Goal: Task Accomplishment & Management: Manage account settings

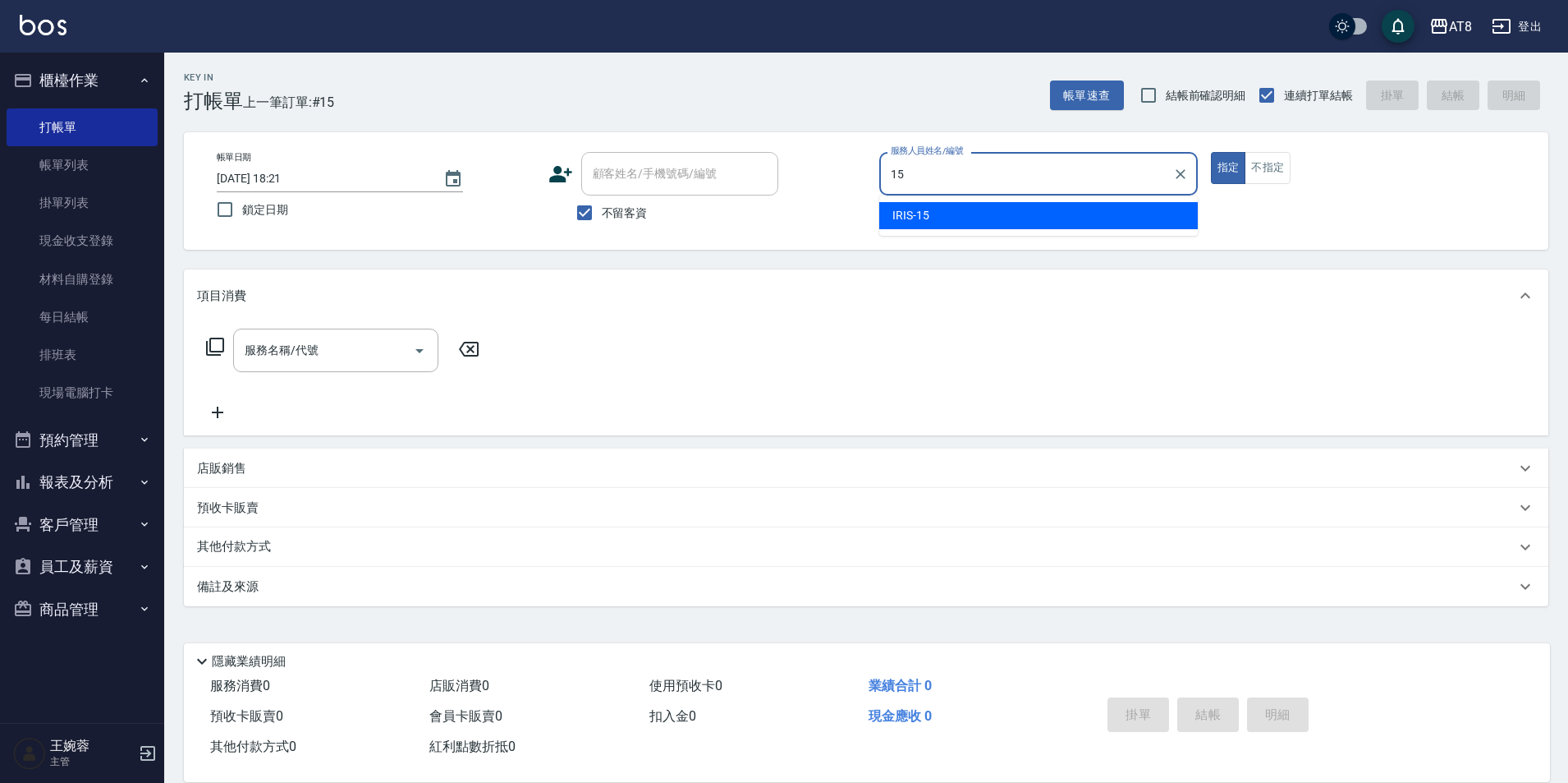
type input "IRIS-15"
type button "true"
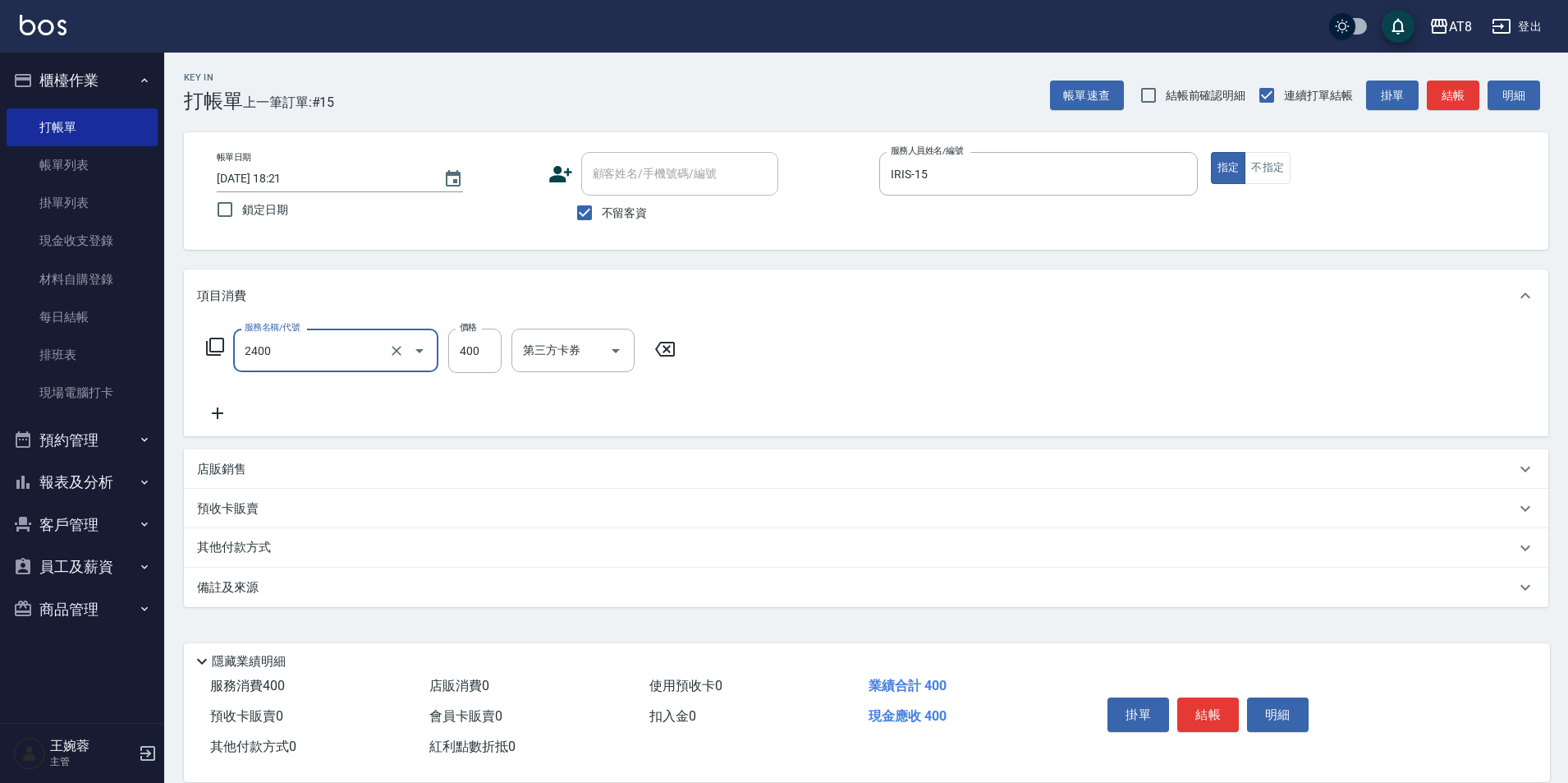
type input "入金洗剪400(2400)"
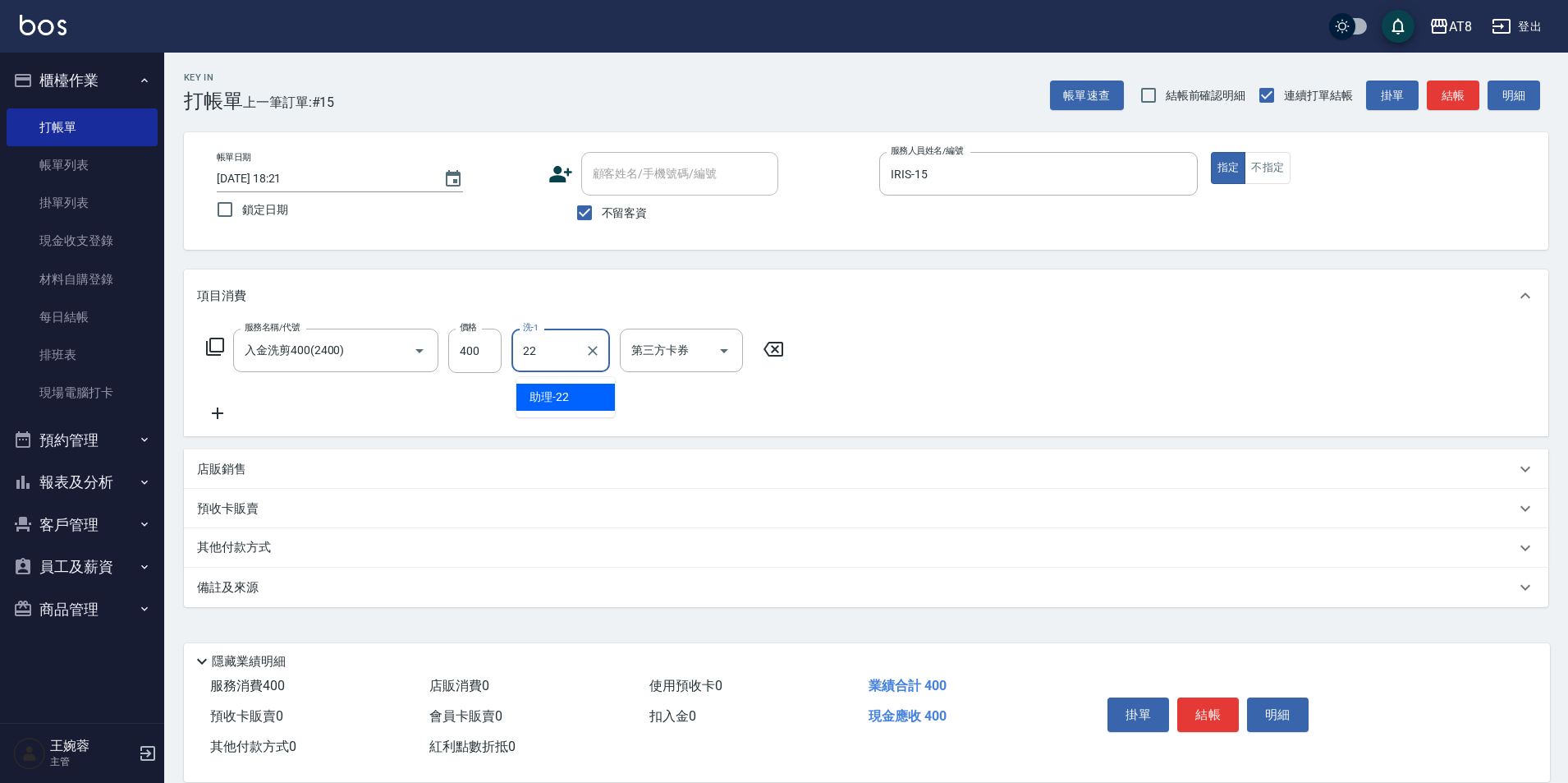
type input "助理-22"
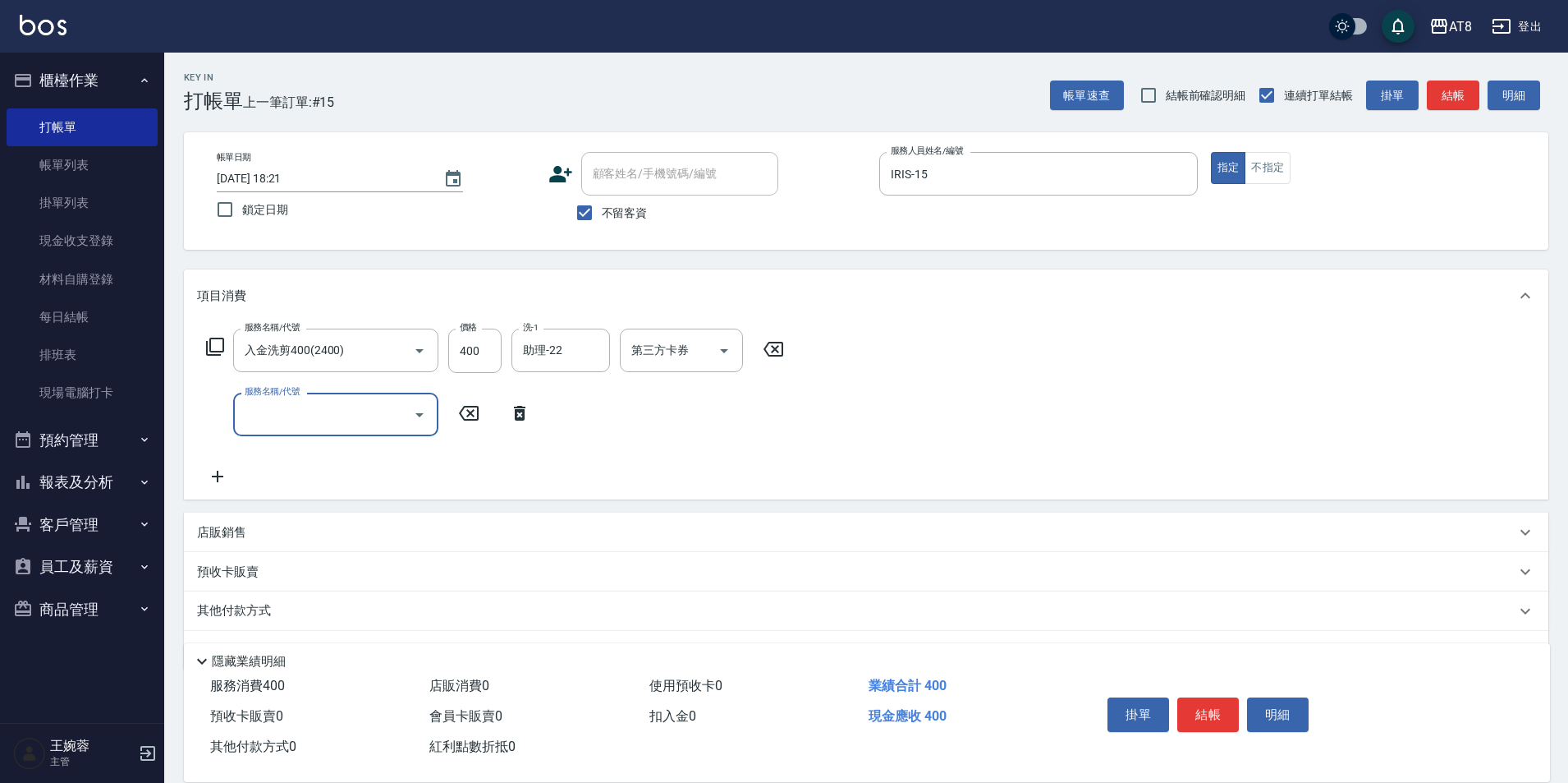
click at [209, 542] on p "店販銷售" at bounding box center [222, 532] width 49 height 17
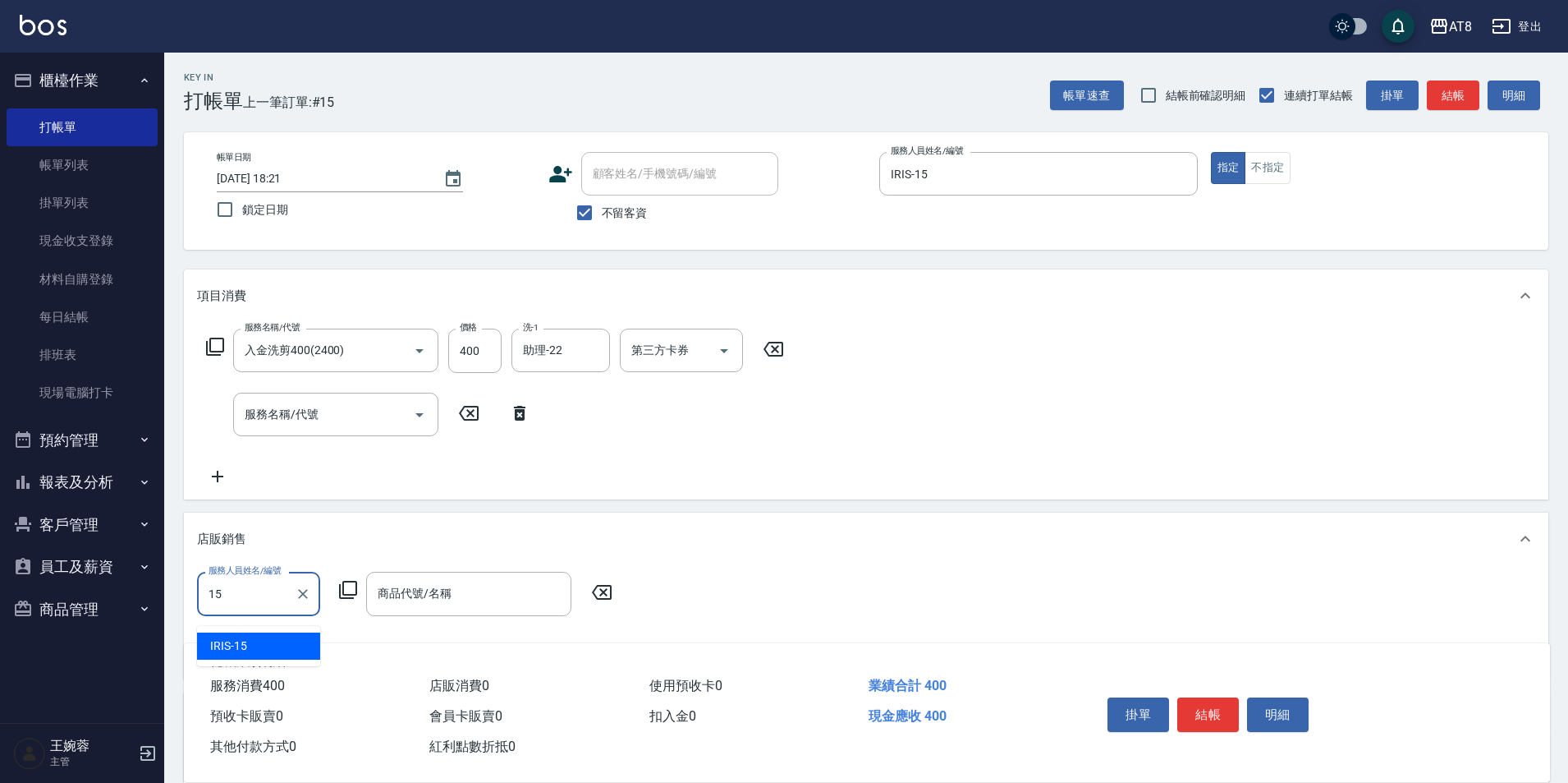
type input "IRIS-15"
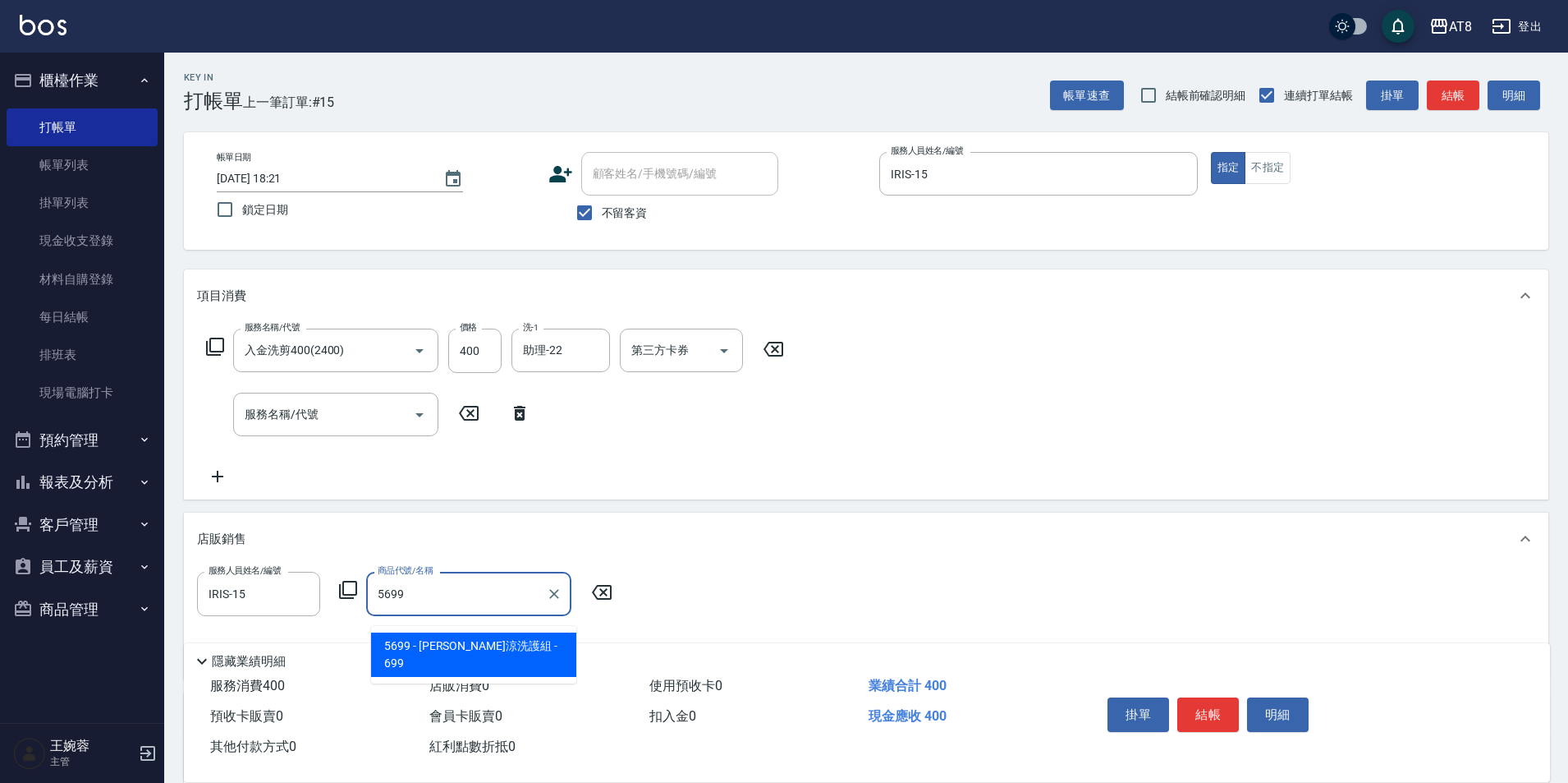
type input "水水沁涼洗護組"
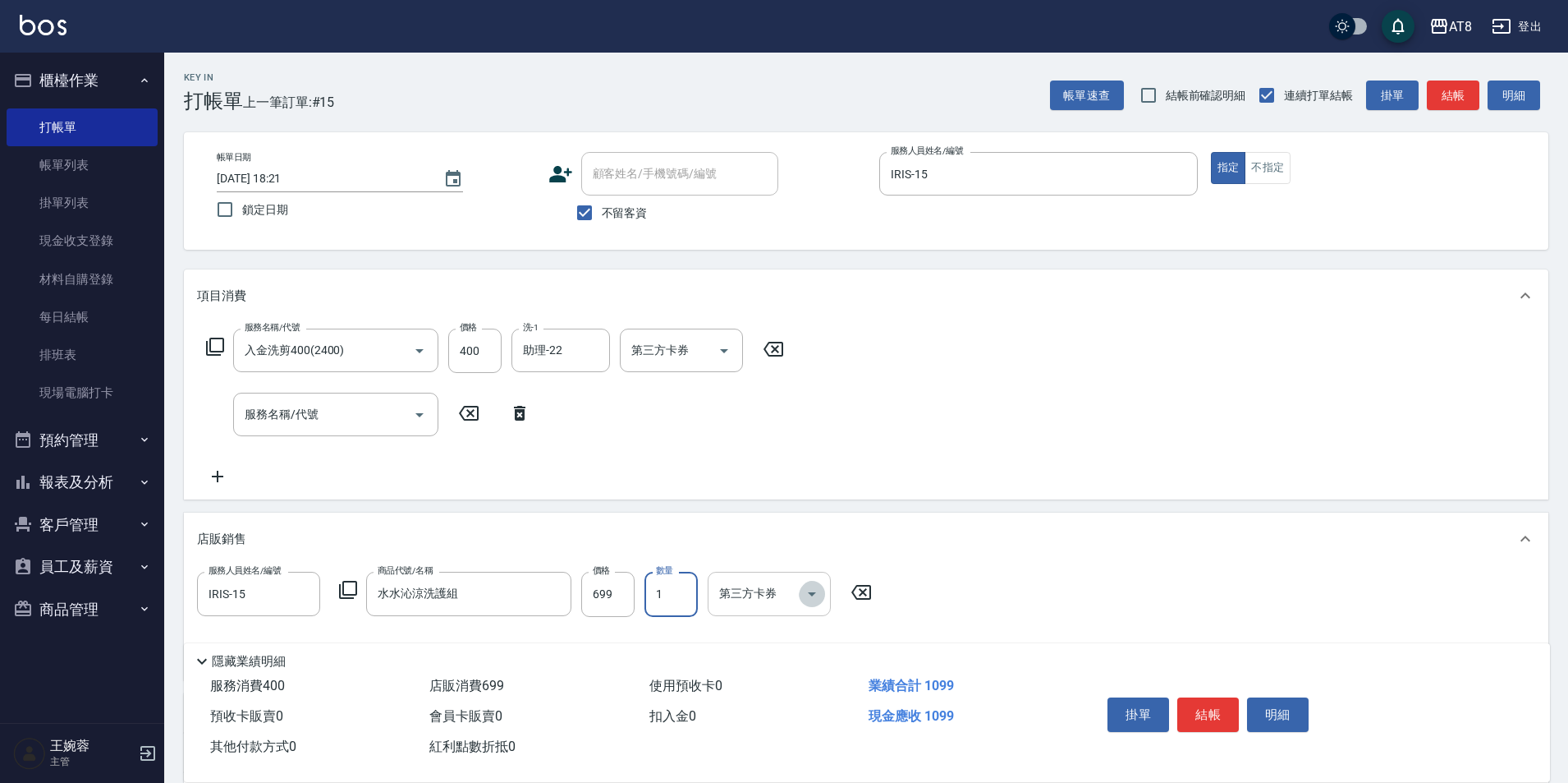
click at [816, 599] on icon "Open" at bounding box center [812, 593] width 20 height 20
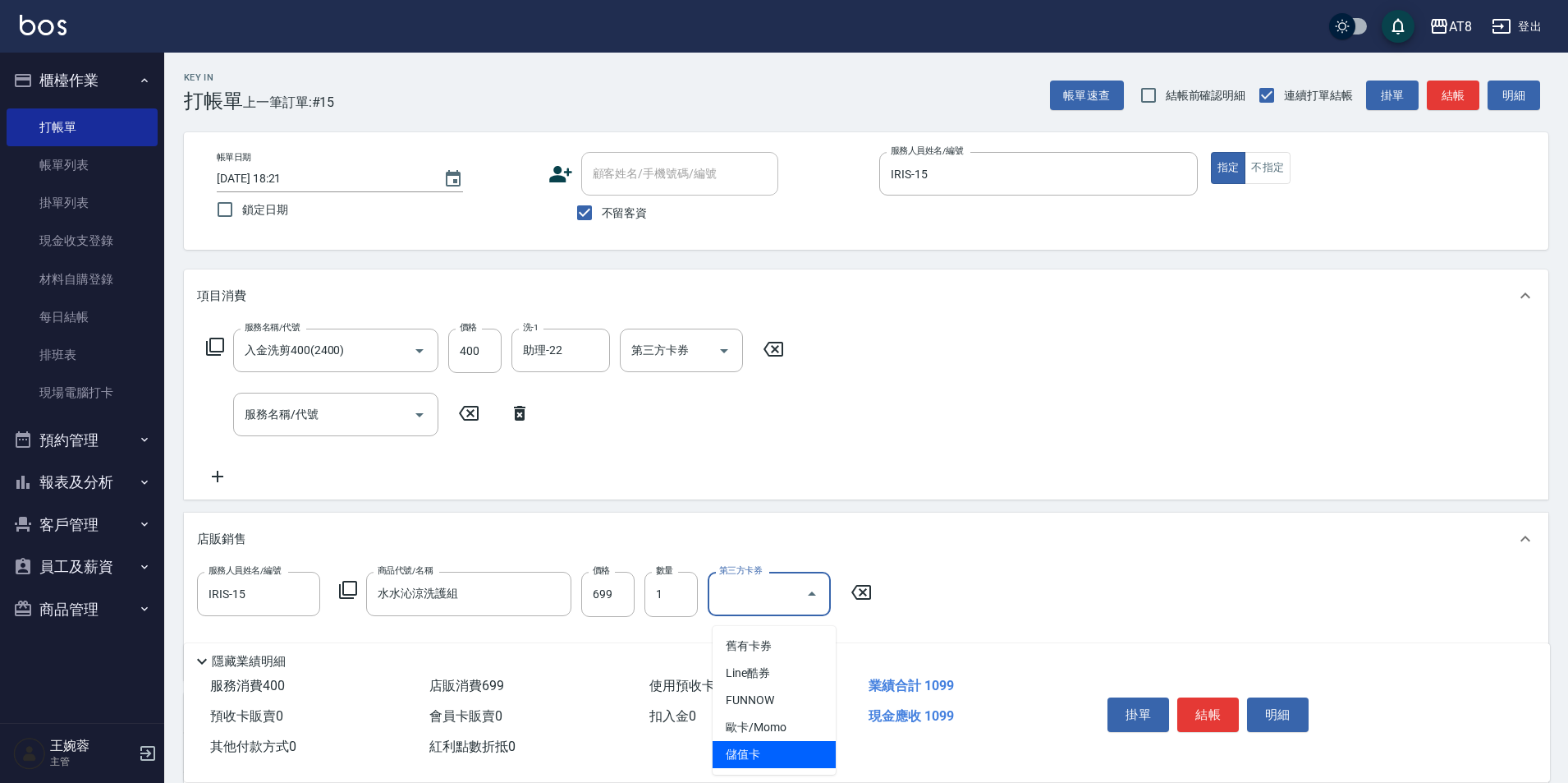
click at [778, 745] on span "儲值卡" at bounding box center [774, 754] width 123 height 27
type input "儲值卡"
click at [731, 352] on icon "Open" at bounding box center [723, 350] width 20 height 20
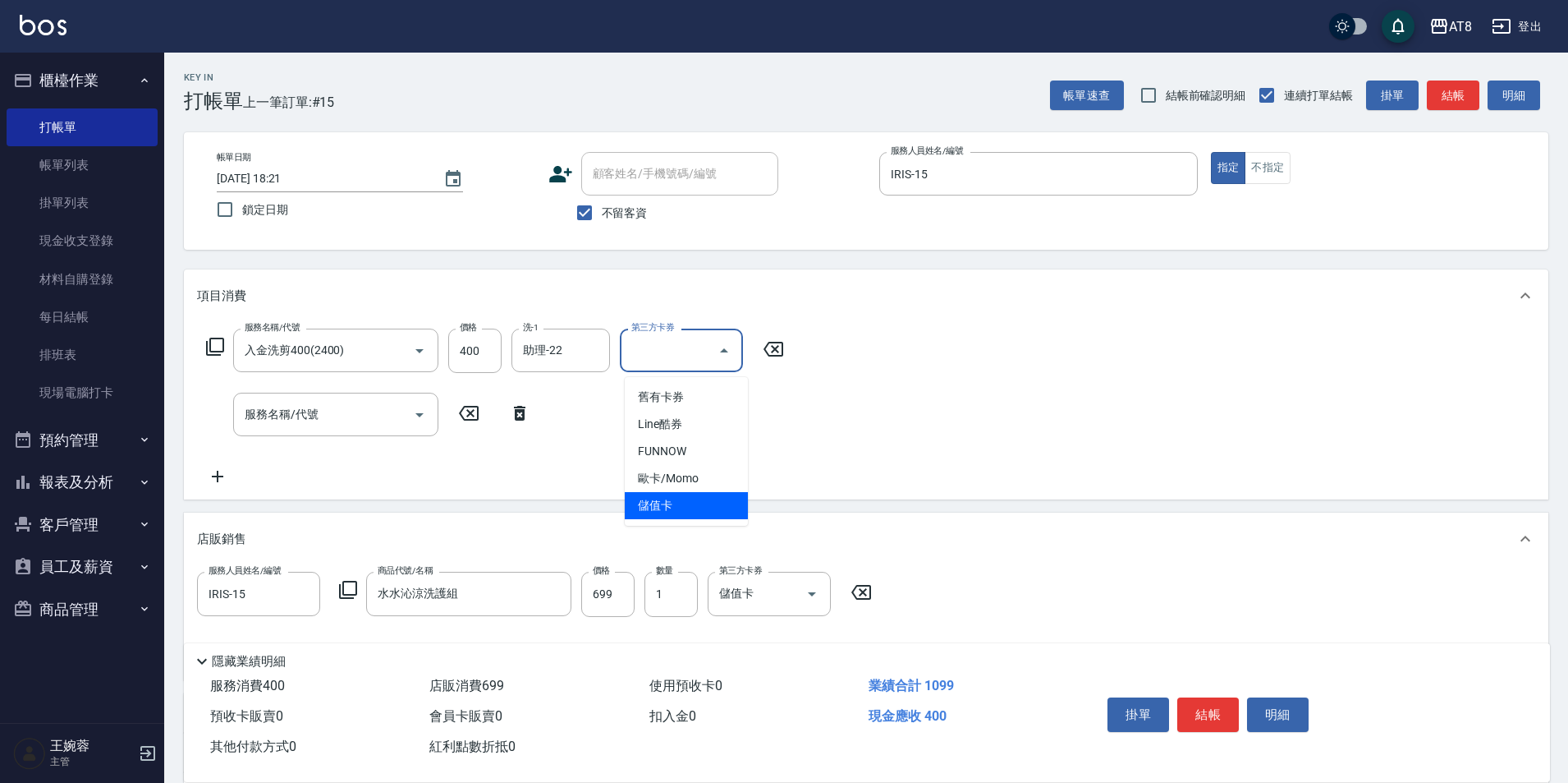
click at [721, 503] on span "儲值卡" at bounding box center [686, 506] width 123 height 27
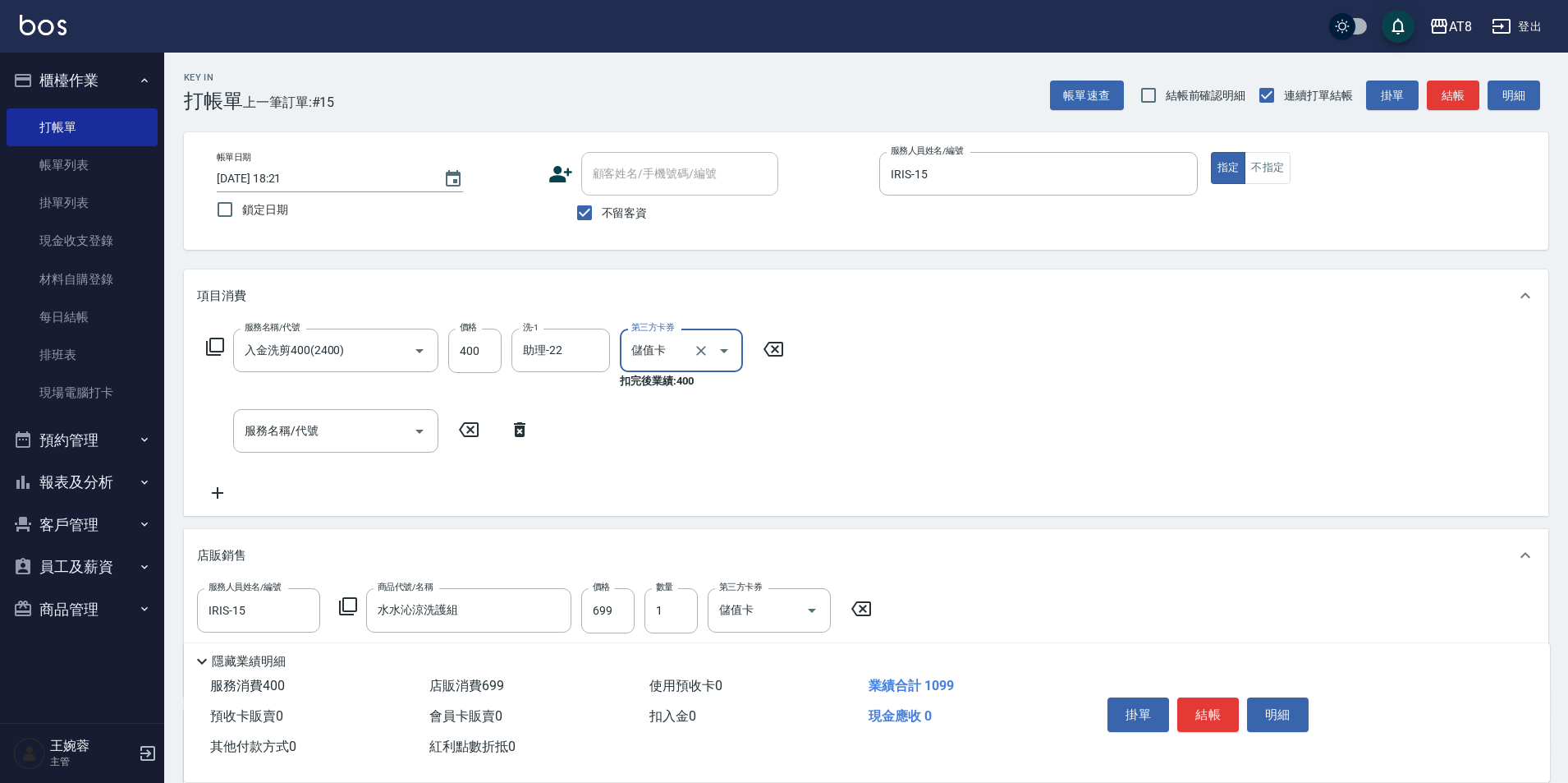
type input "儲值卡"
click at [1239, 697] on button "結帳" at bounding box center [1208, 714] width 61 height 35
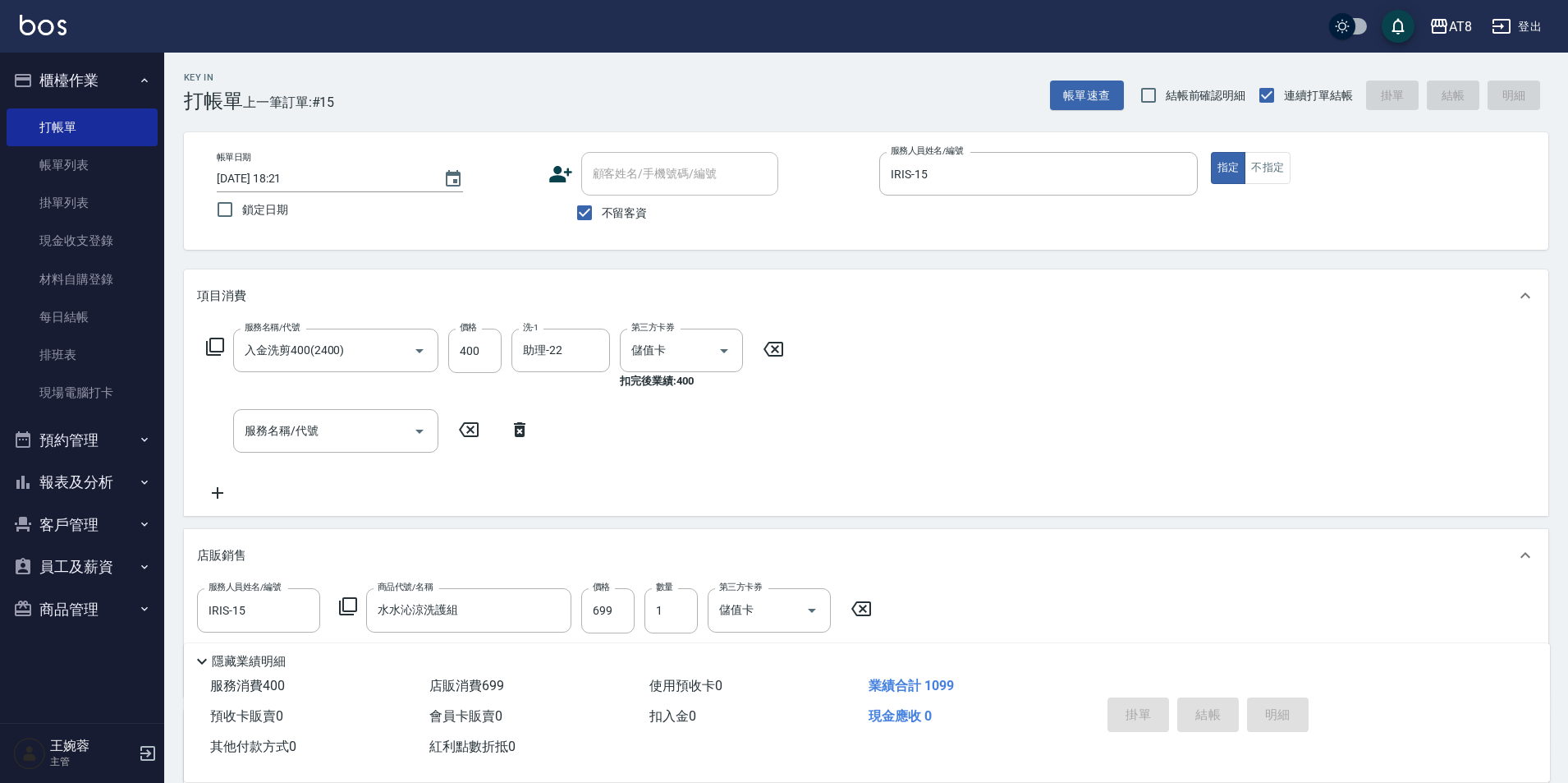
type input "2025/08/20 18:58"
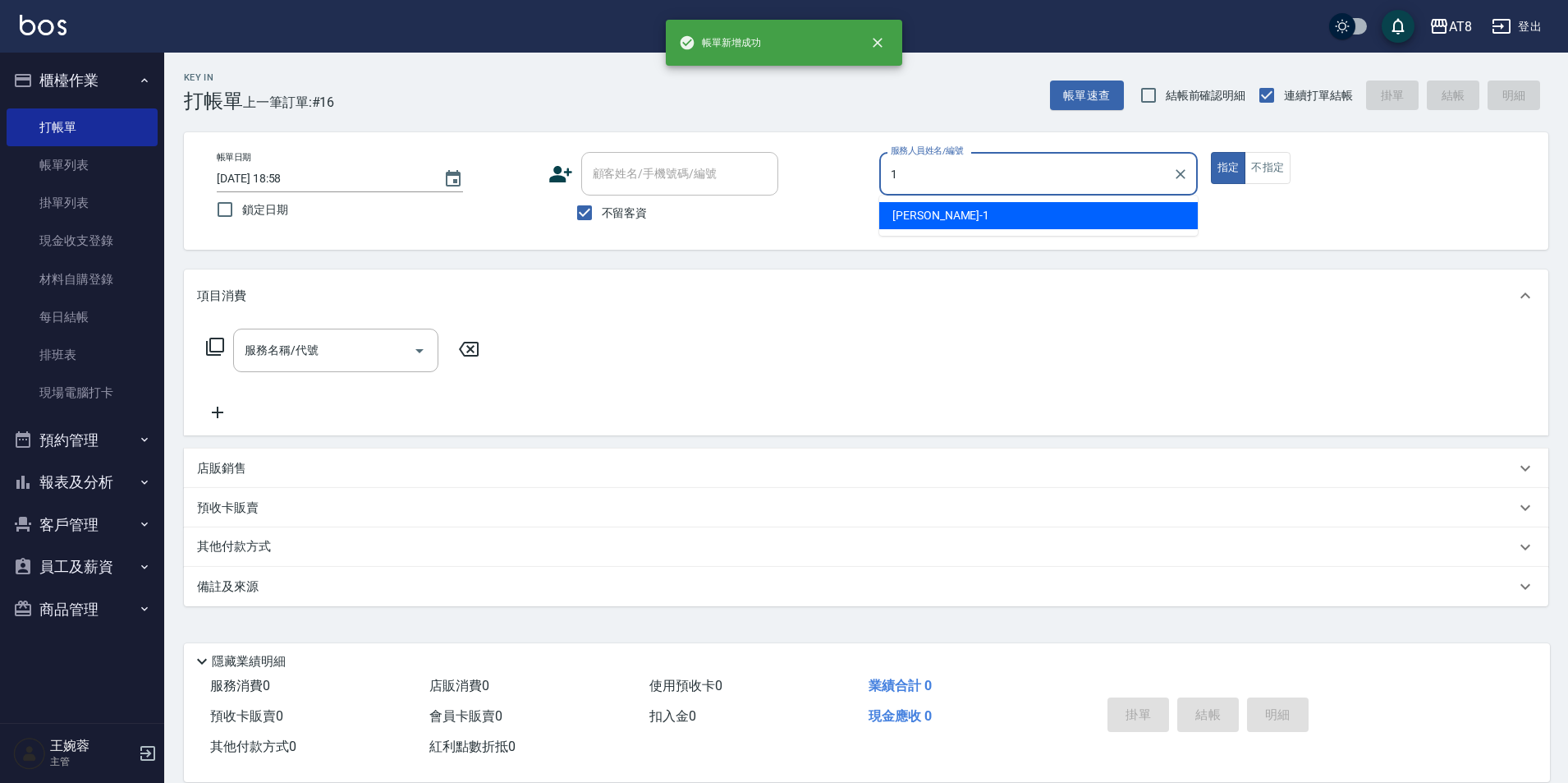
type input "YUKI-1"
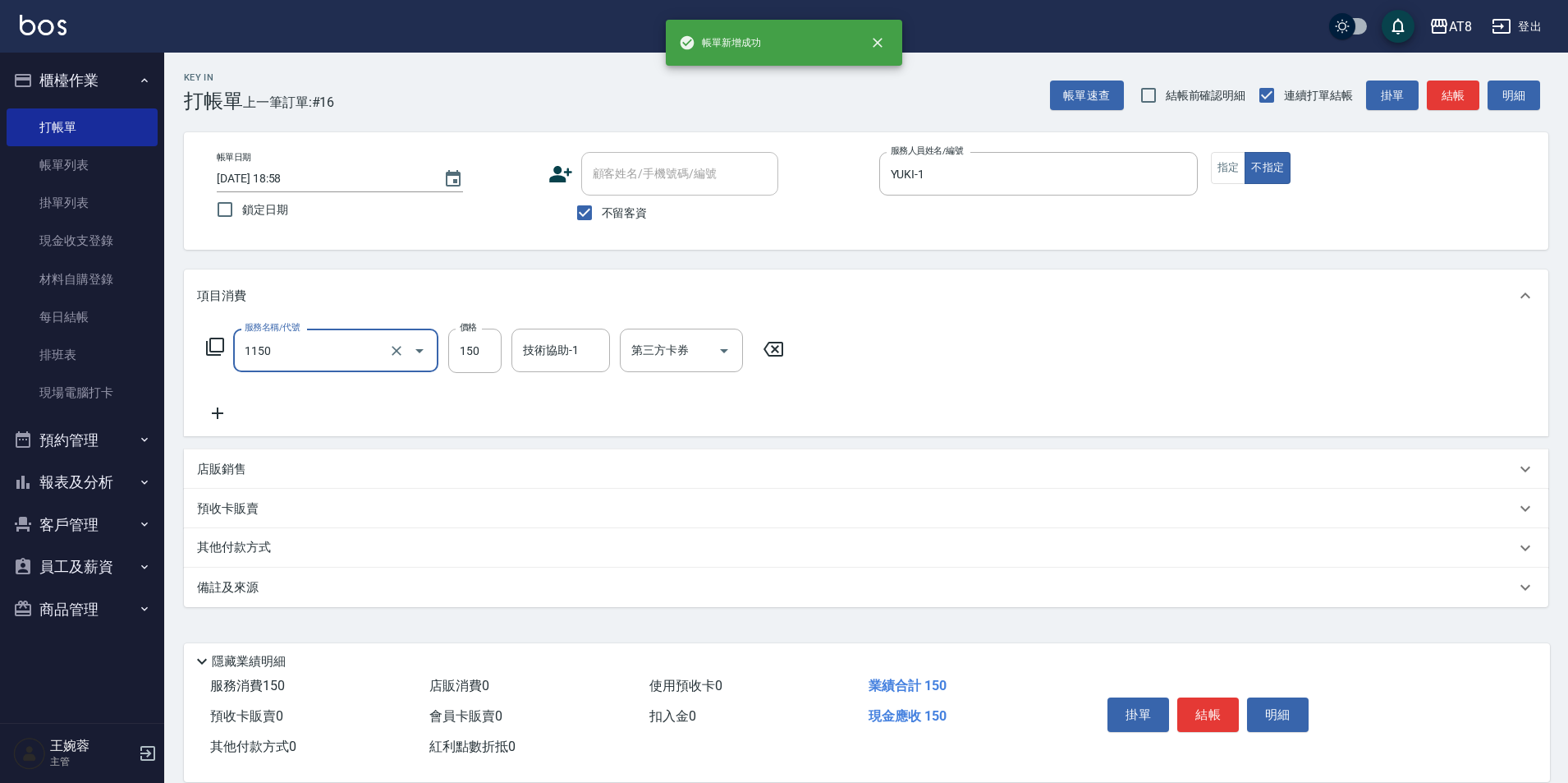
type input "洗髮(1150)"
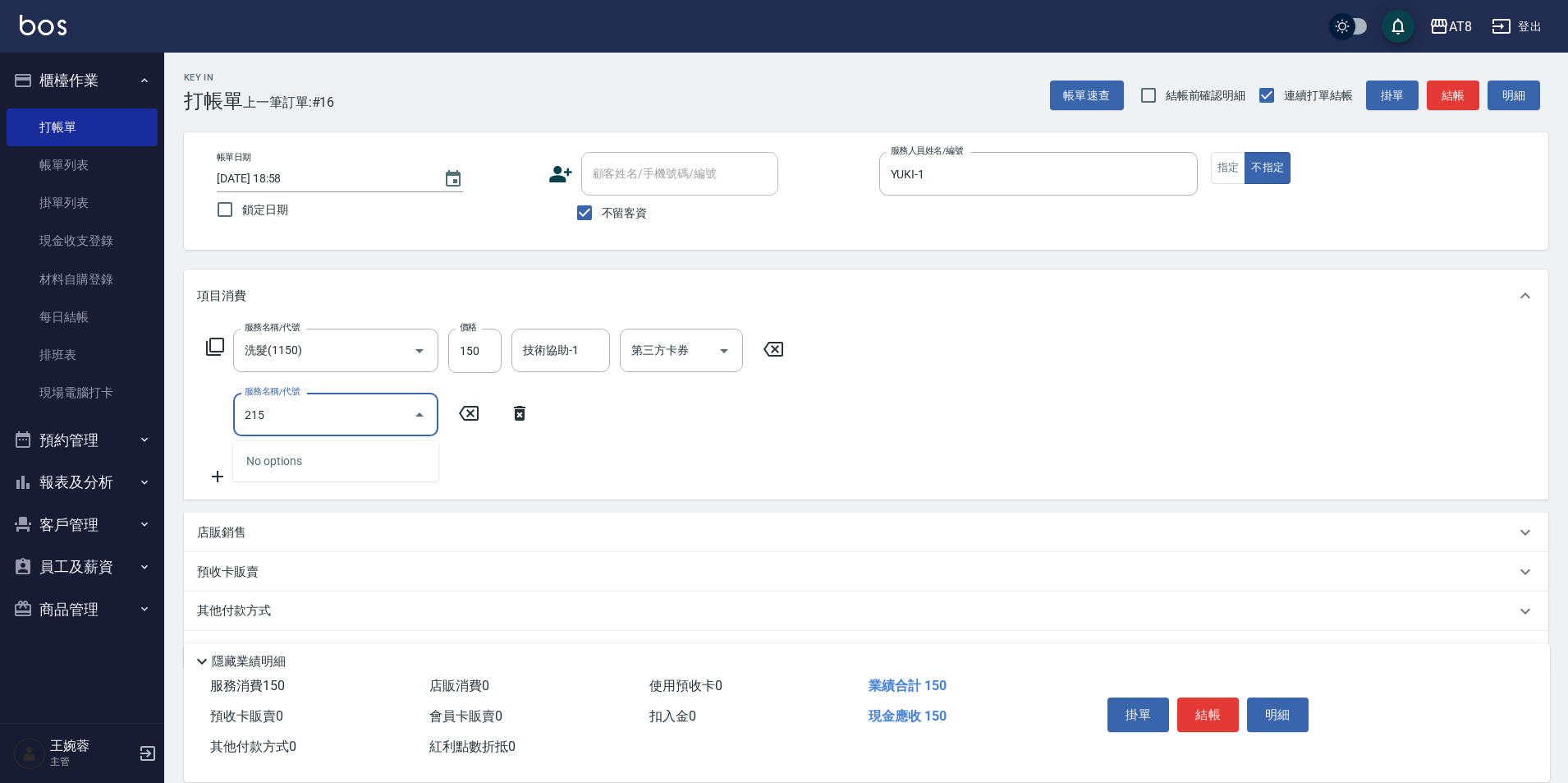
type input "2150"
type input "剪髮(2200)"
click at [1047, 394] on div "服務名稱/代號 洗髮(1150) 服務名稱/代號 價格 150 價格 技術協助-1 技術協助-1 第三方卡券 第三方卡券 服務名稱/代號 剪髮(2200) 服…" at bounding box center [866, 411] width 1365 height 179
click at [1220, 697] on button "結帳" at bounding box center [1208, 714] width 61 height 35
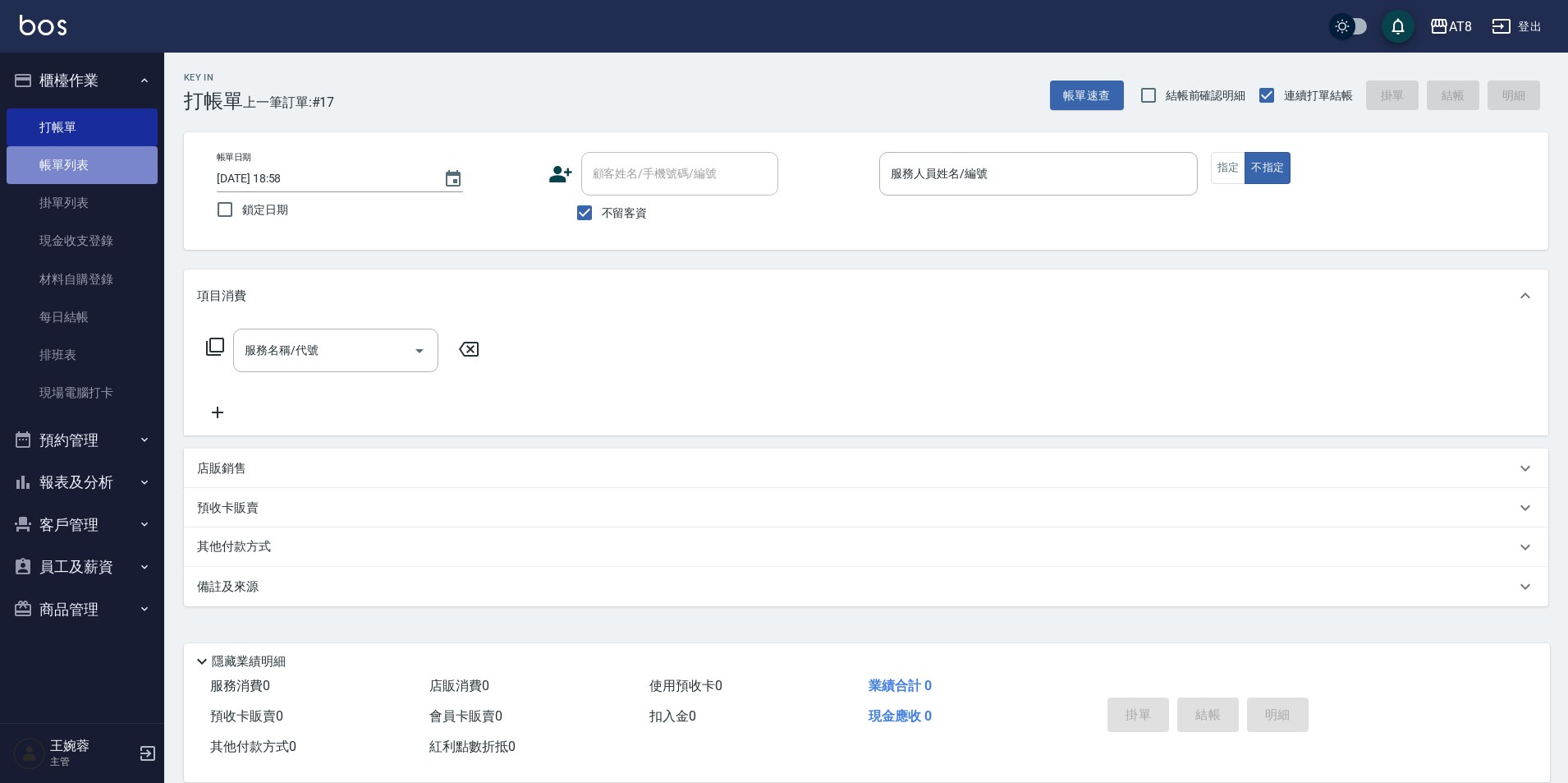
click at [122, 162] on link "帳單列表" at bounding box center [82, 165] width 151 height 37
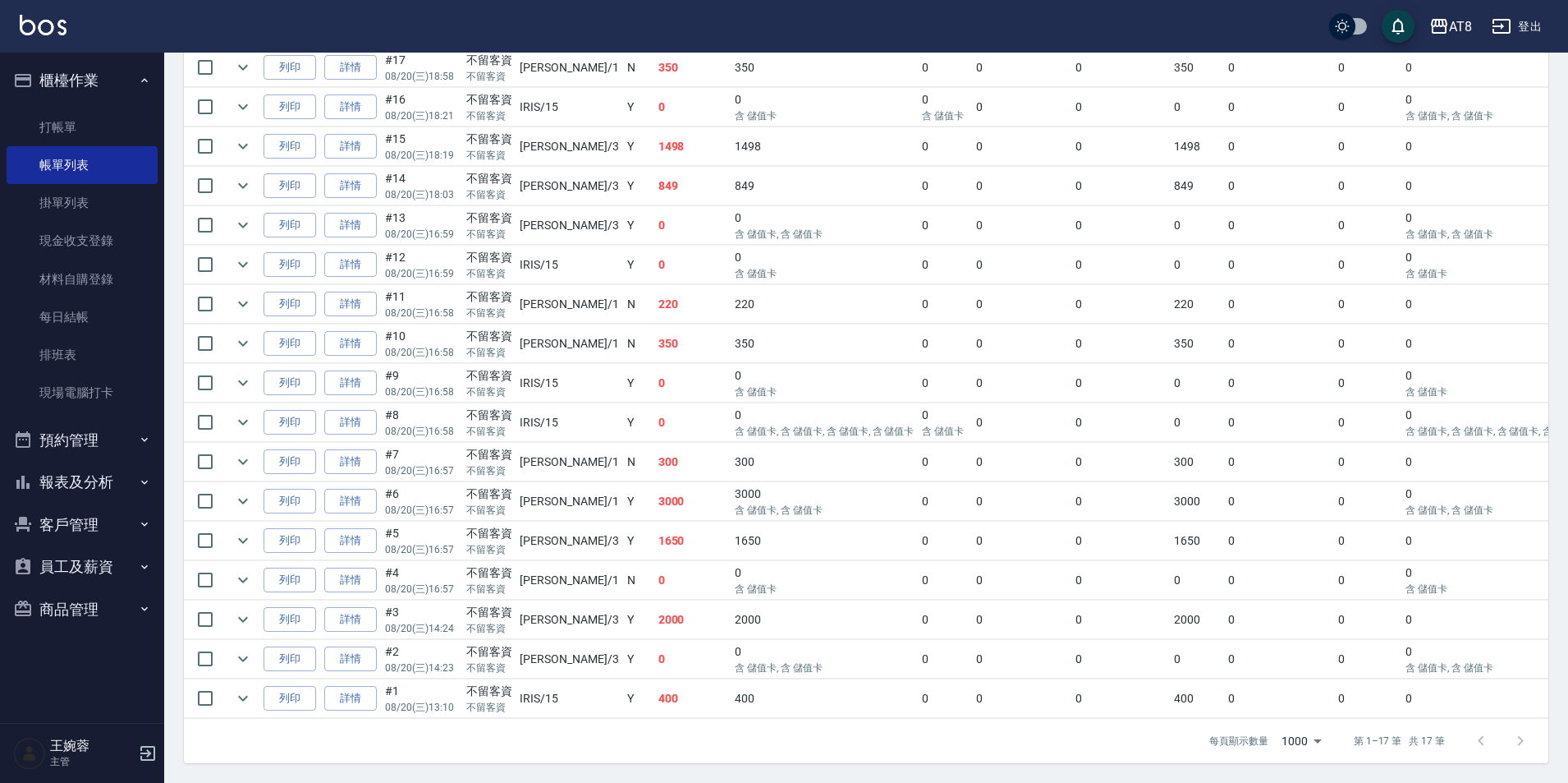
scroll to position [561, 0]
click at [355, 410] on link "詳情" at bounding box center [351, 423] width 53 height 26
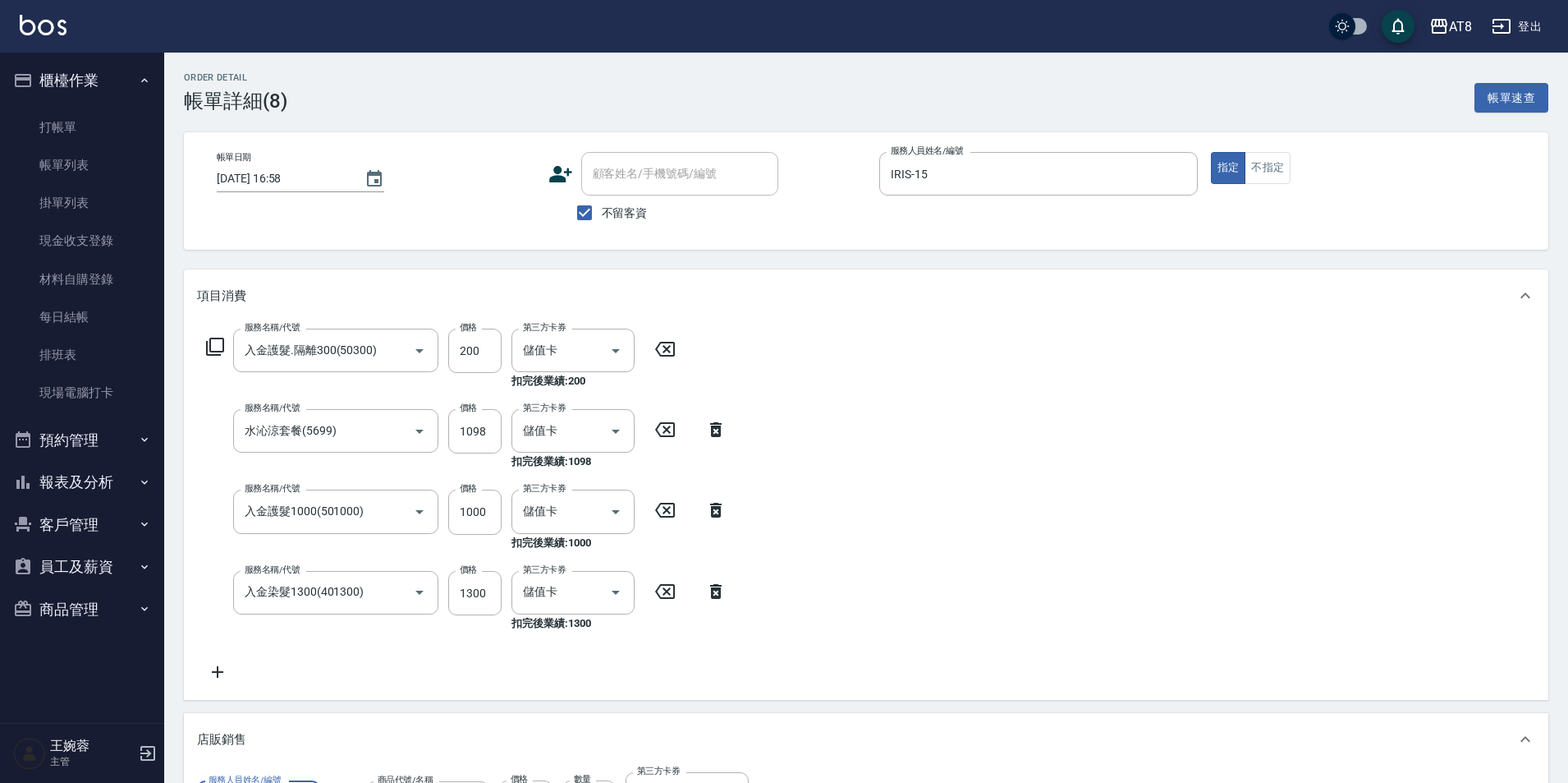
type input "2025/08/20 16:58"
checkbox input "true"
type input "IRIS-15"
type input "入金護髮.隔離300(50300)"
type input "水沁涼套餐(5699)"
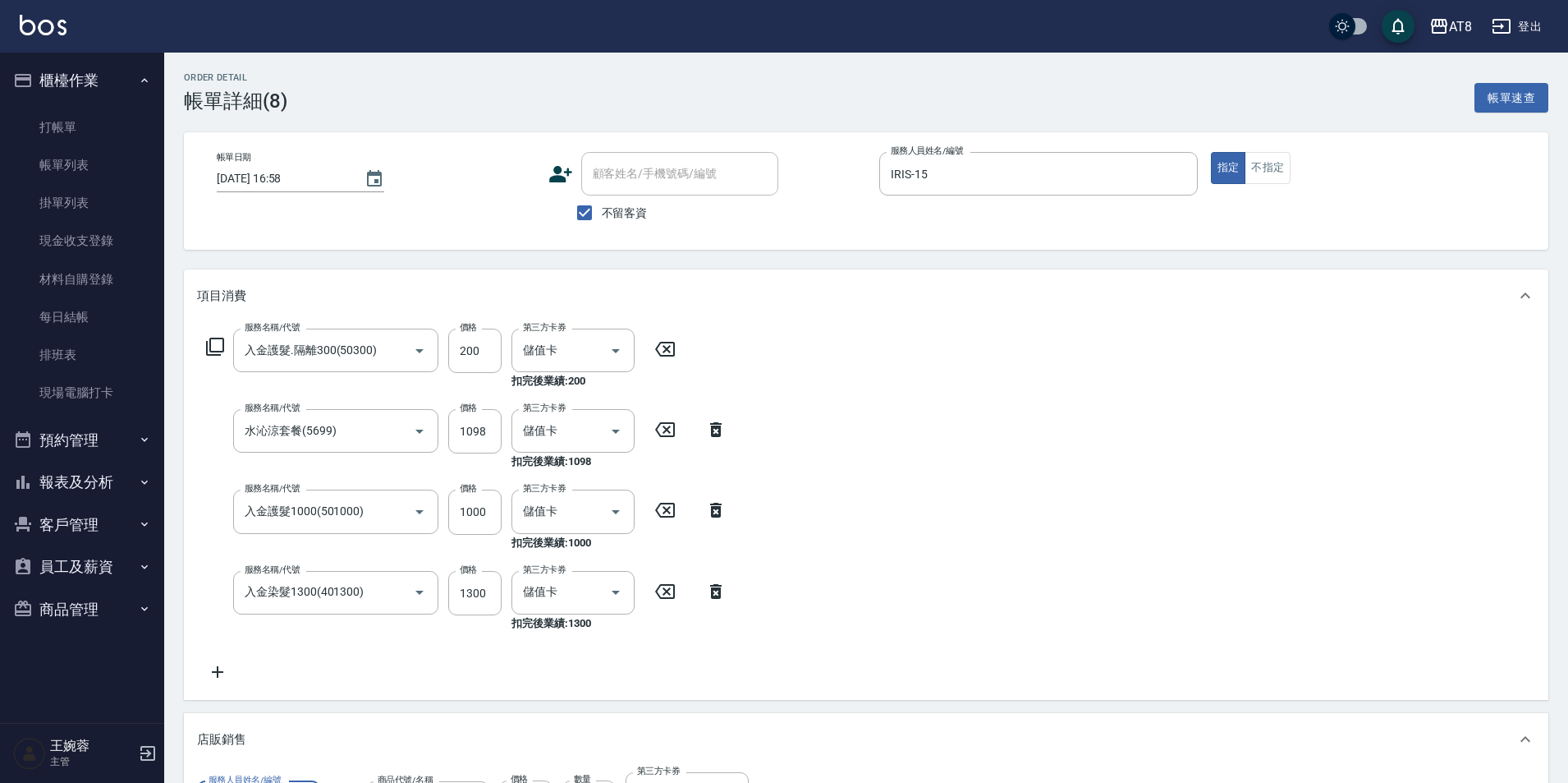
type input "入金護髮1000(501000)"
type input "入金染髮1300(401300)"
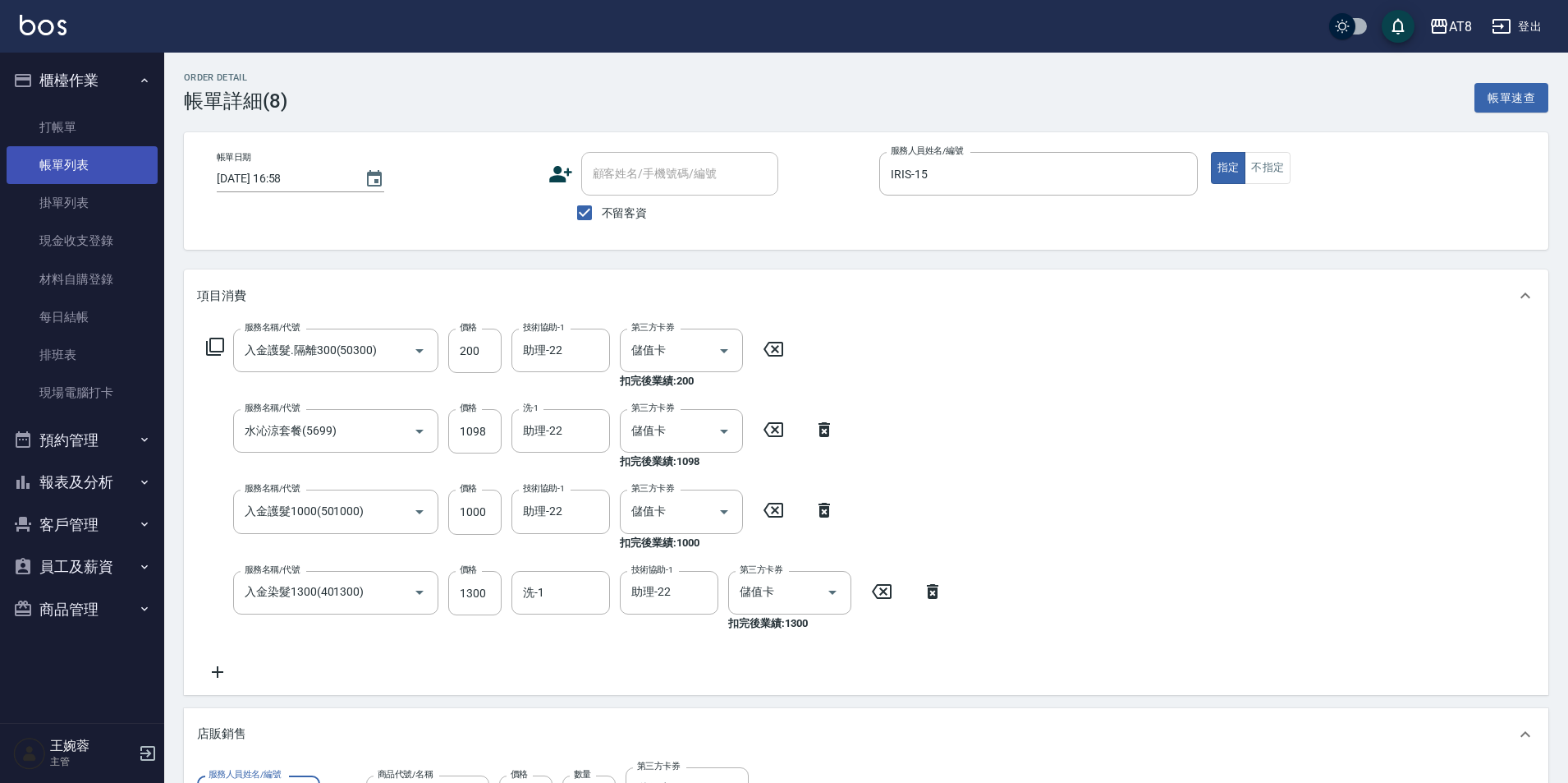
click at [84, 159] on link "帳單列表" at bounding box center [82, 165] width 151 height 37
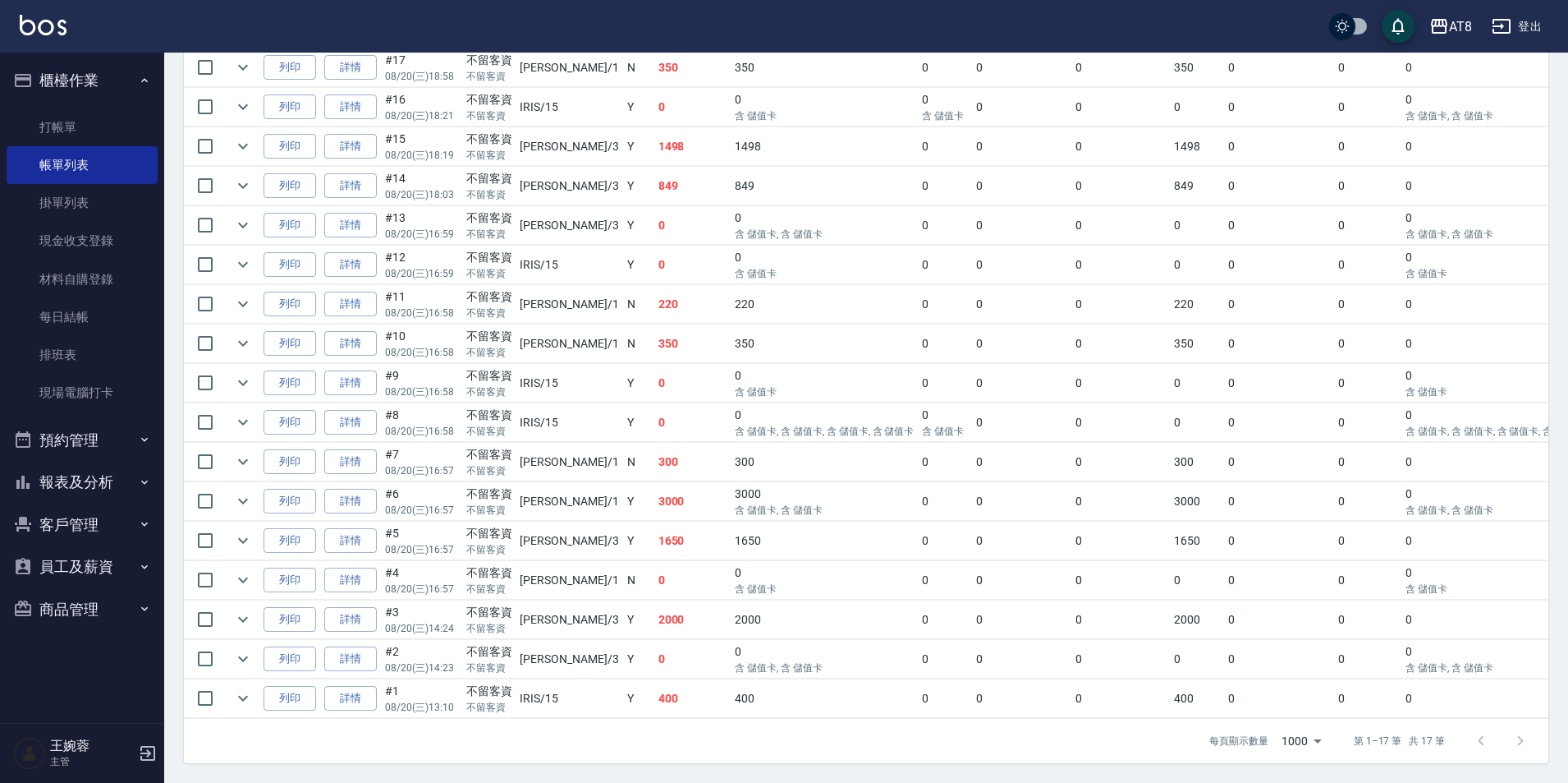
scroll to position [561, 0]
click at [365, 607] on link "詳情" at bounding box center [351, 620] width 53 height 26
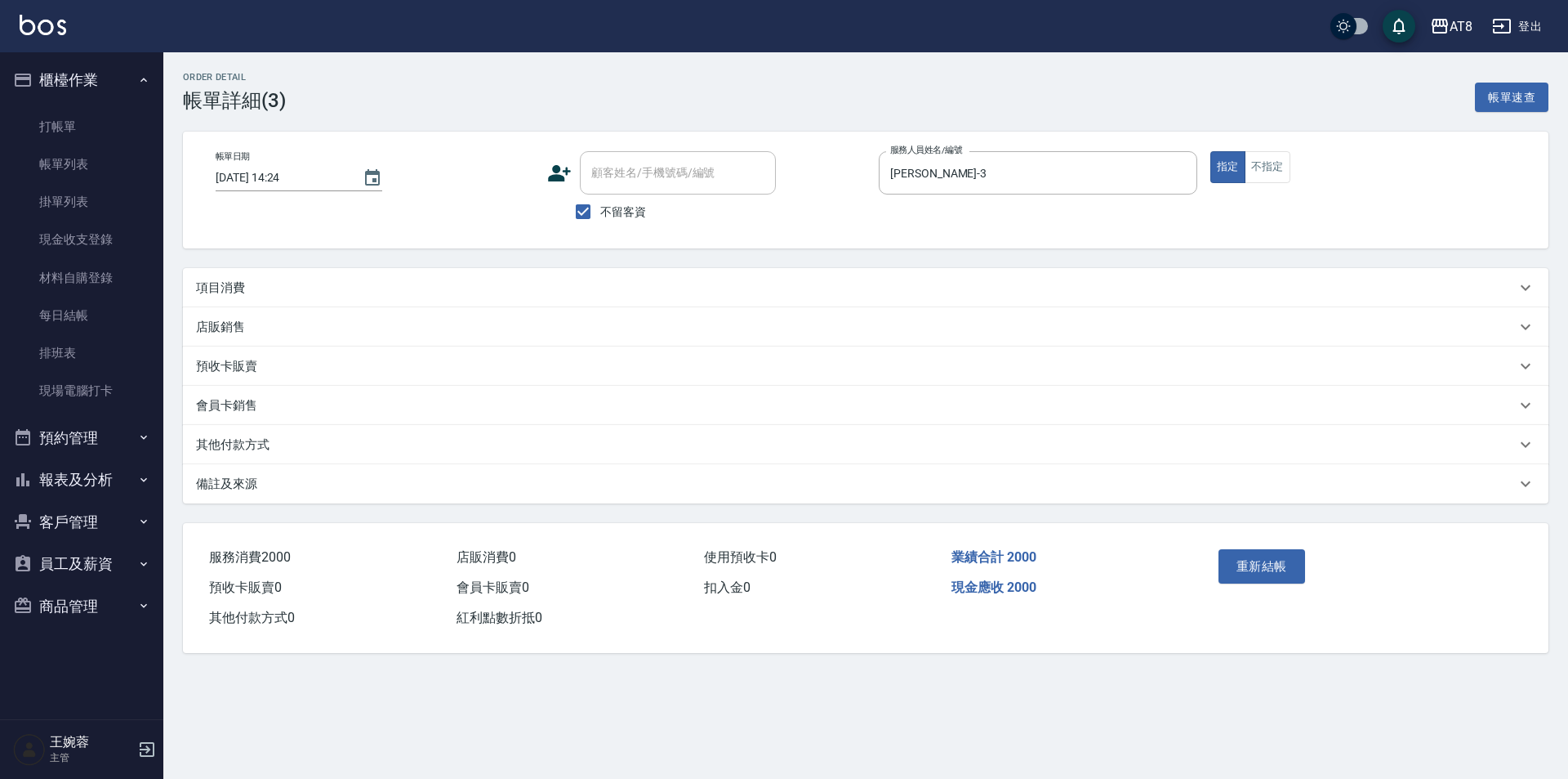
type input "2025/08/20 14:24"
checkbox input "true"
type input "RACHEL-3"
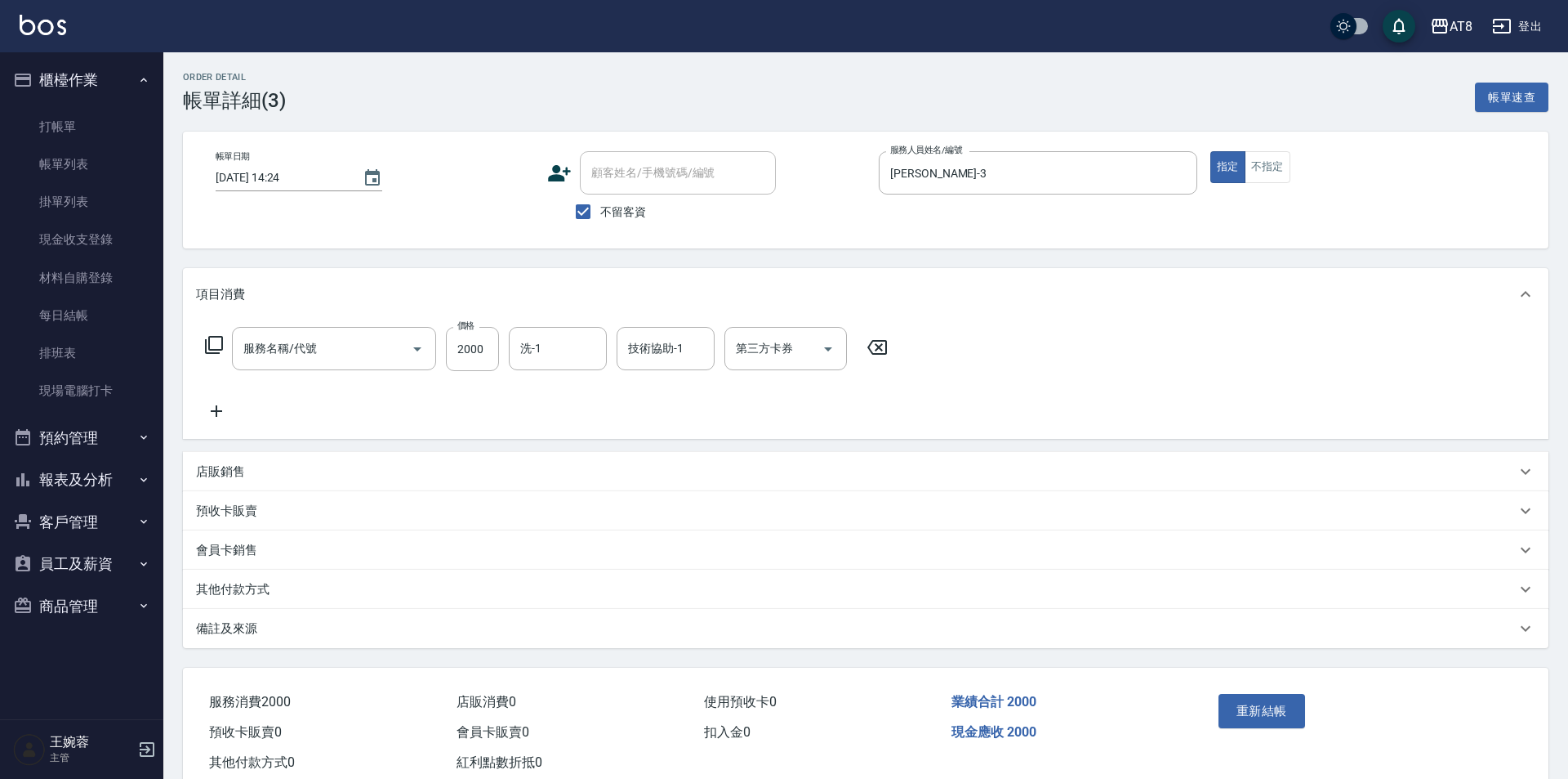
type input "燙髮(32000)"
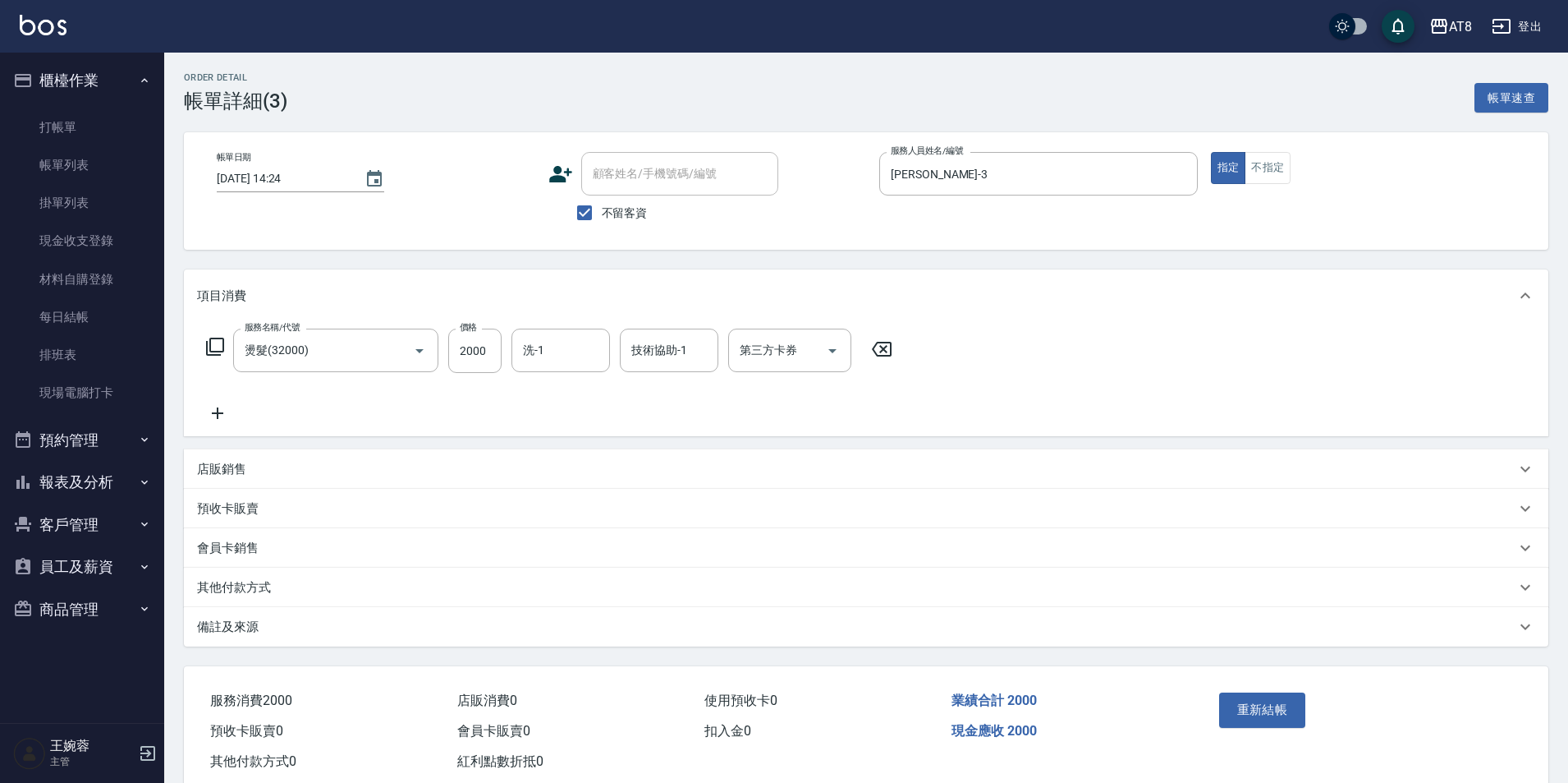
click at [886, 351] on icon at bounding box center [881, 349] width 41 height 20
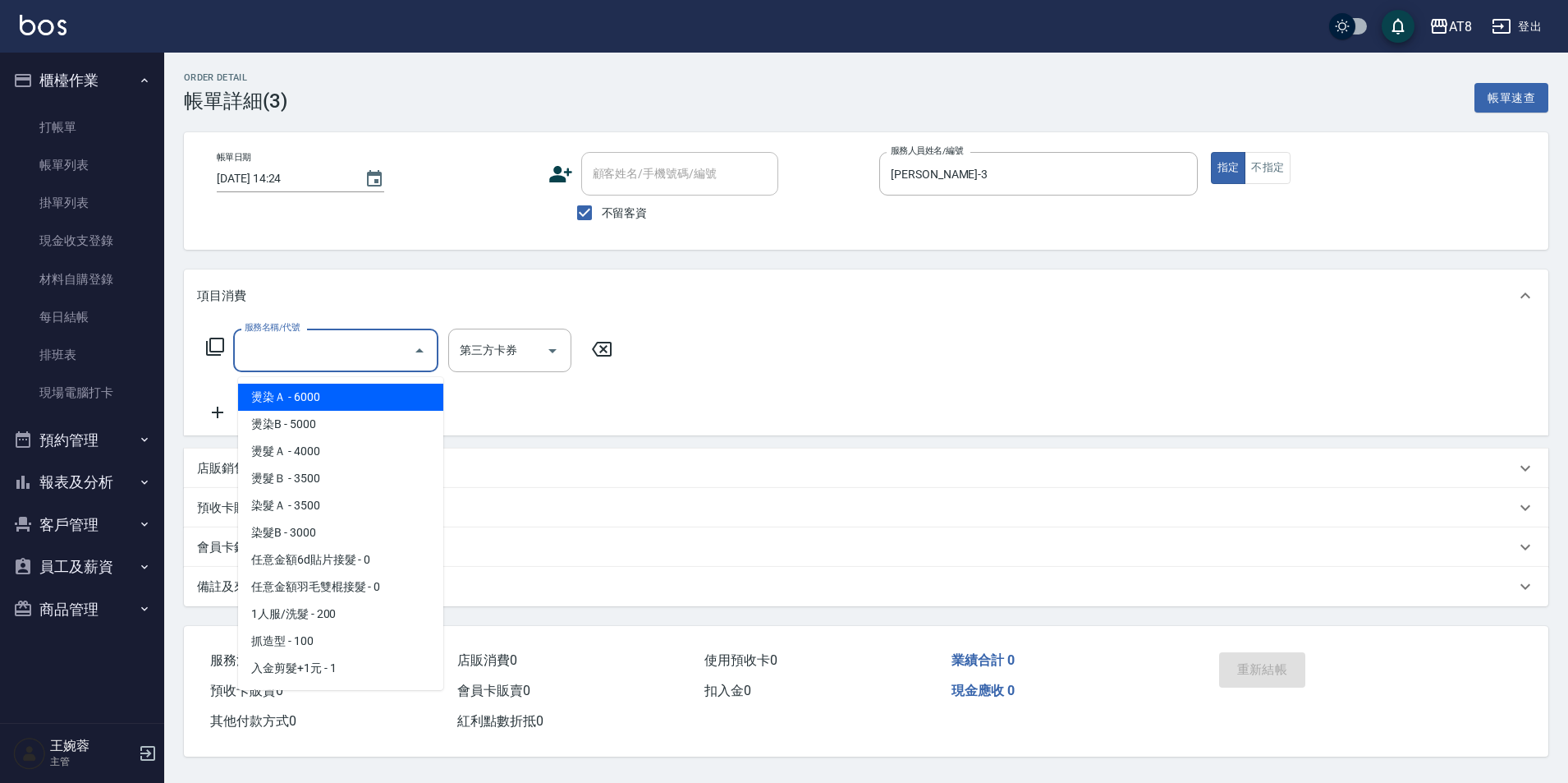
click at [288, 355] on input "服務名稱/代號" at bounding box center [323, 350] width 166 height 29
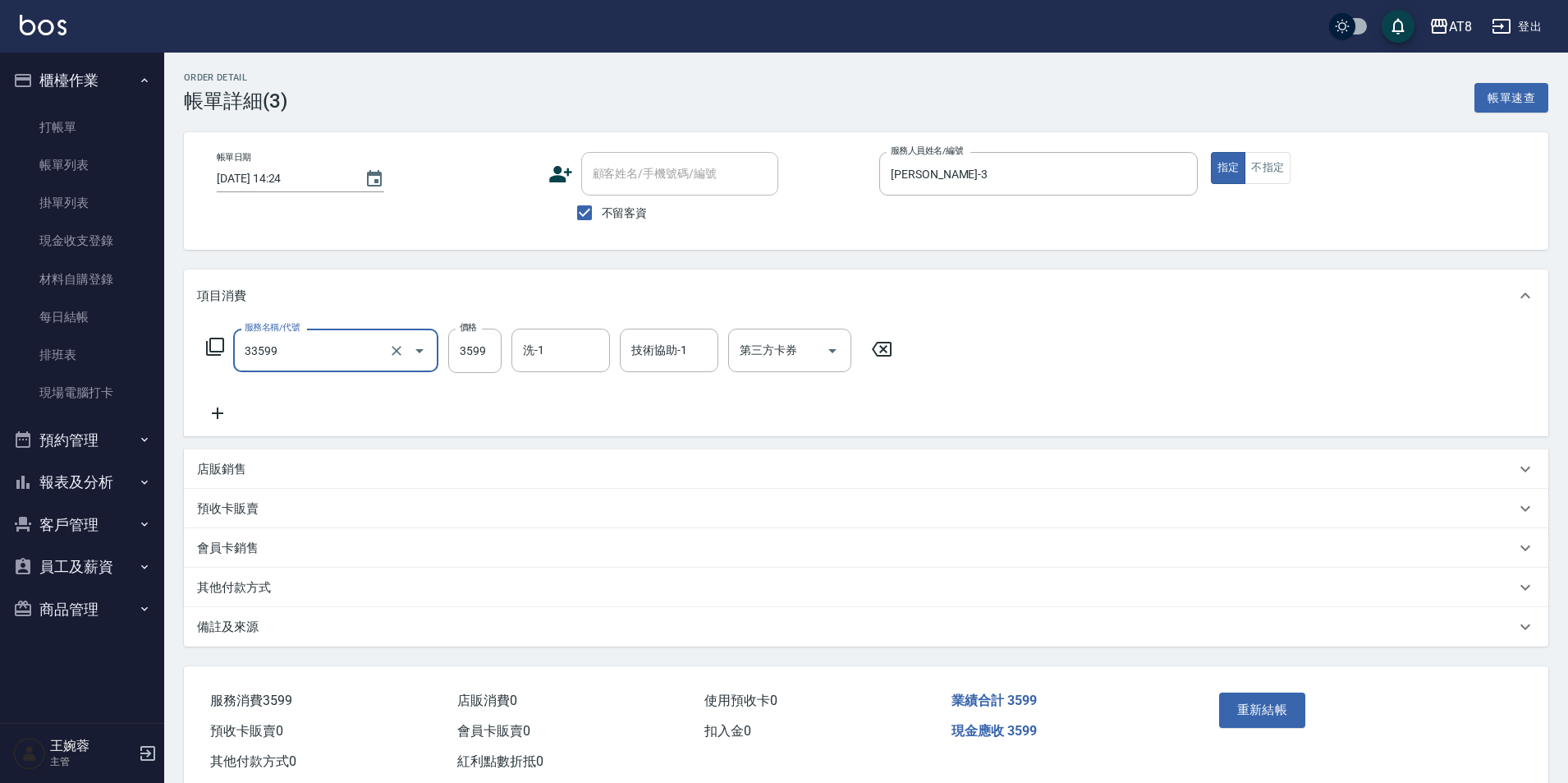
type input "調配燙(33599)"
type input "4000"
type input "助理-22"
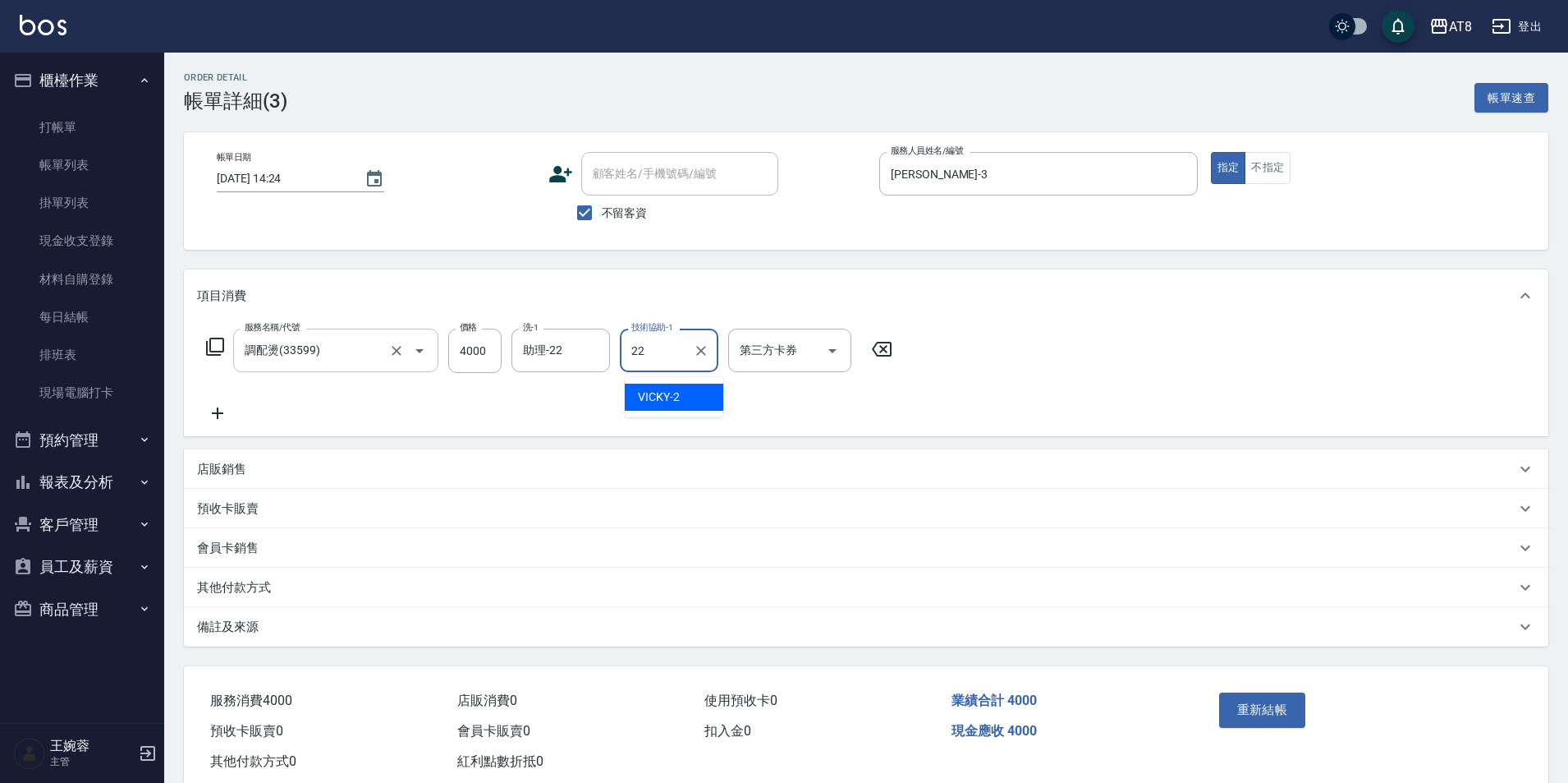
type input "助理-22"
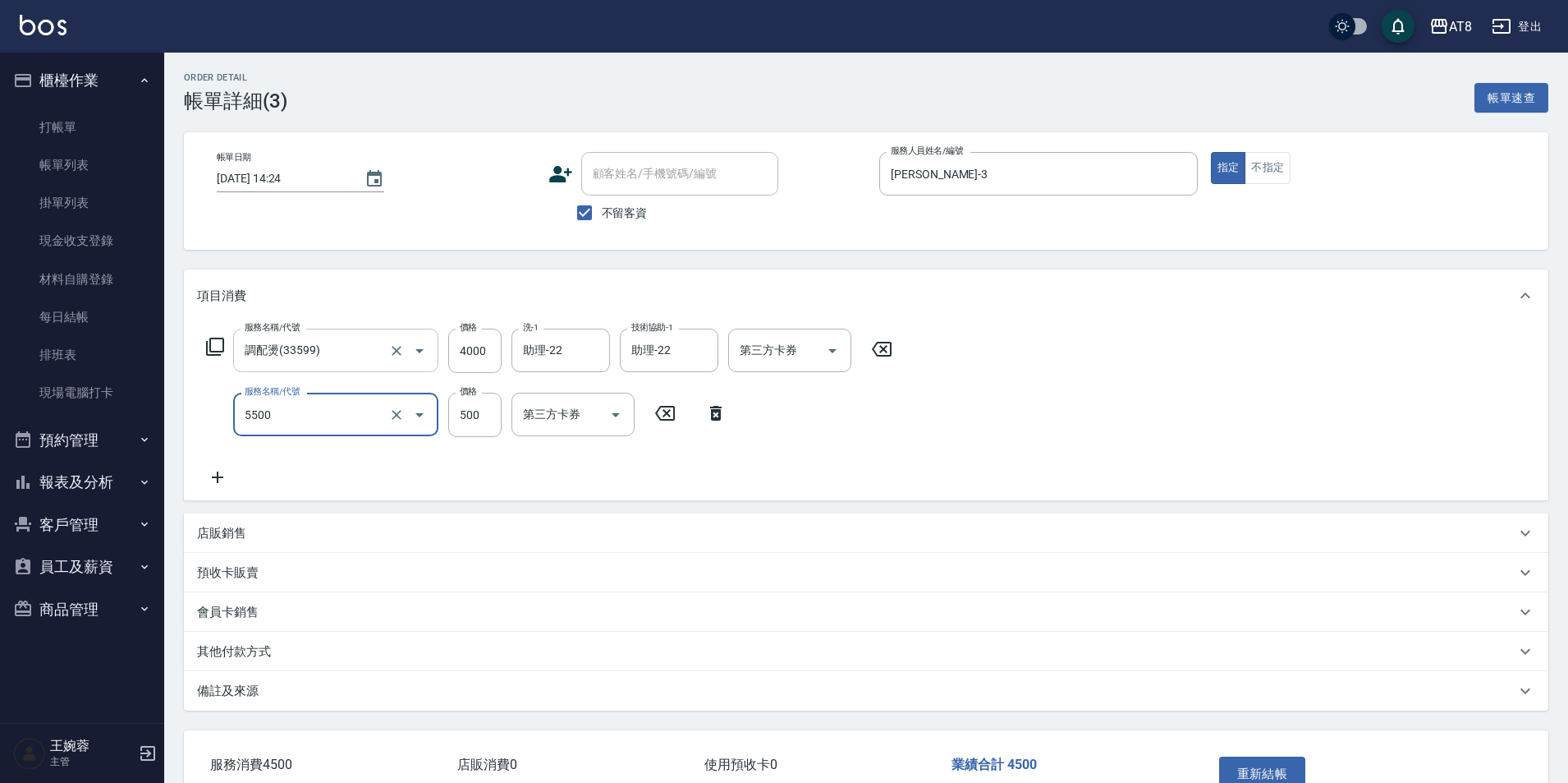
type input "還原酸護髮(5500)"
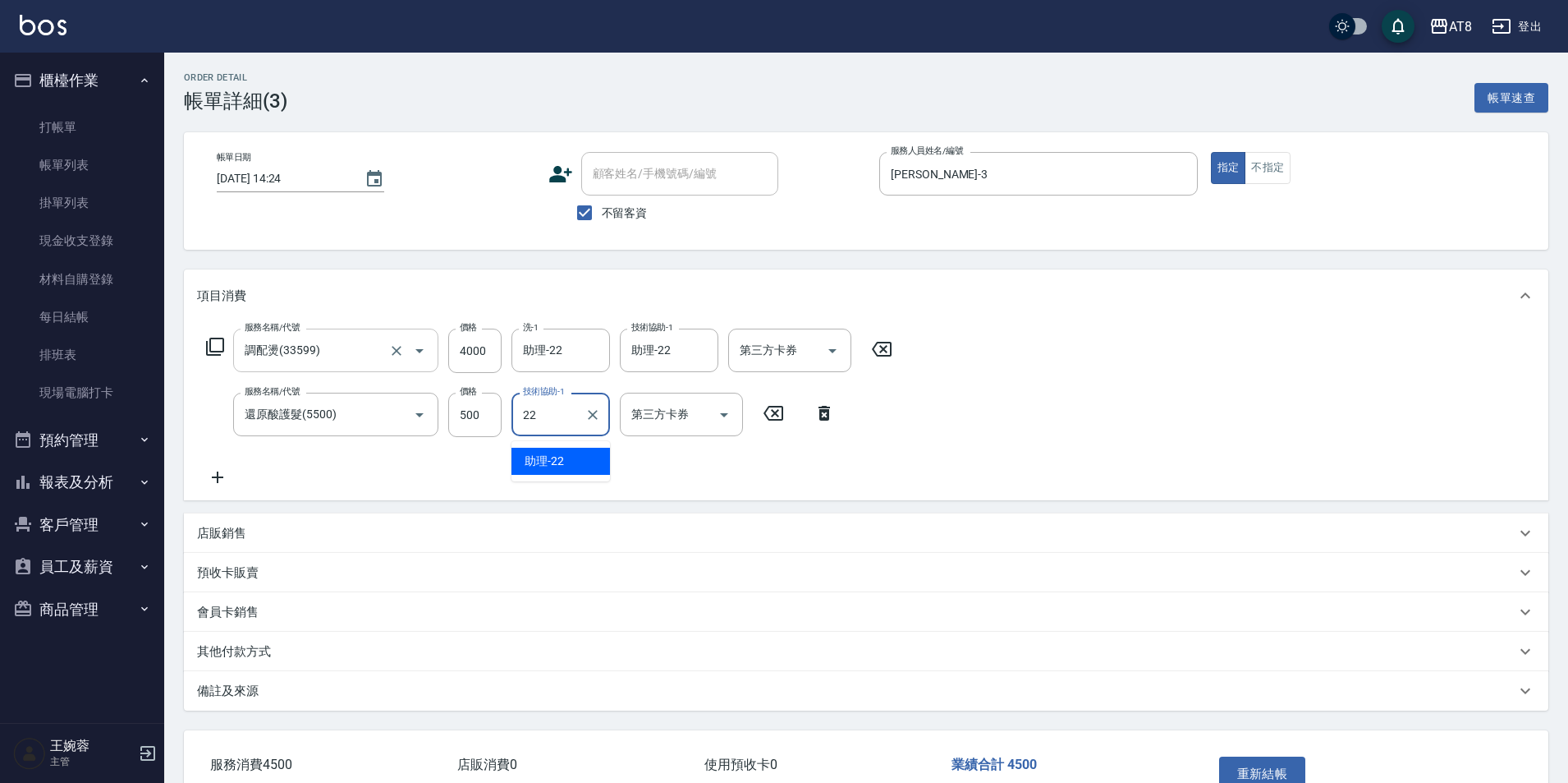
type input "助理-22"
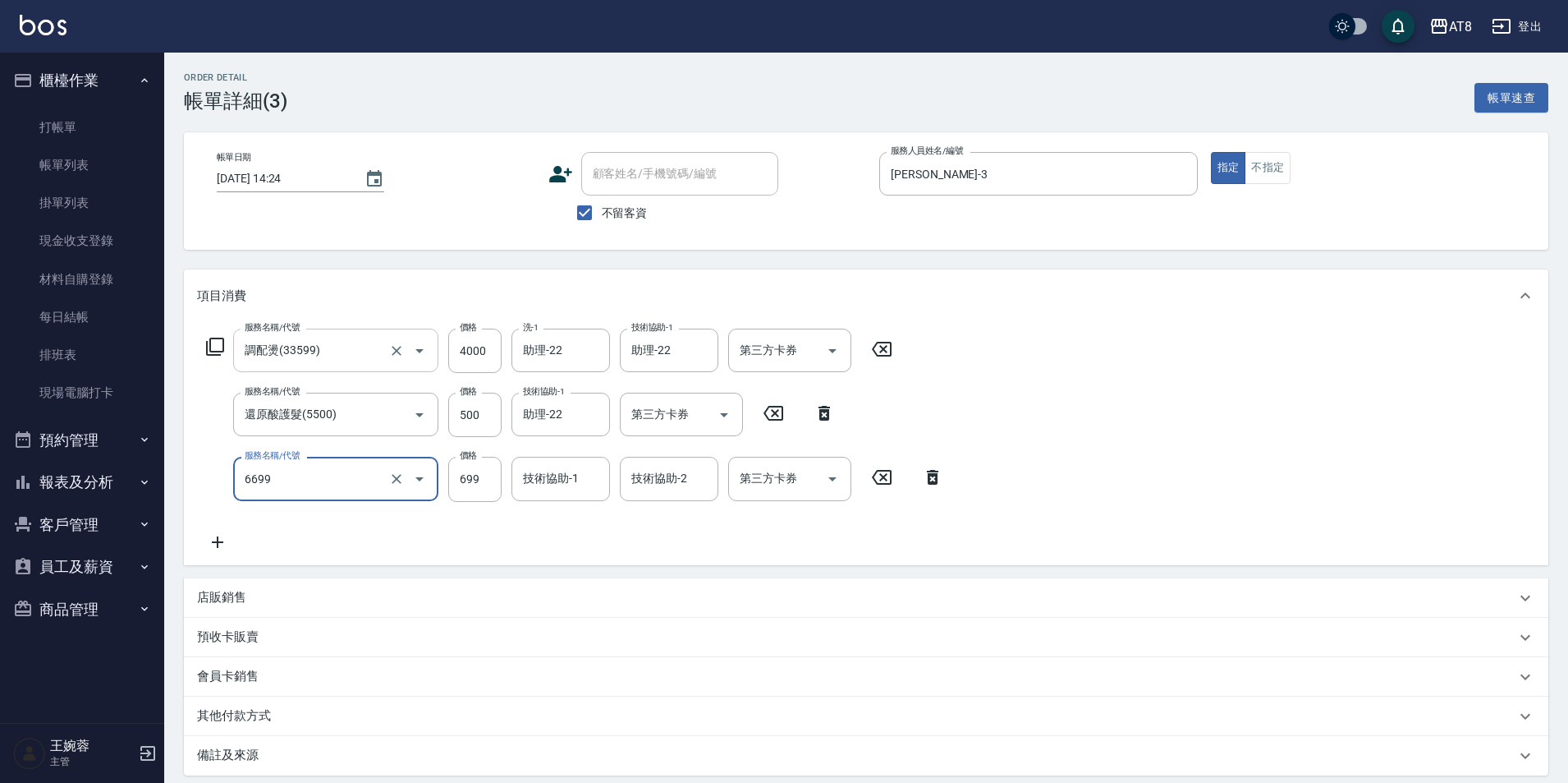
type input "SPA699(6699)"
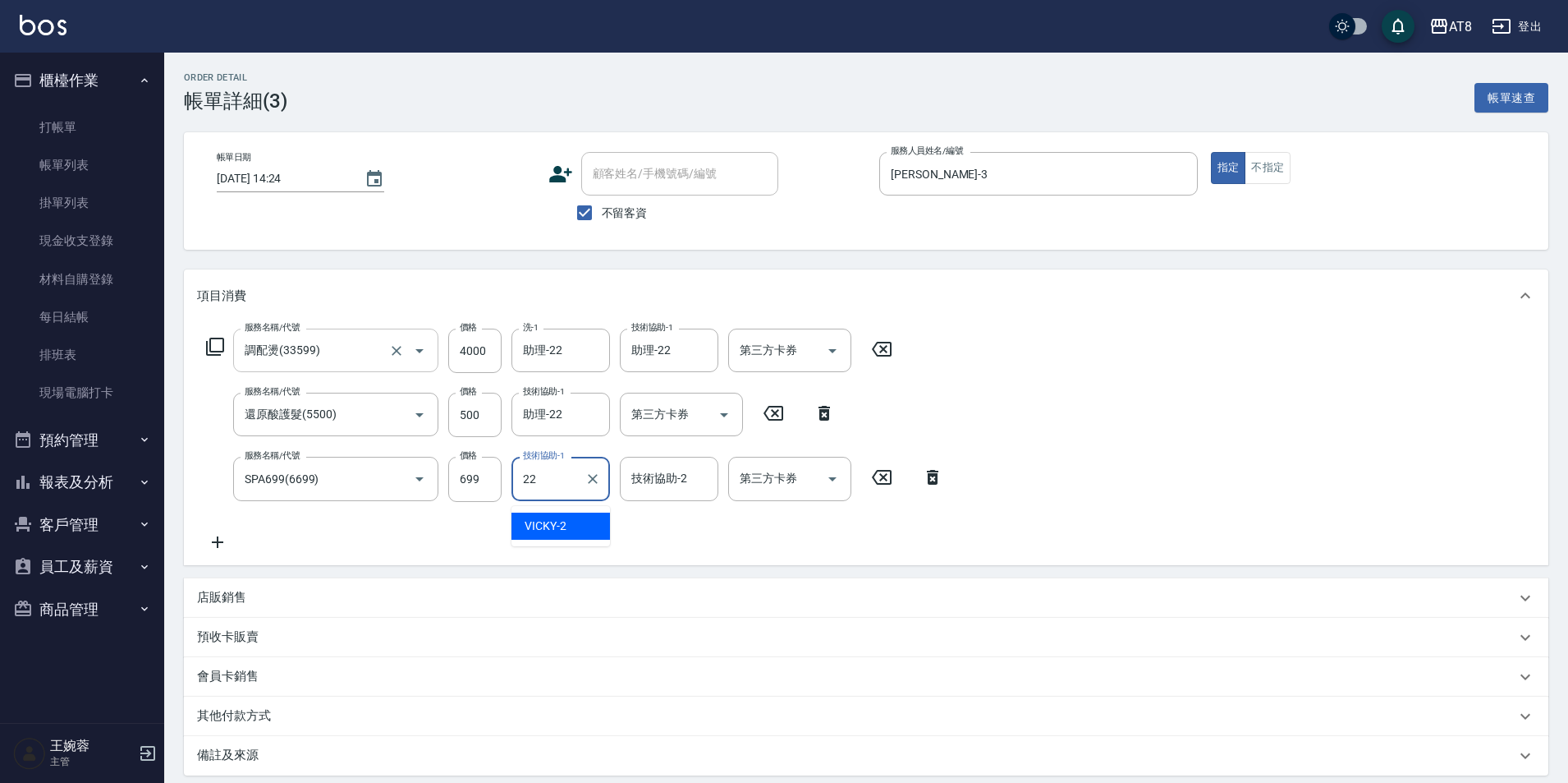
type input "助理-22"
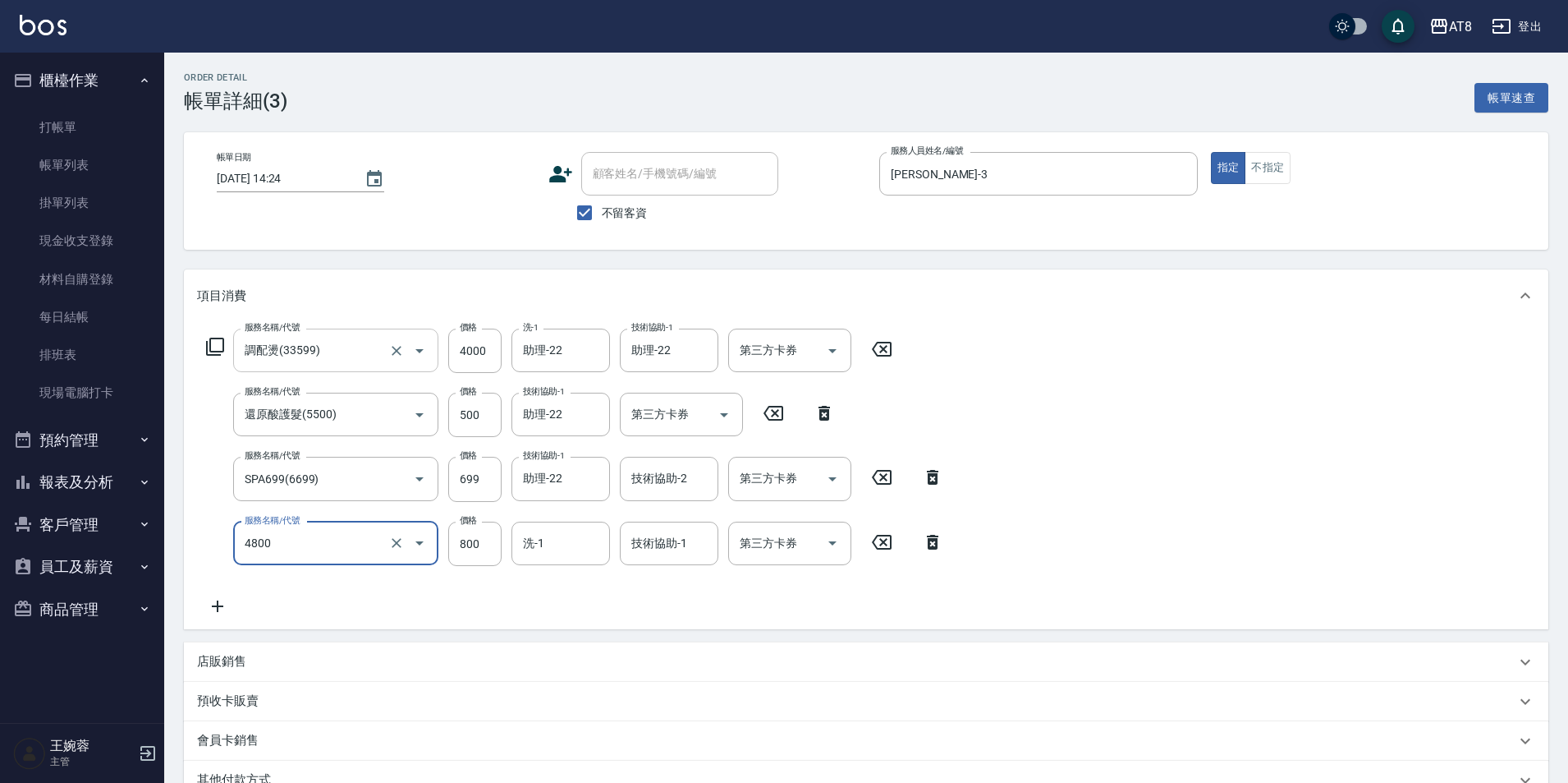
type input "染髮(4800)"
type input "801"
type input "助理-22"
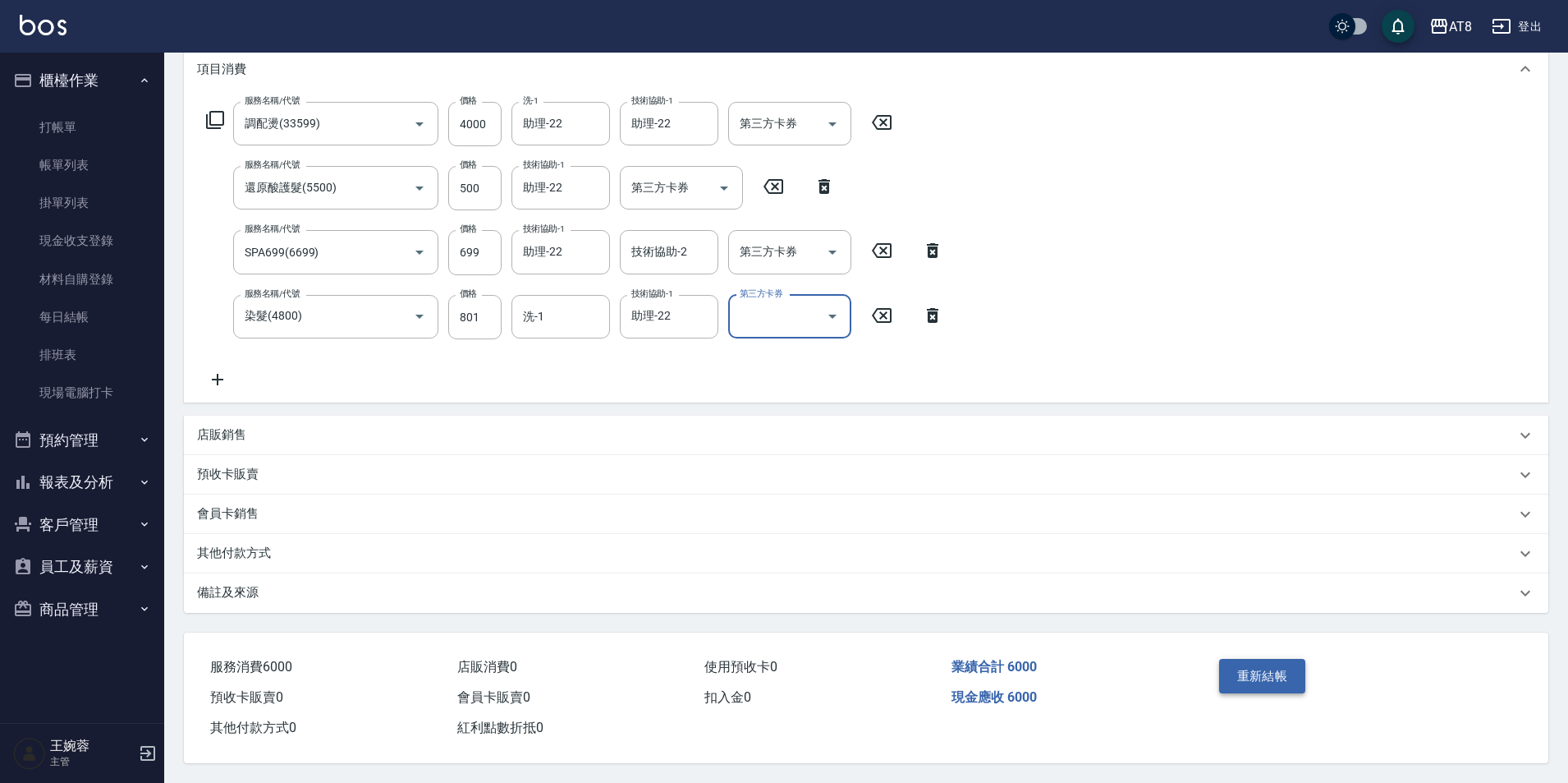
click at [1250, 666] on button "重新結帳" at bounding box center [1263, 676] width 87 height 35
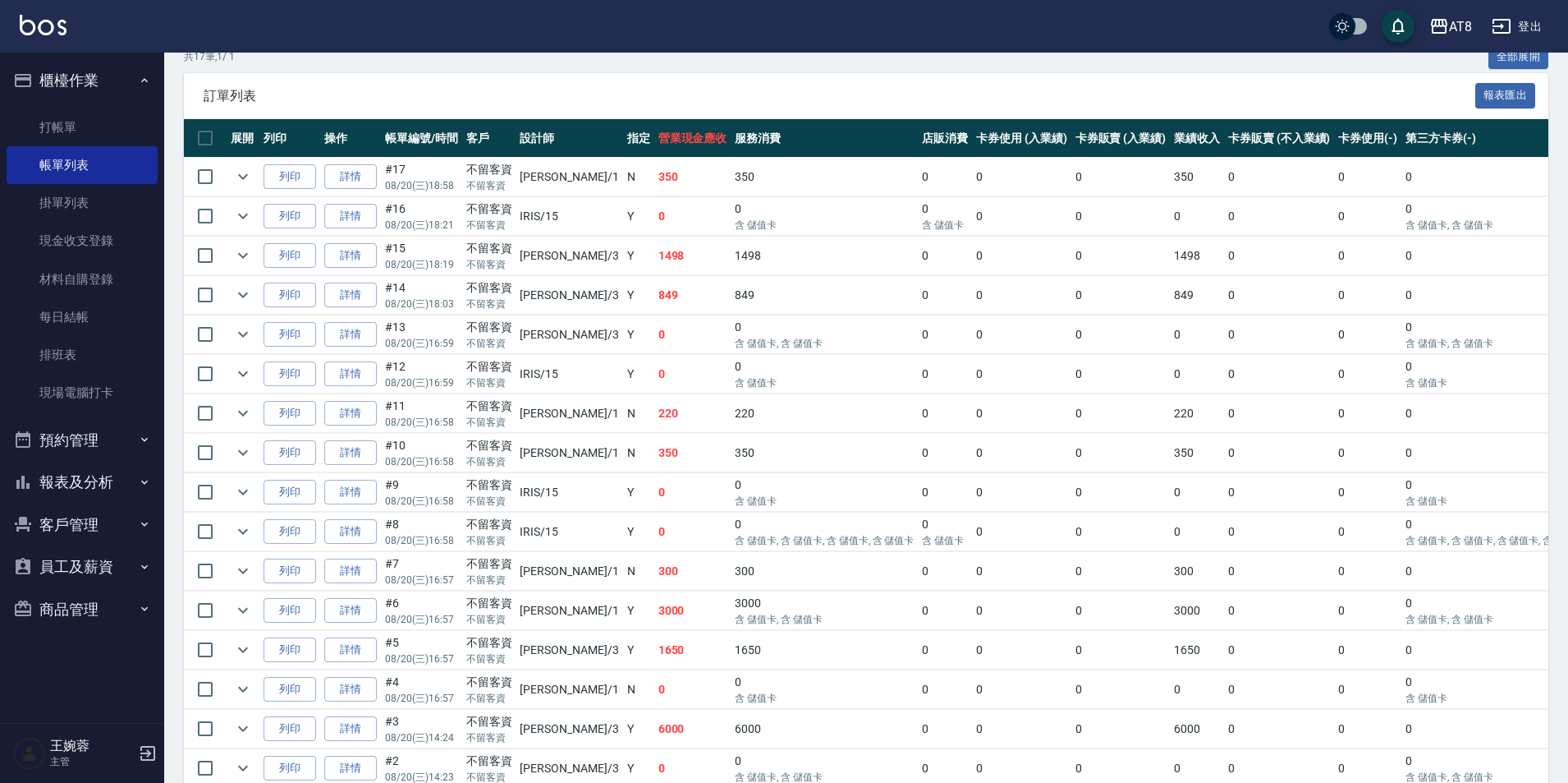
scroll to position [331, 0]
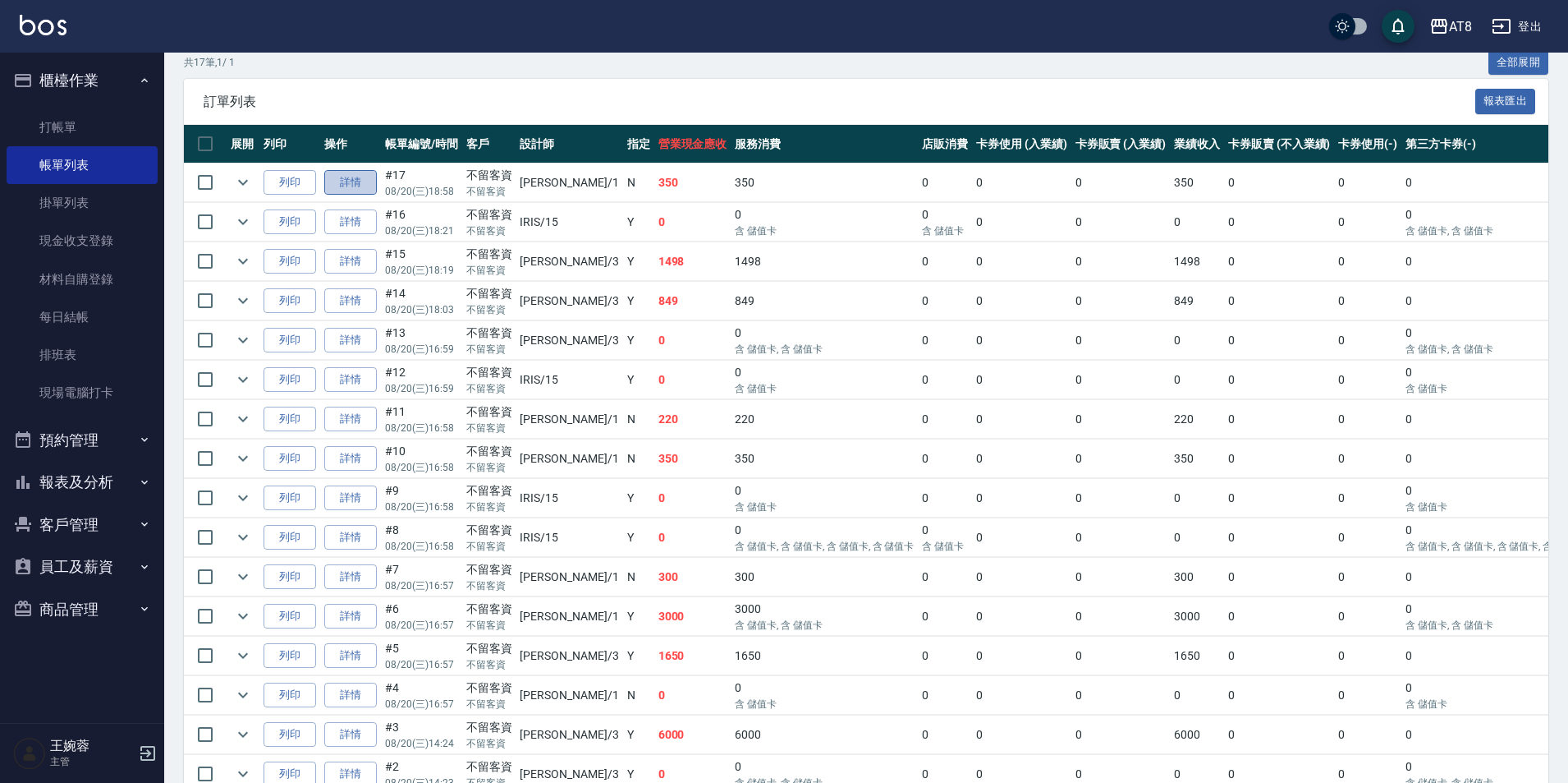
click at [376, 196] on link "詳情" at bounding box center [351, 183] width 53 height 26
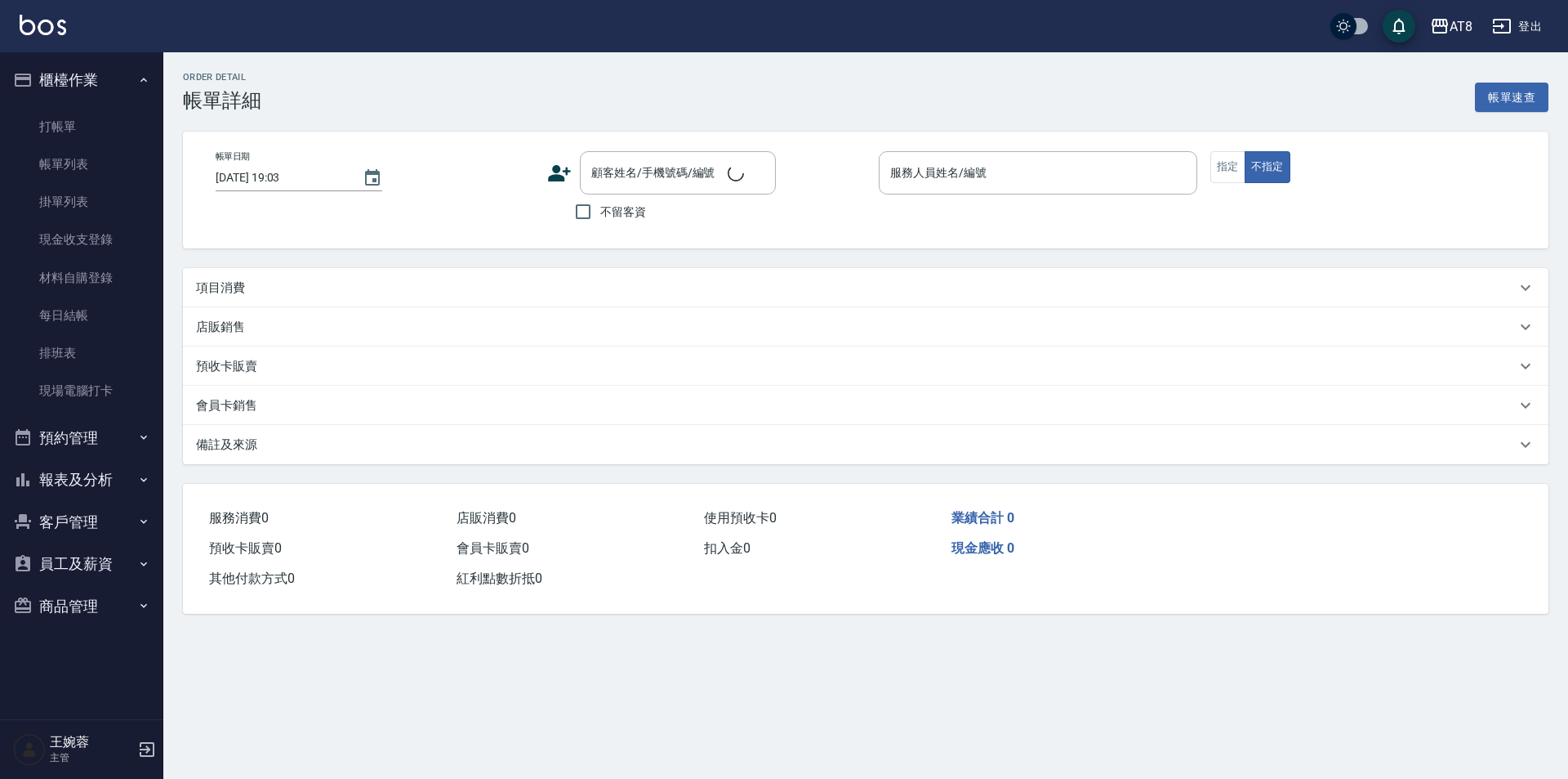
type input "2025/08/20 18:58"
checkbox input "true"
type input "YUKI-1"
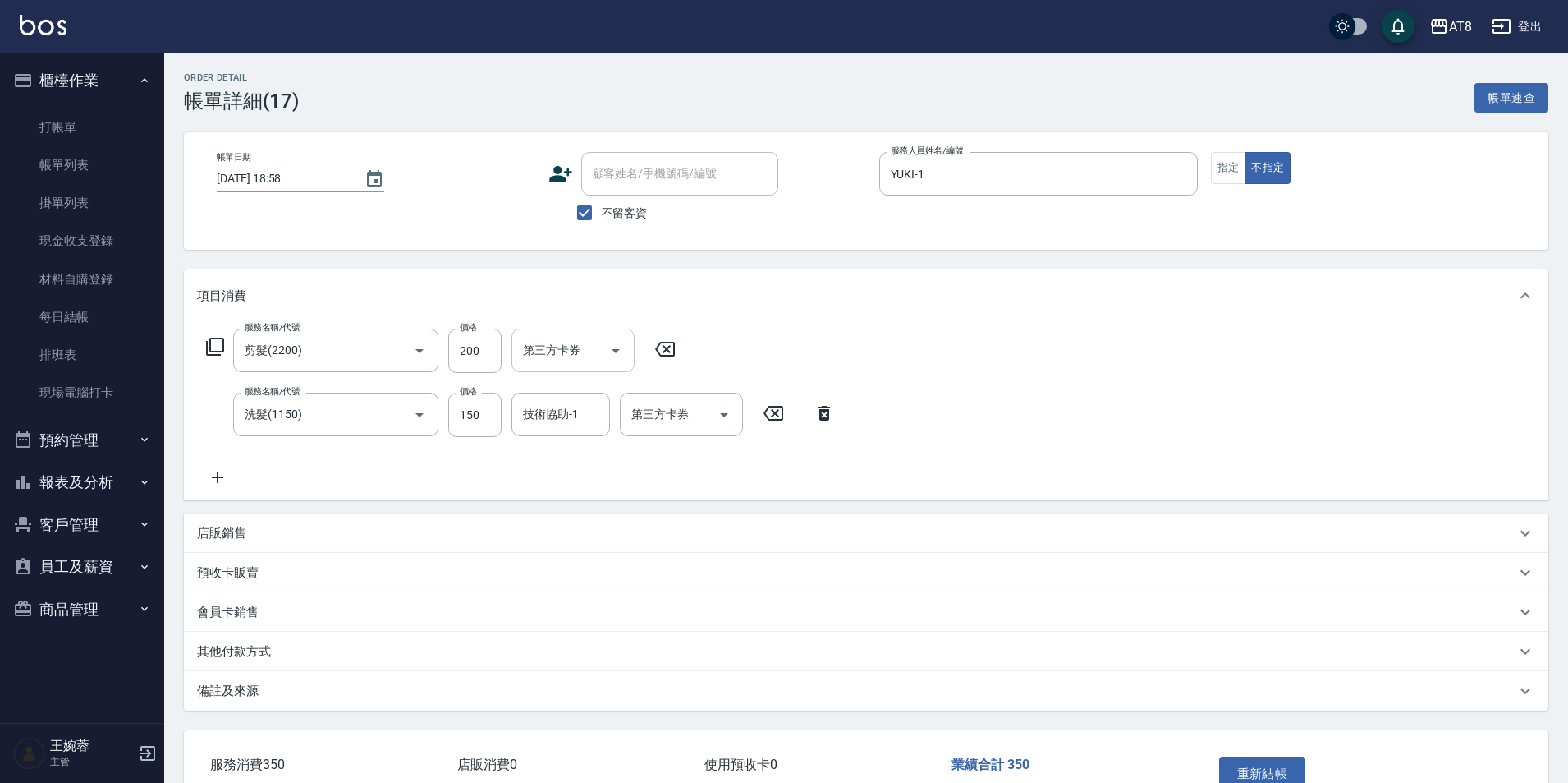
type input "剪髮(2200)"
type input "洗髮(1150)"
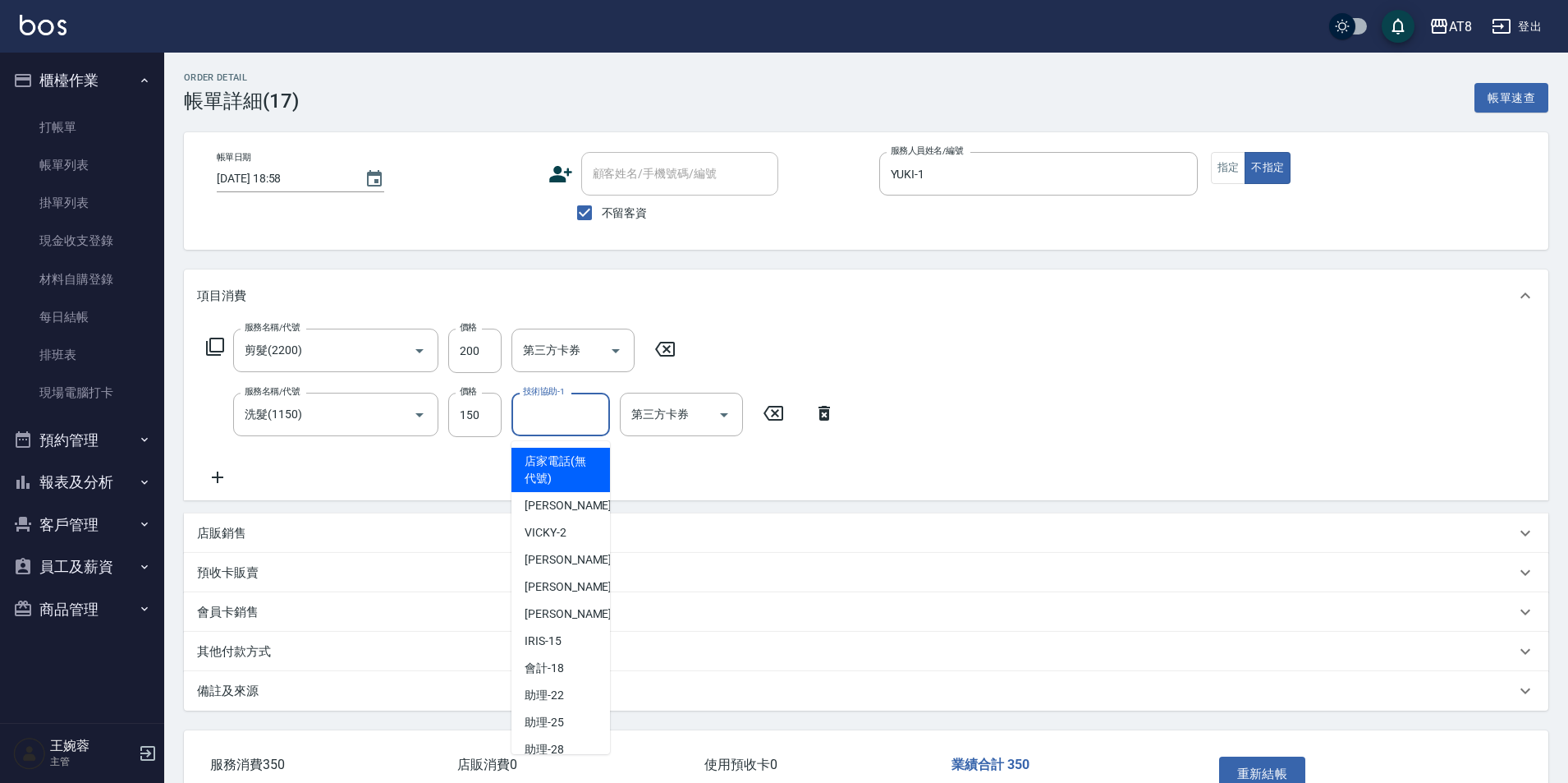
click at [553, 423] on input "技術協助-1" at bounding box center [561, 414] width 84 height 29
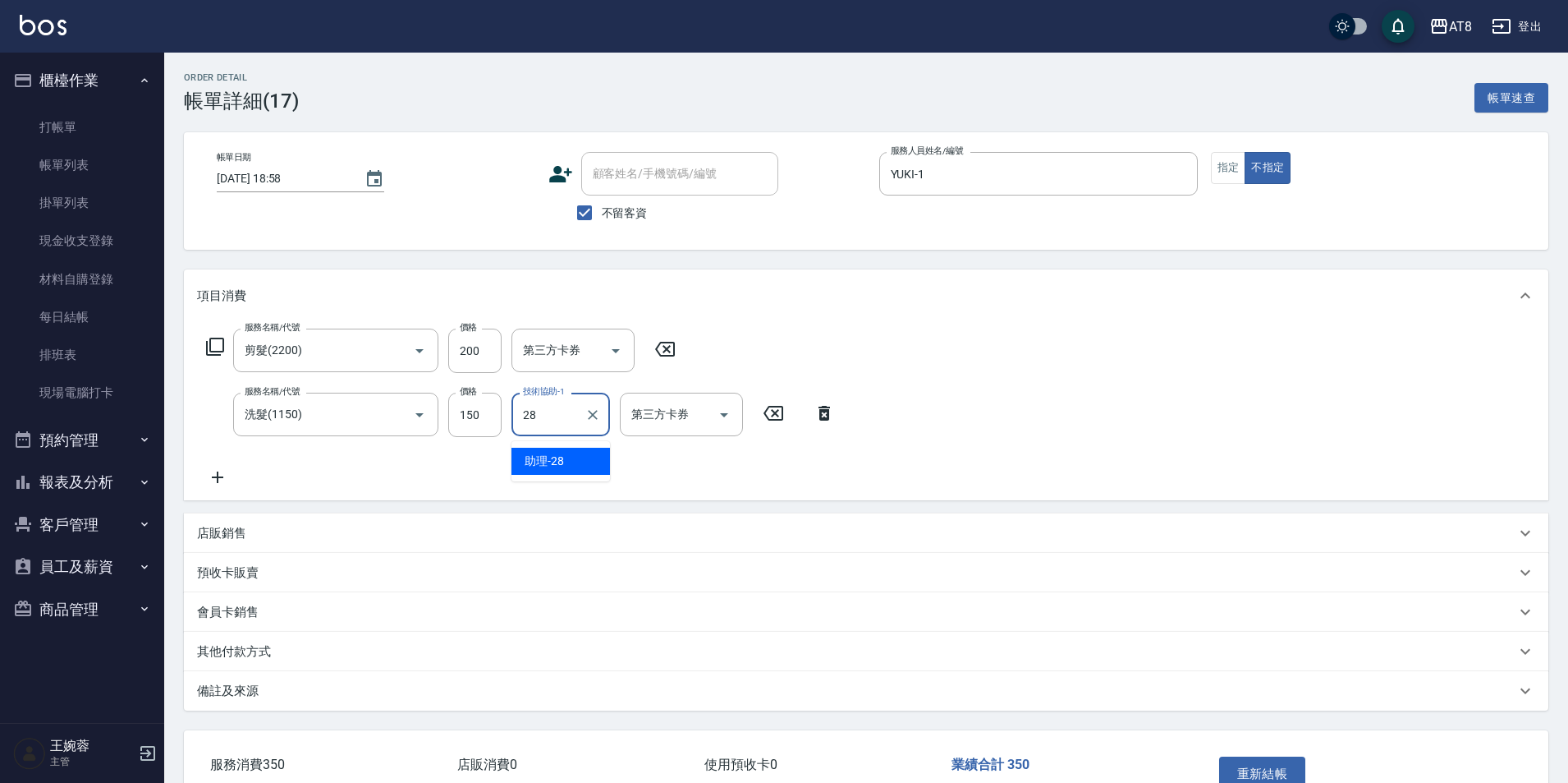
type input "助理-28"
click at [963, 375] on div "服務名稱/代號 剪髮(2200) 服務名稱/代號 價格 200 價格 第三方卡券 第三方卡券 服務名稱/代號 洗髮(1150) 服務名稱/代號 價格 150 …" at bounding box center [866, 411] width 1365 height 179
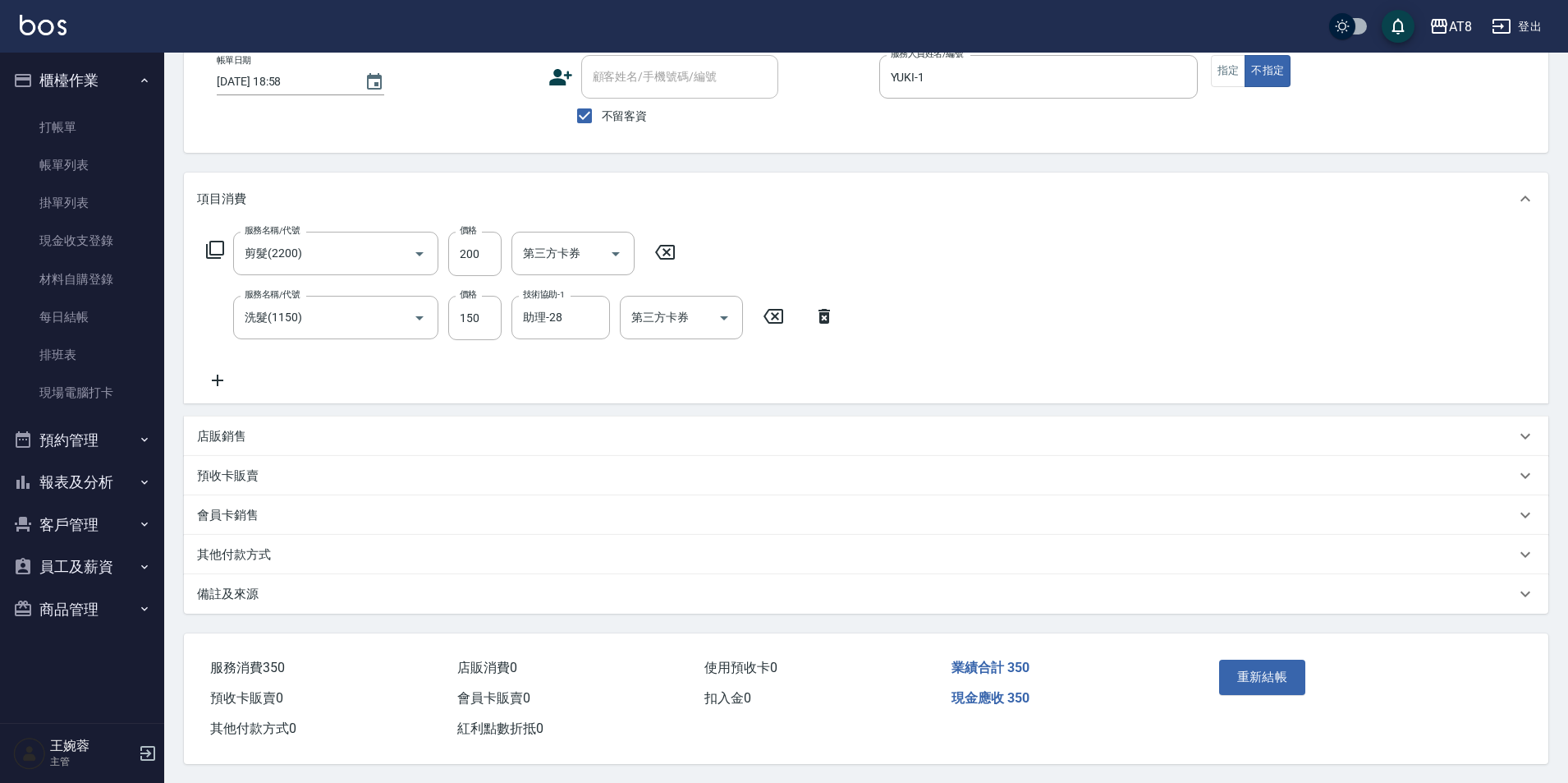
scroll to position [128, 0]
click at [1286, 659] on button "重新結帳" at bounding box center [1263, 676] width 87 height 35
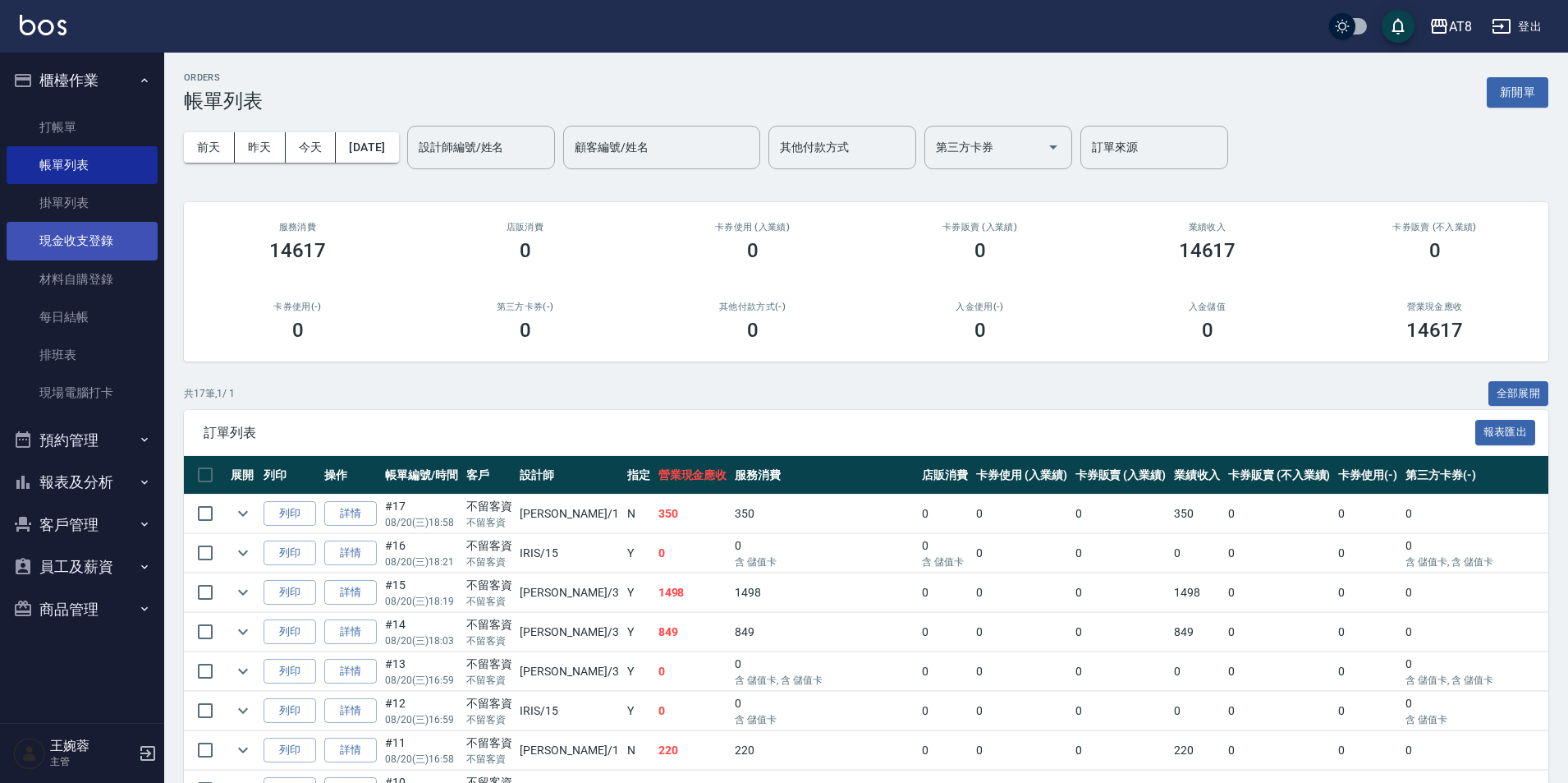
click at [106, 238] on link "現金收支登錄" at bounding box center [82, 241] width 151 height 37
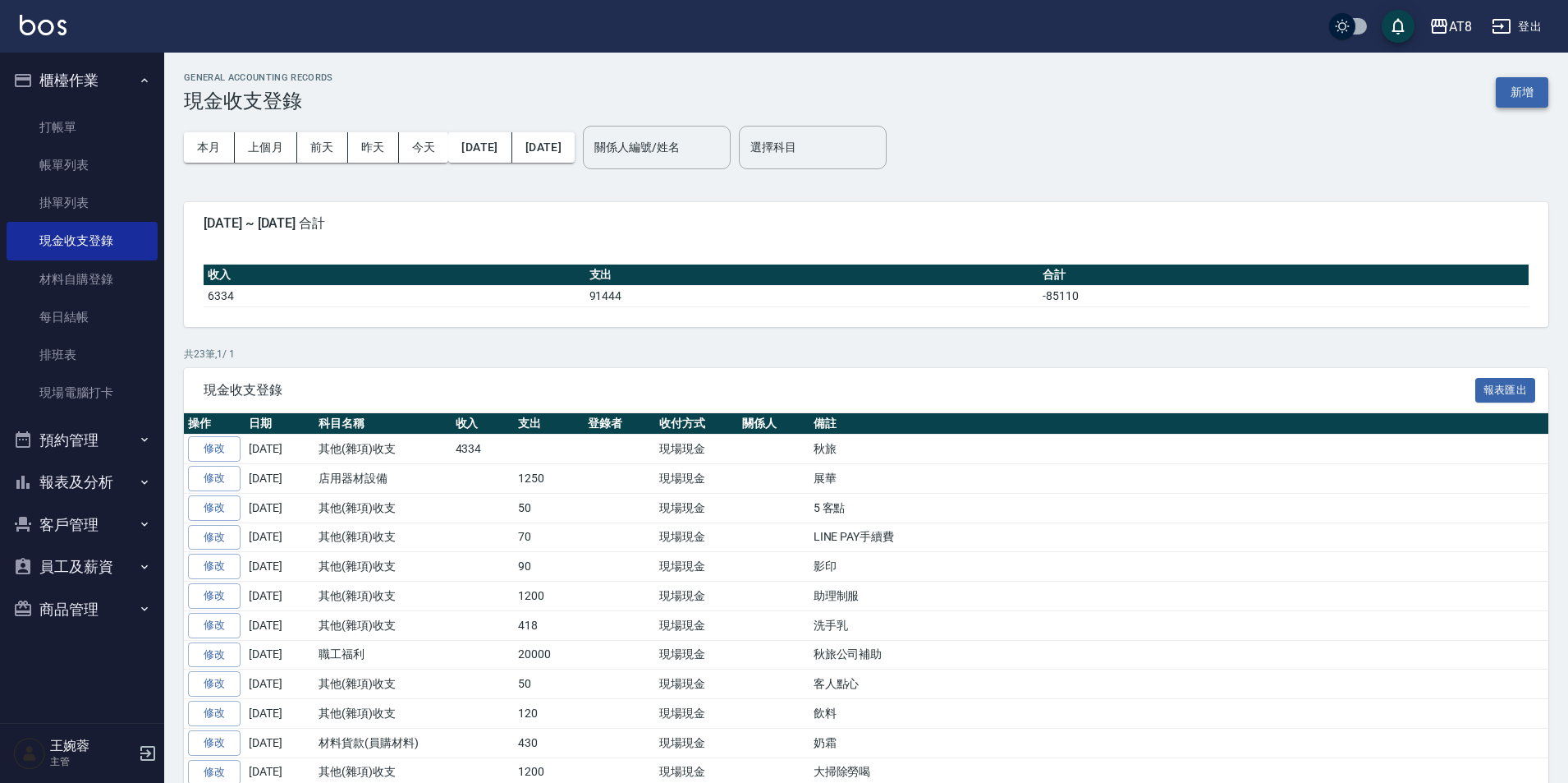
click at [1509, 91] on button "新增" at bounding box center [1522, 93] width 53 height 31
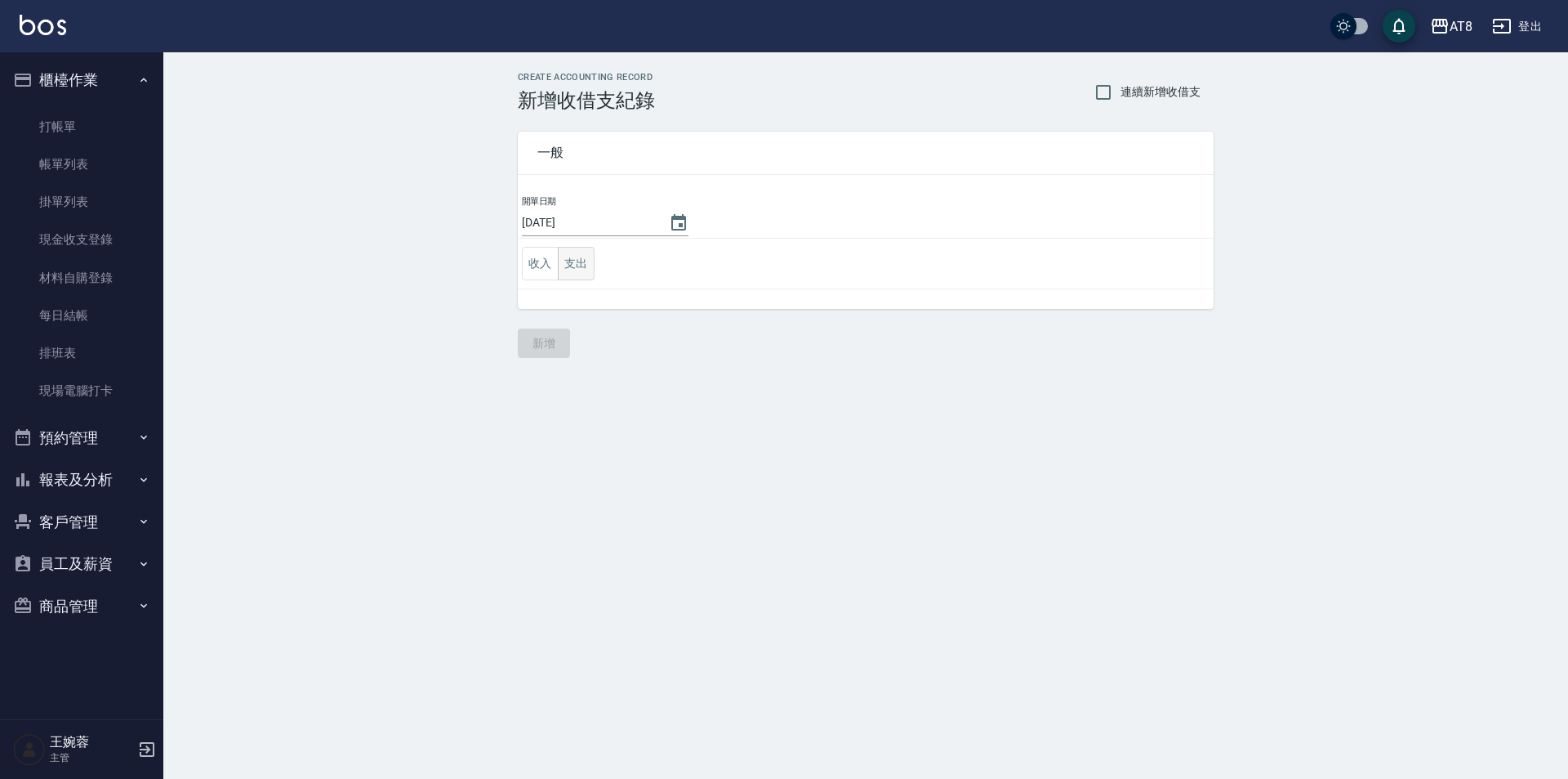
click at [576, 274] on button "支出" at bounding box center [576, 264] width 36 height 34
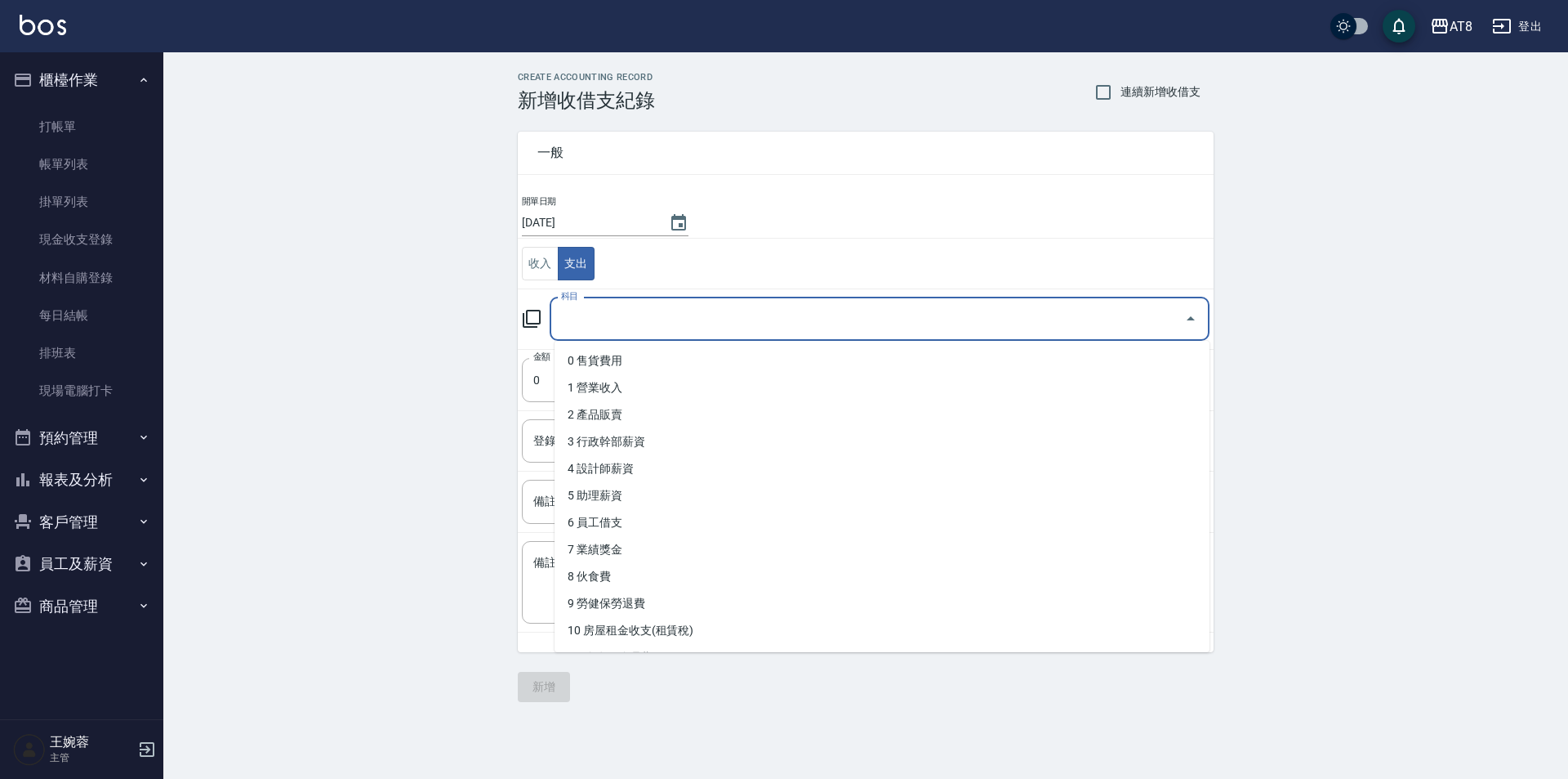
click at [605, 315] on input "科目" at bounding box center [867, 319] width 620 height 29
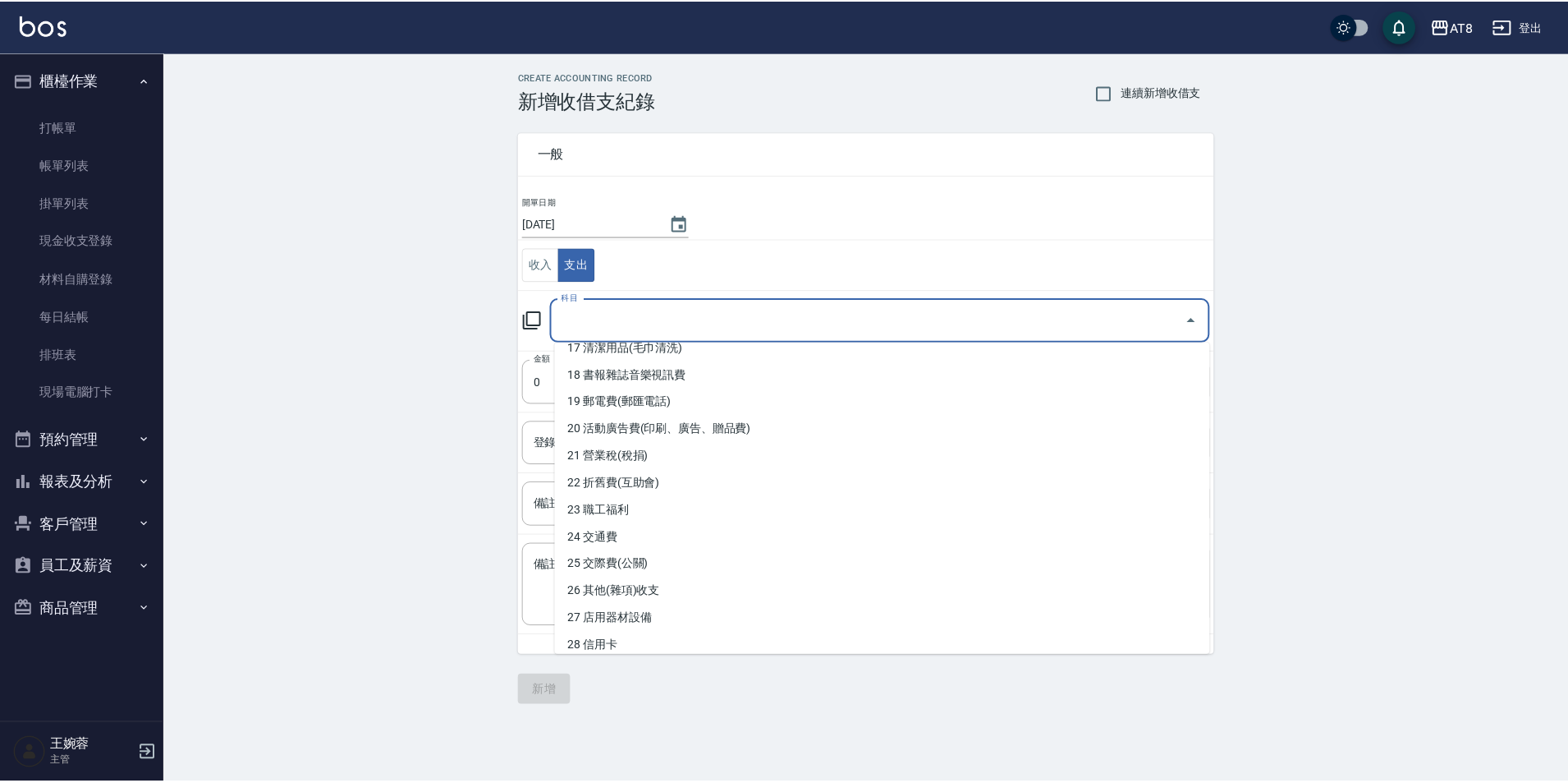
scroll to position [478, 0]
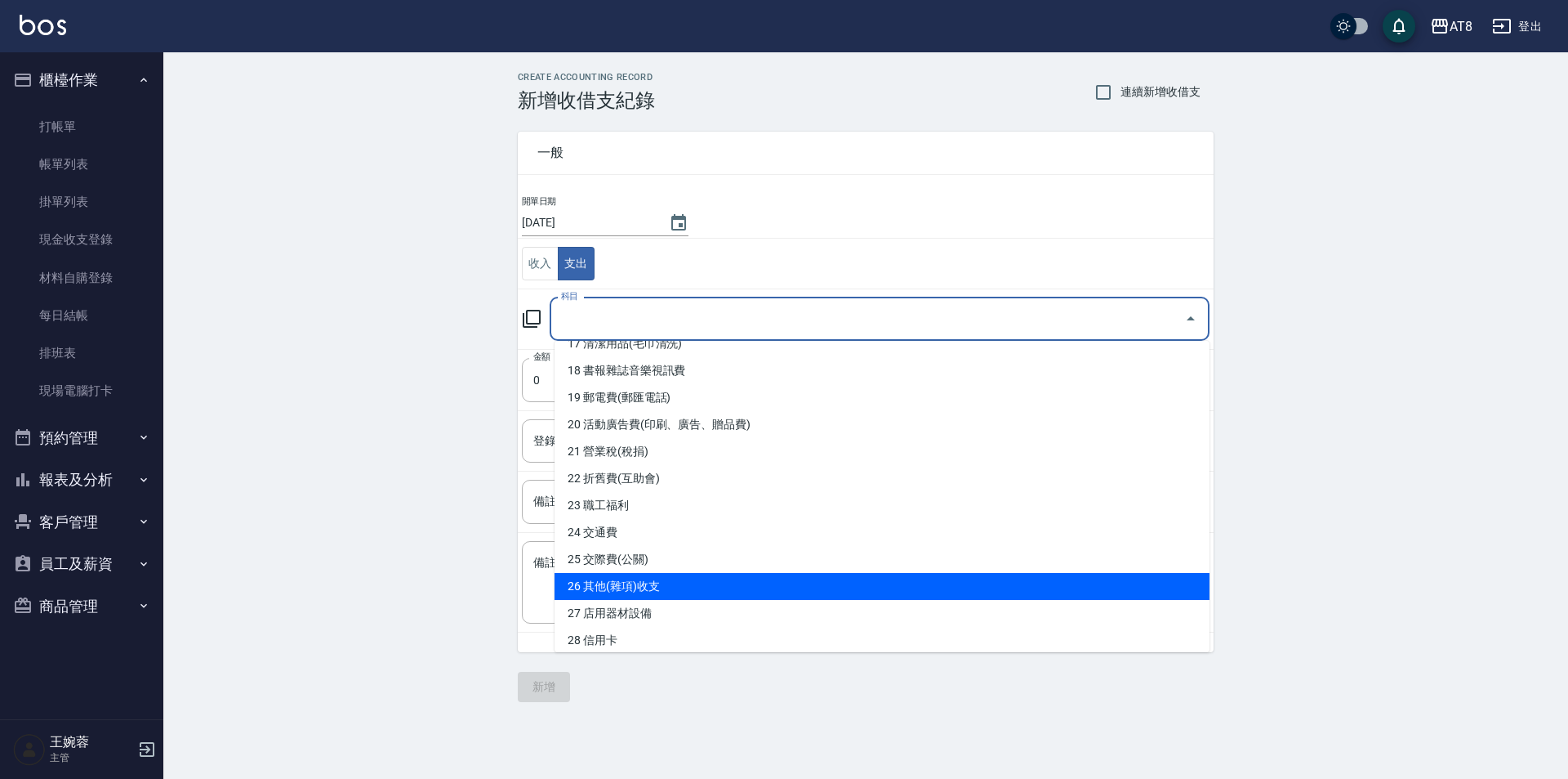
click at [1156, 591] on li "26 其他(雜項)收支" at bounding box center [882, 586] width 655 height 27
type input "26 其他(雜項)收支"
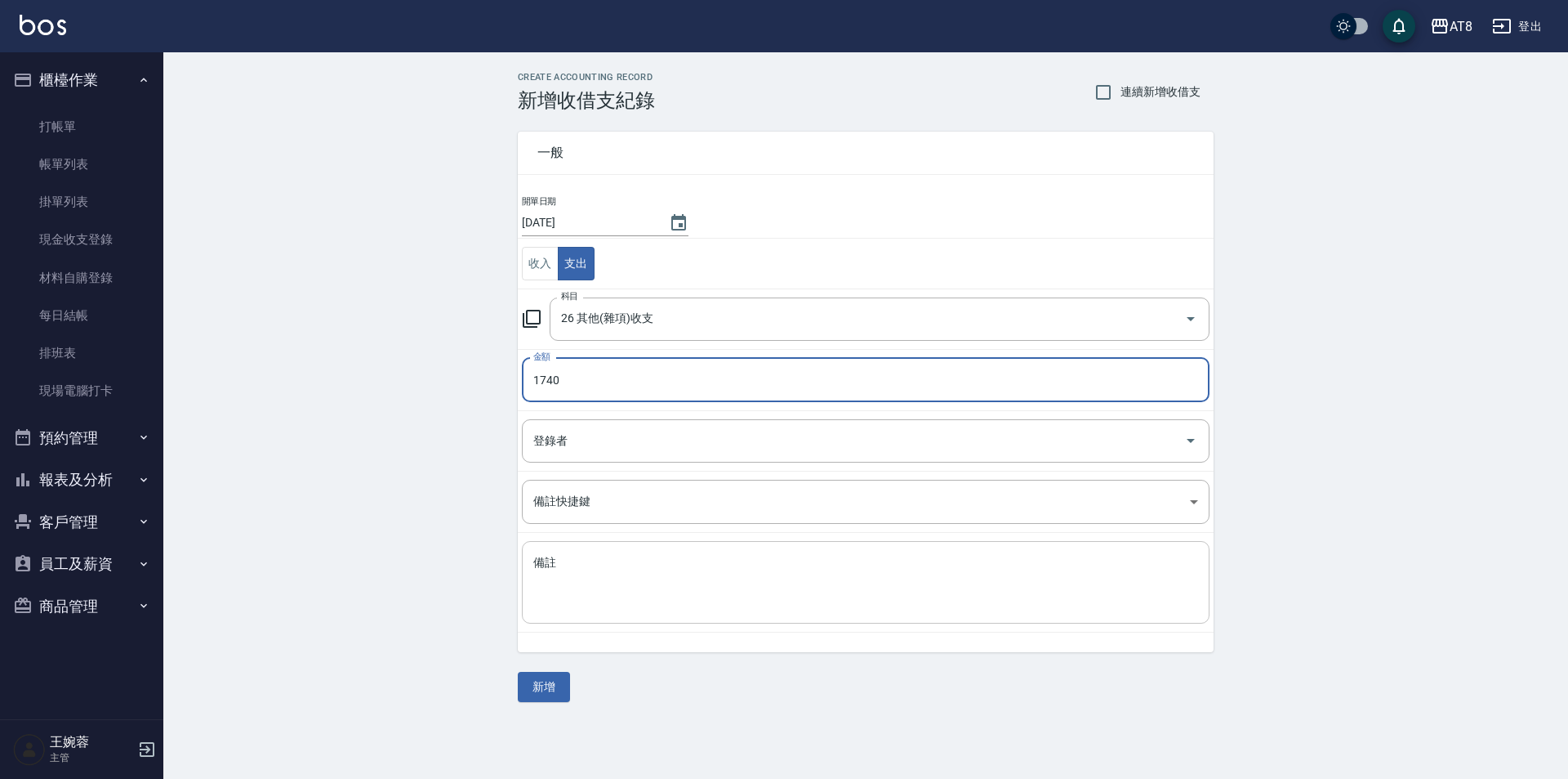
type input "1740"
click at [964, 566] on textarea "備註" at bounding box center [866, 583] width 664 height 56
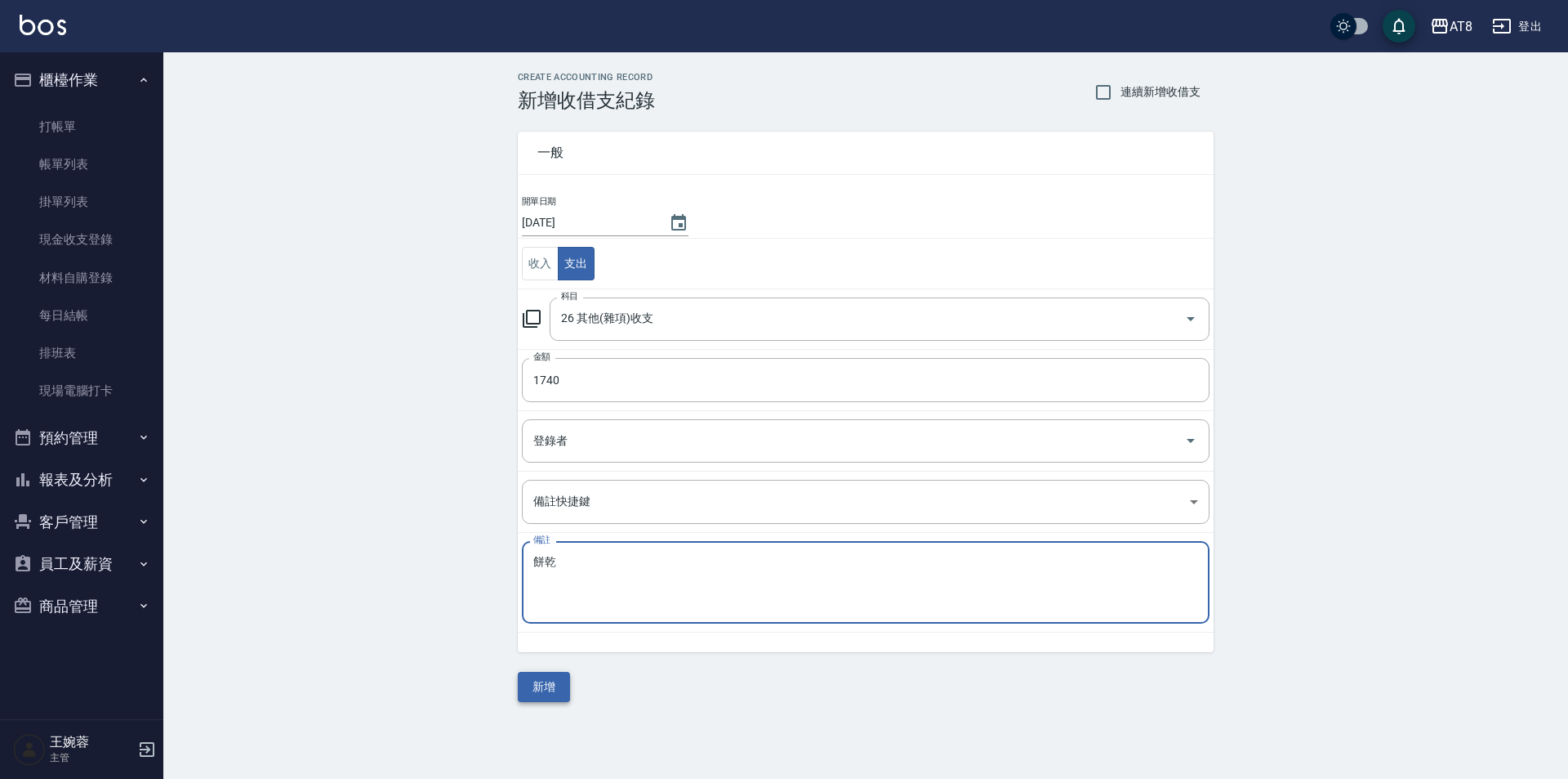
type textarea "餅乾"
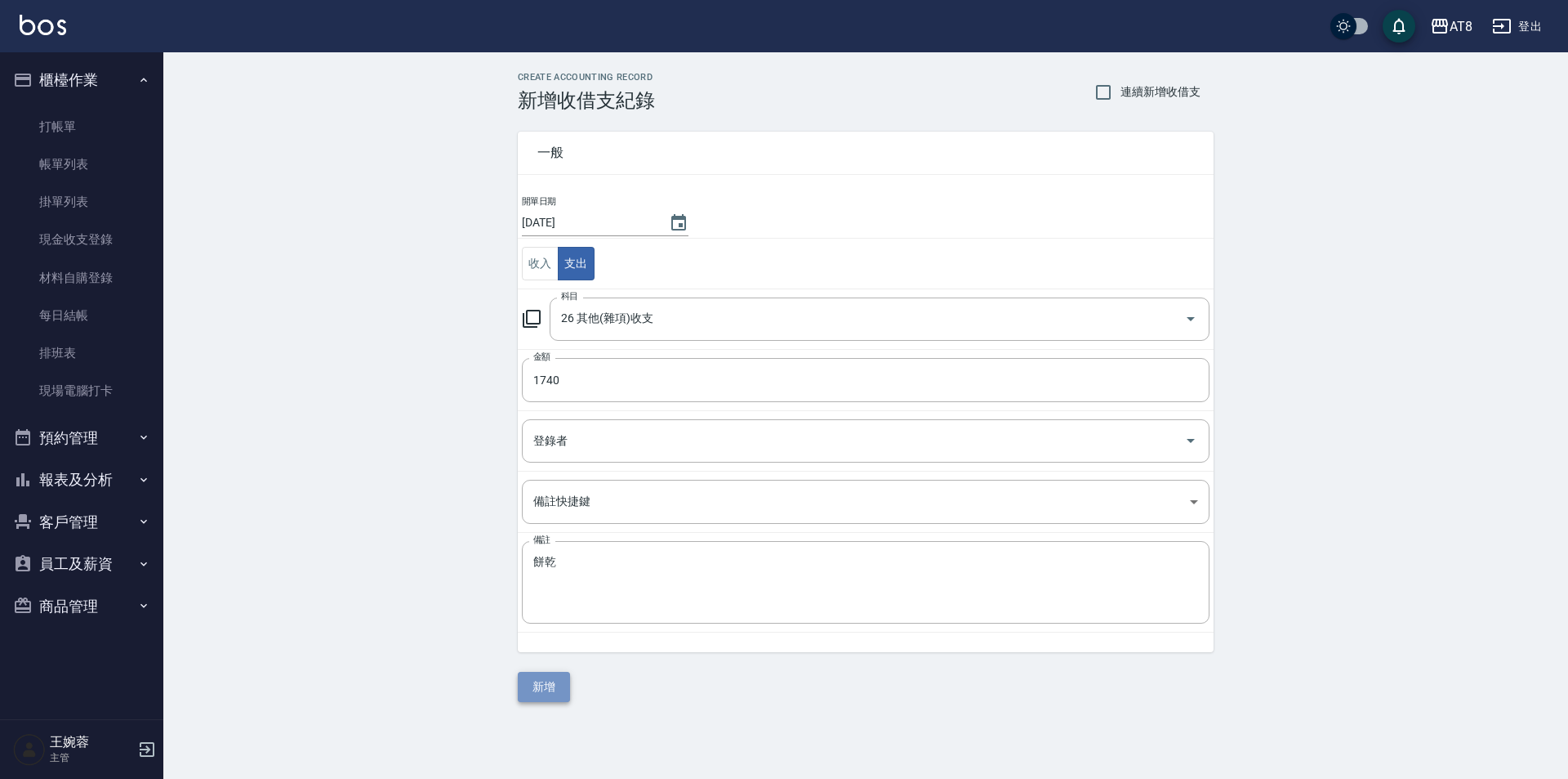
click at [529, 693] on button "新增" at bounding box center [544, 687] width 52 height 30
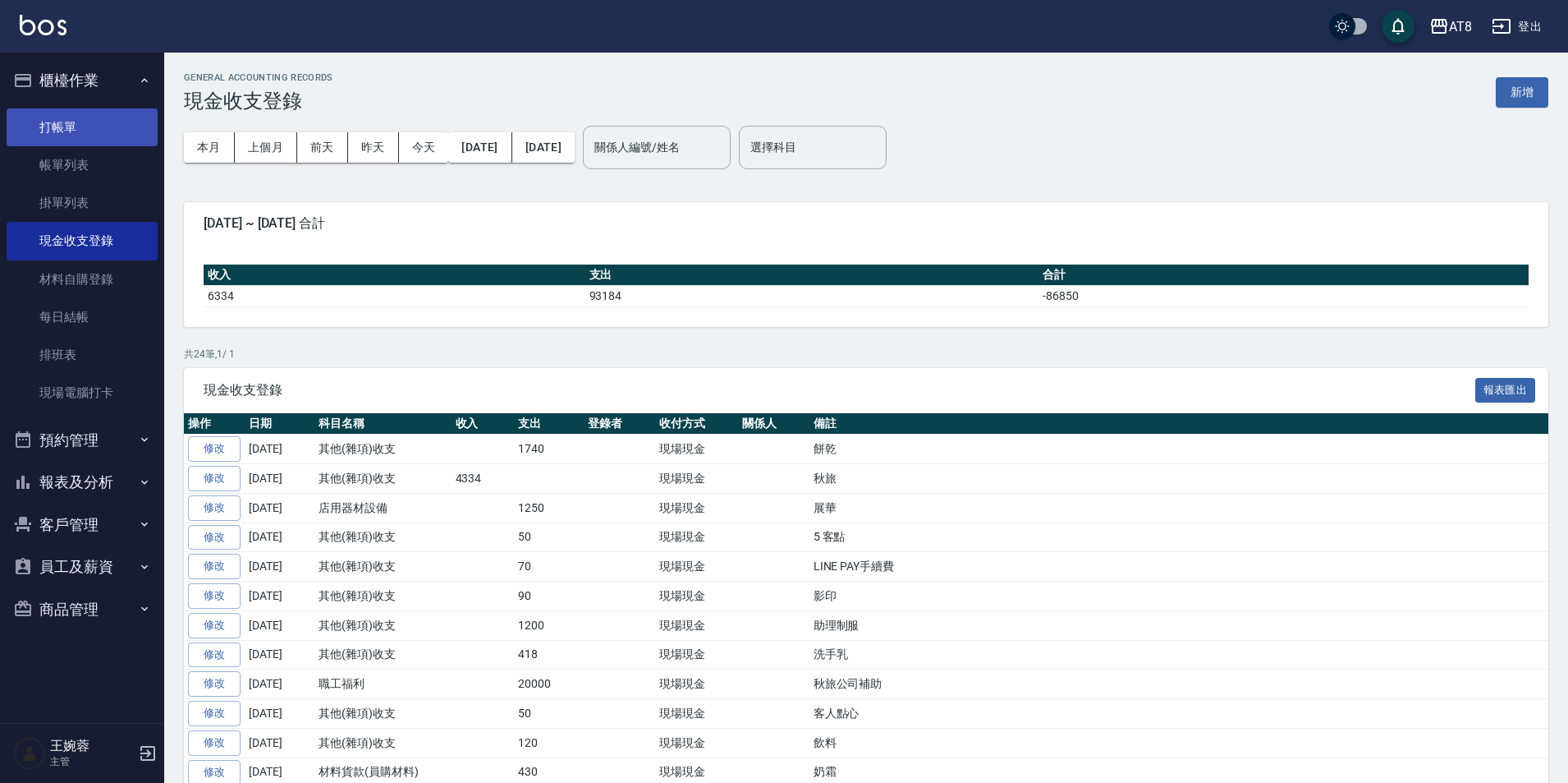
click at [55, 144] on link "打帳單" at bounding box center [82, 128] width 151 height 37
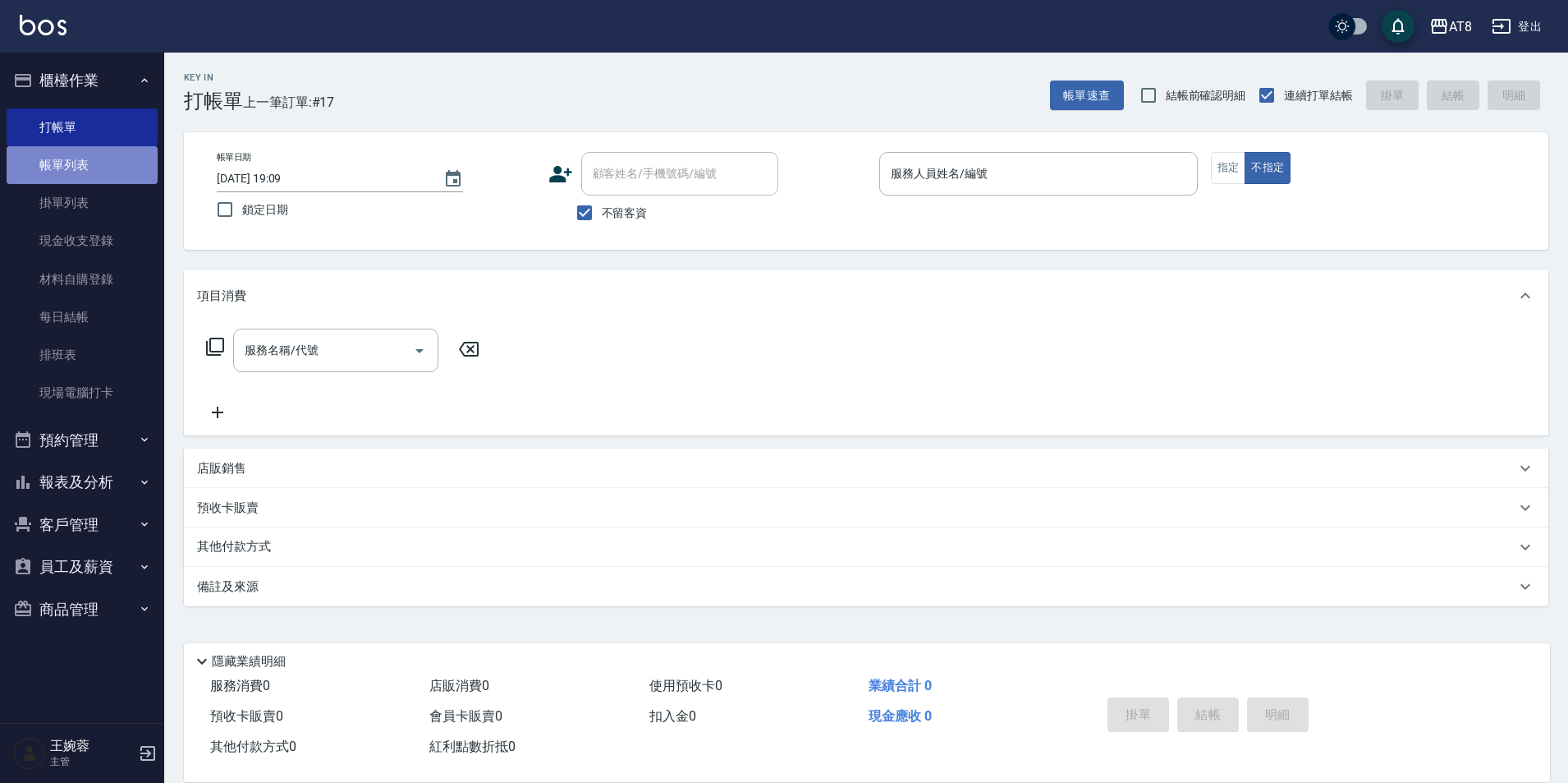
click at [125, 178] on link "帳單列表" at bounding box center [82, 165] width 151 height 37
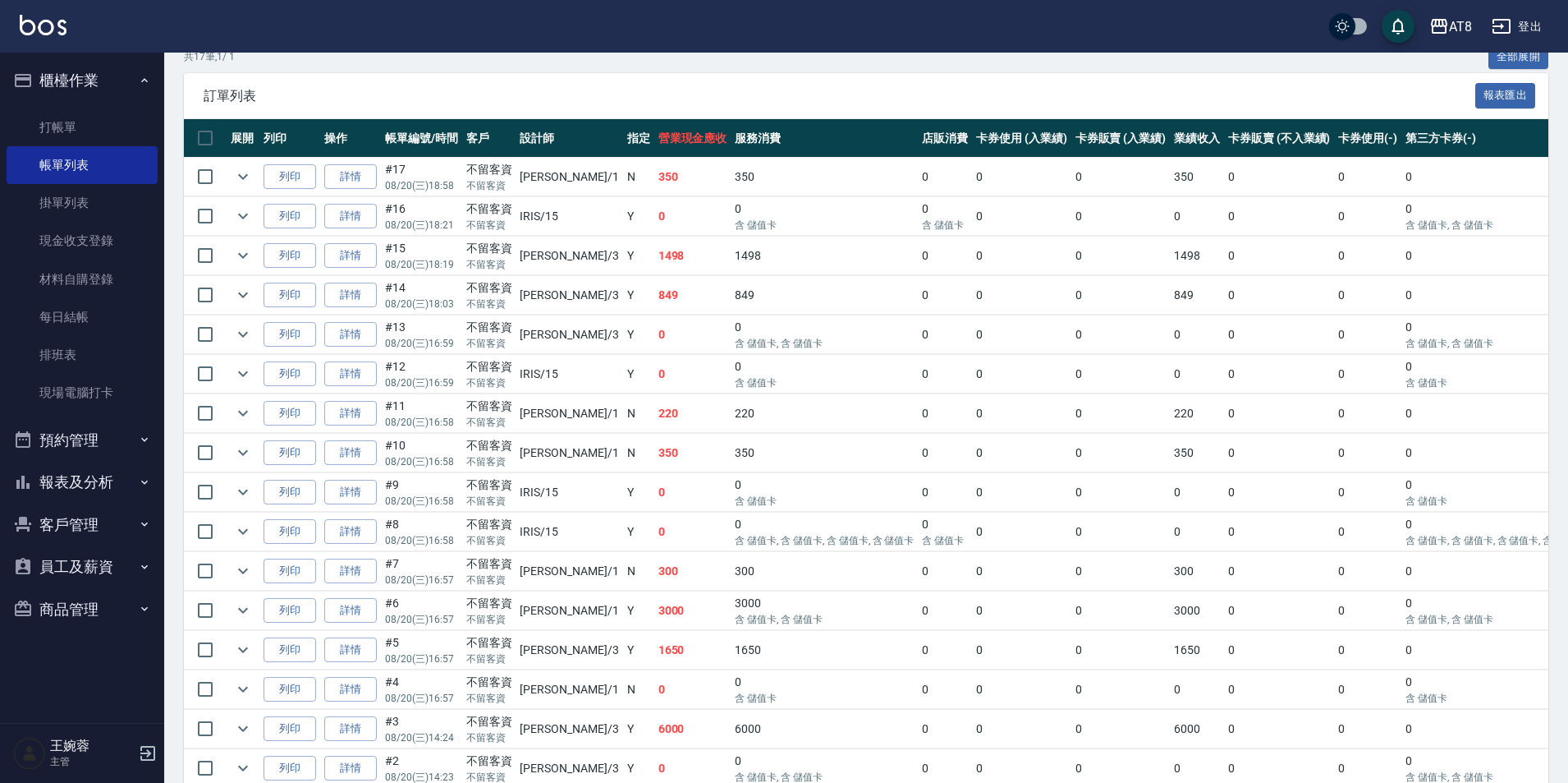
scroll to position [366, 0]
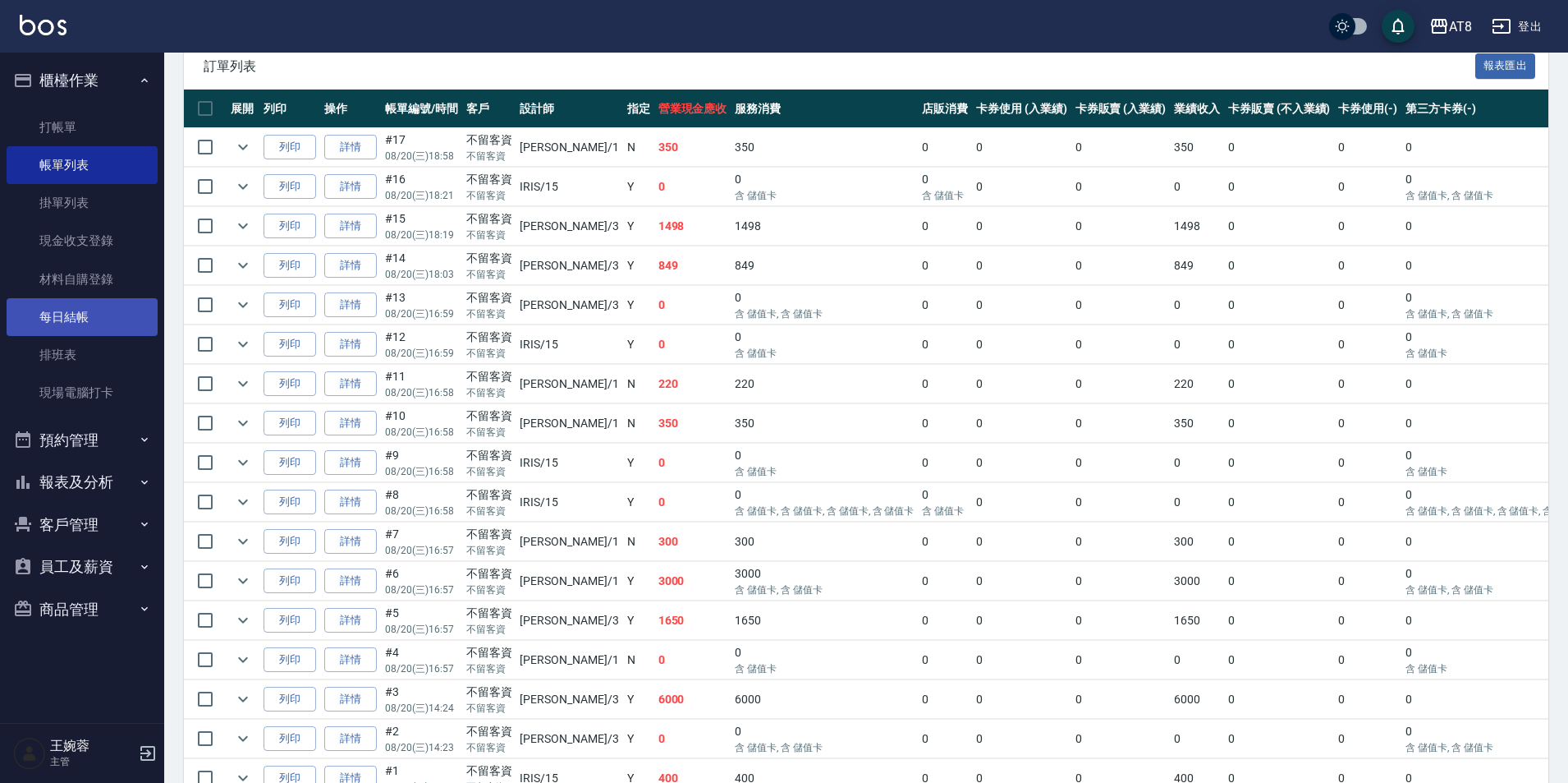
click at [105, 309] on link "每日結帳" at bounding box center [82, 317] width 151 height 37
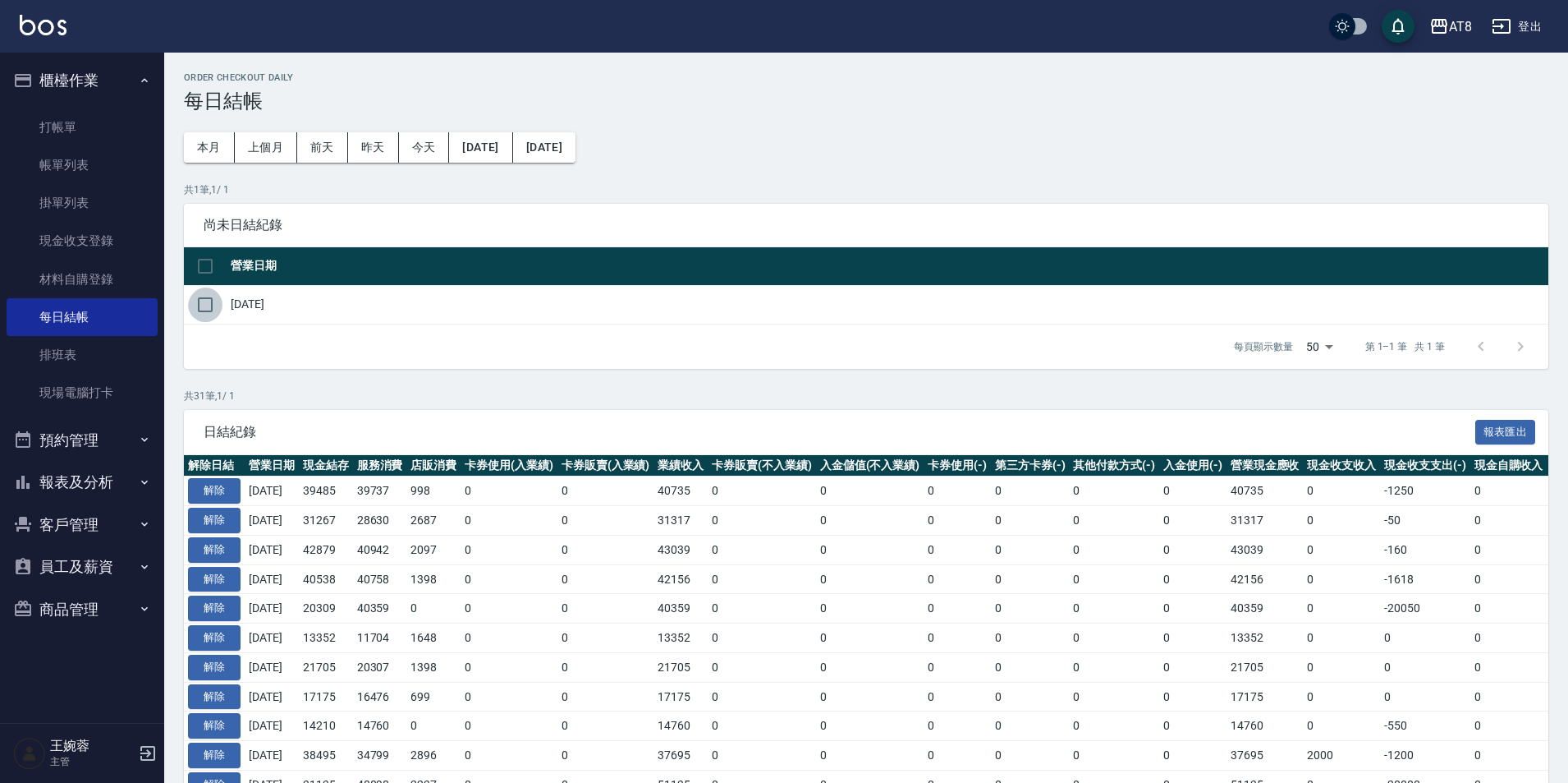
click at [205, 311] on input "checkbox" at bounding box center [205, 304] width 35 height 35
checkbox input "true"
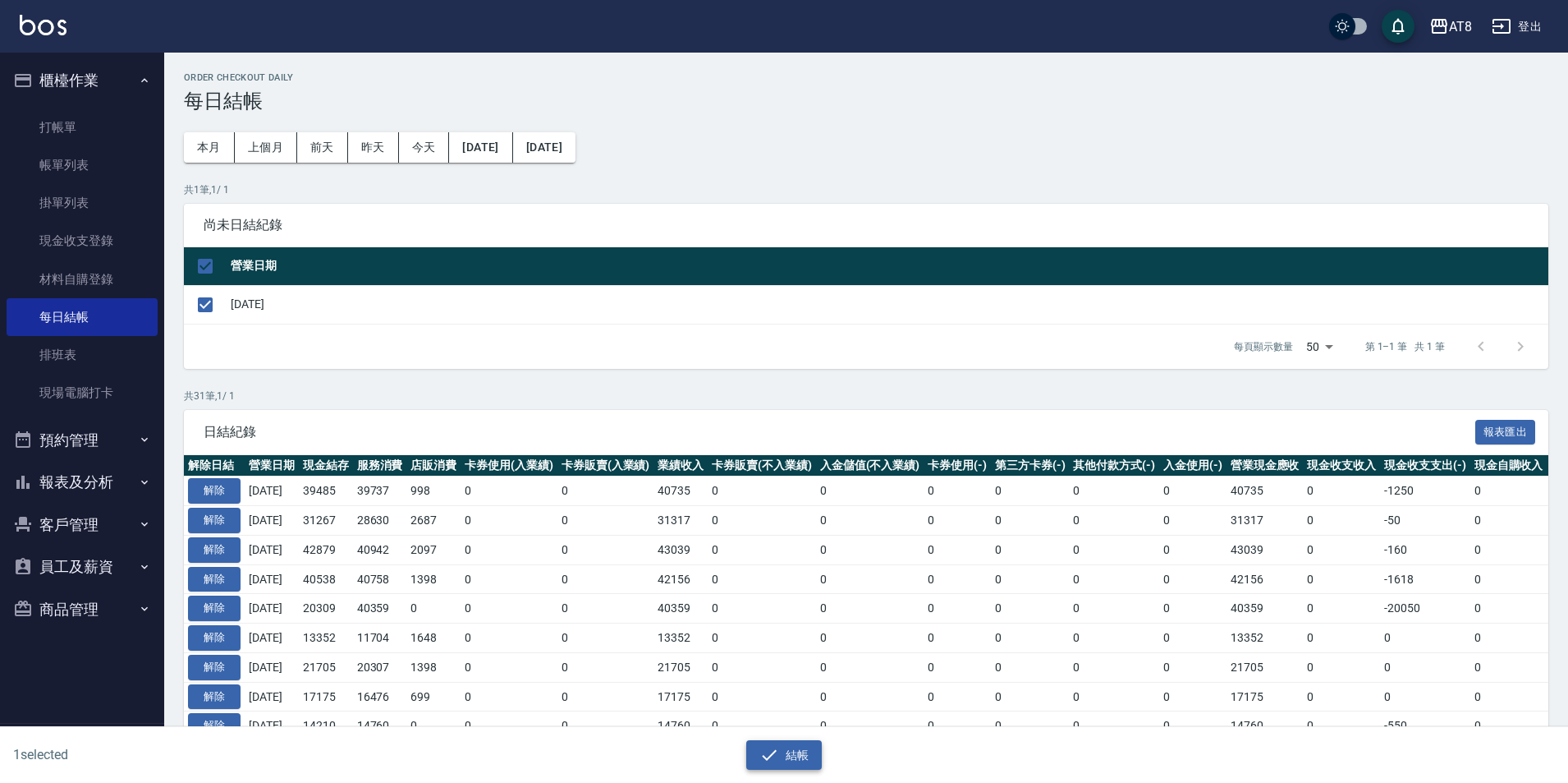
click at [755, 740] on button "結帳" at bounding box center [784, 755] width 76 height 31
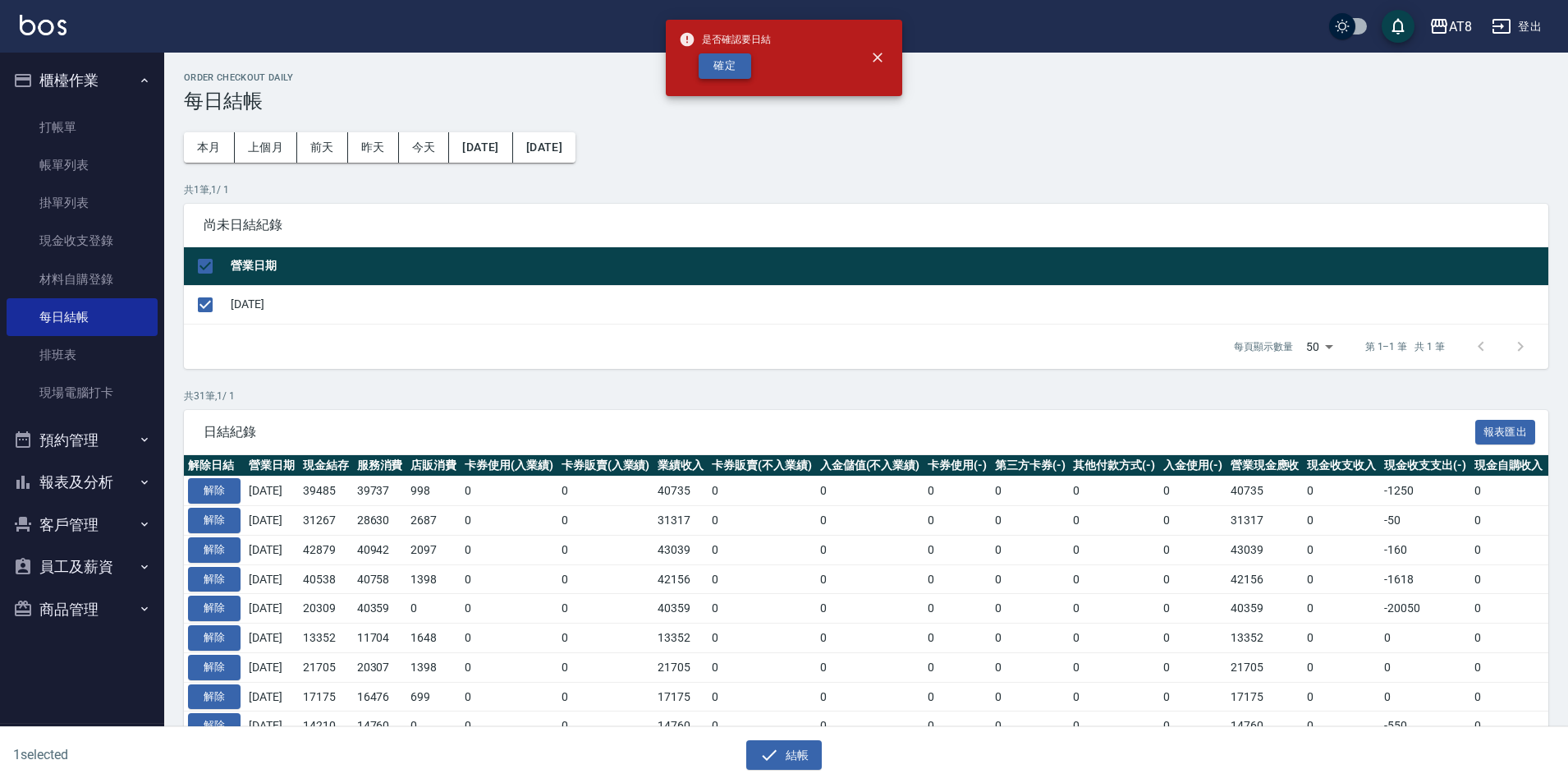
click at [739, 68] on button "確定" at bounding box center [725, 66] width 53 height 26
checkbox input "false"
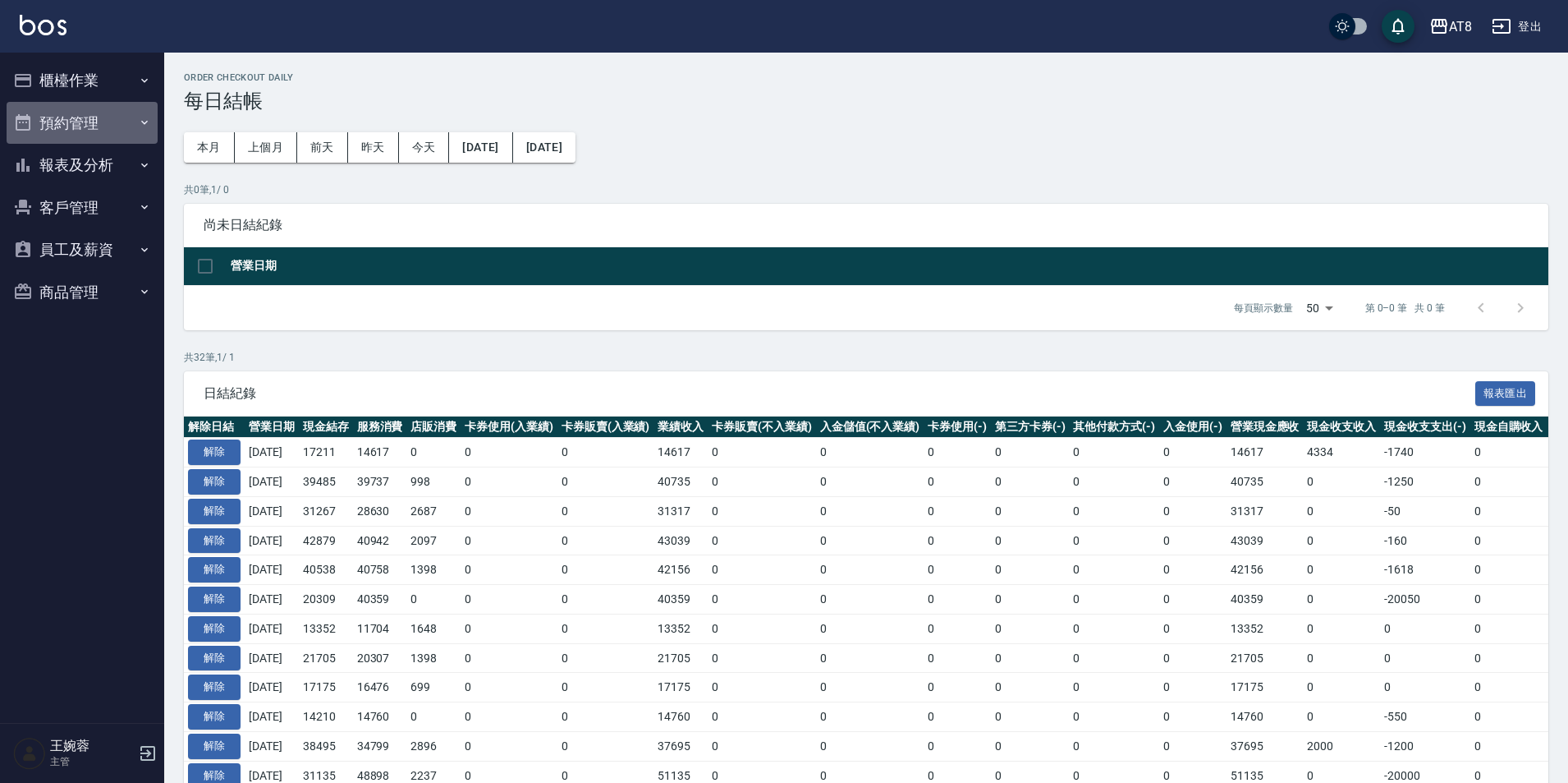
click at [85, 141] on button "預約管理" at bounding box center [82, 123] width 151 height 43
click at [86, 120] on button "預約管理" at bounding box center [82, 123] width 151 height 43
click at [92, 158] on button "報表及分析" at bounding box center [82, 165] width 151 height 43
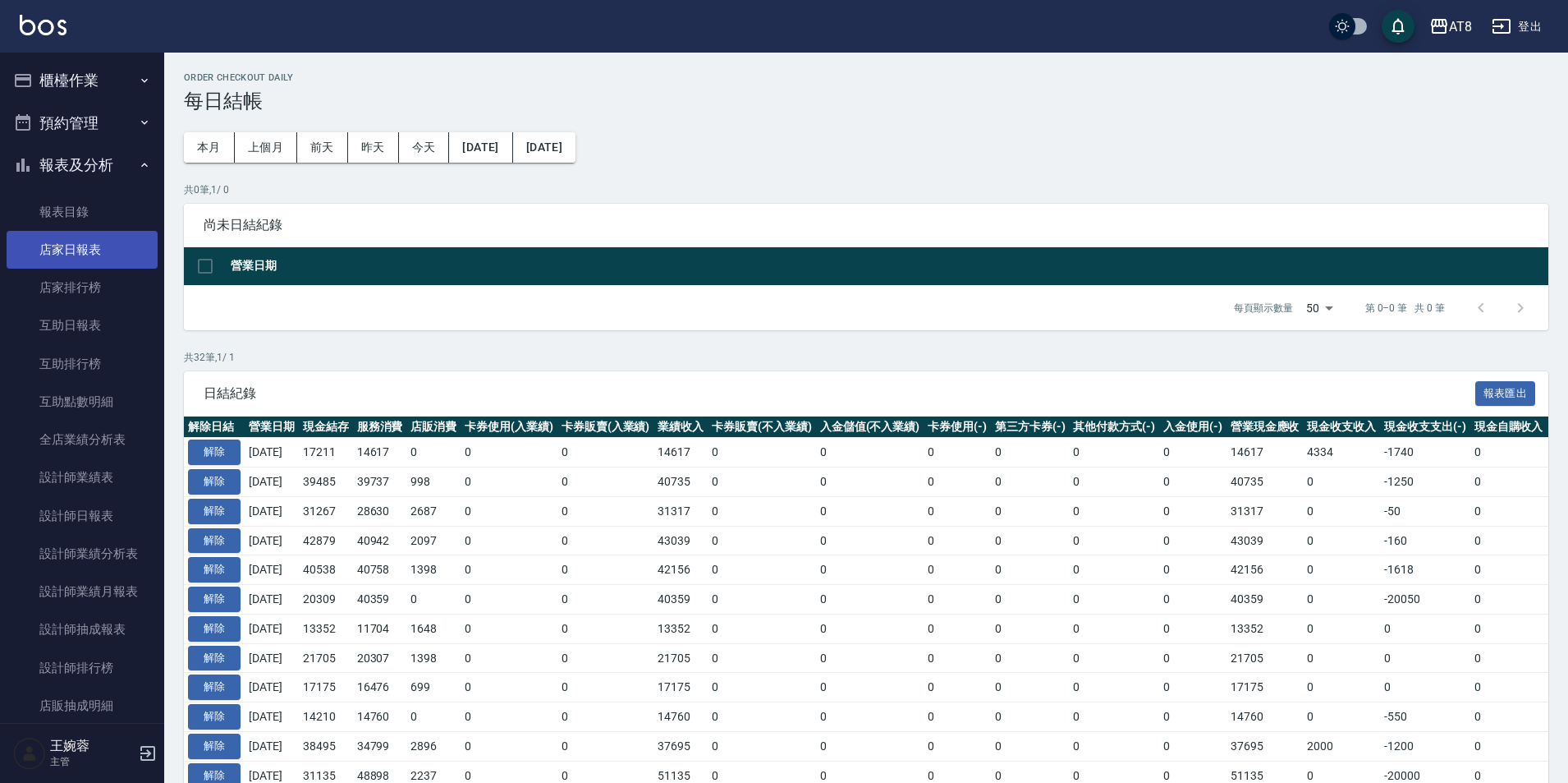
click at [93, 252] on link "店家日報表" at bounding box center [82, 249] width 151 height 37
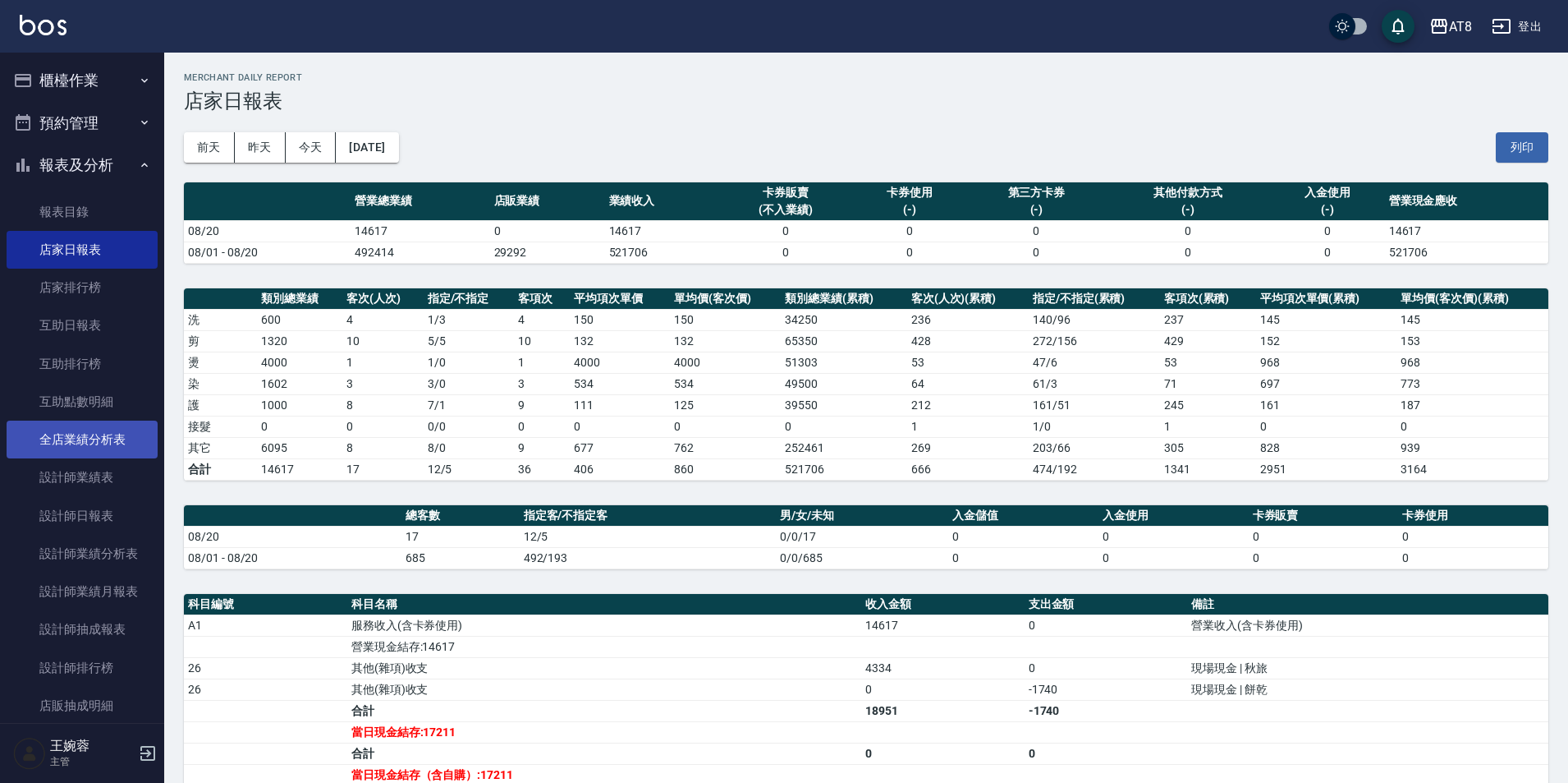
click at [110, 446] on link "全店業績分析表" at bounding box center [82, 440] width 151 height 37
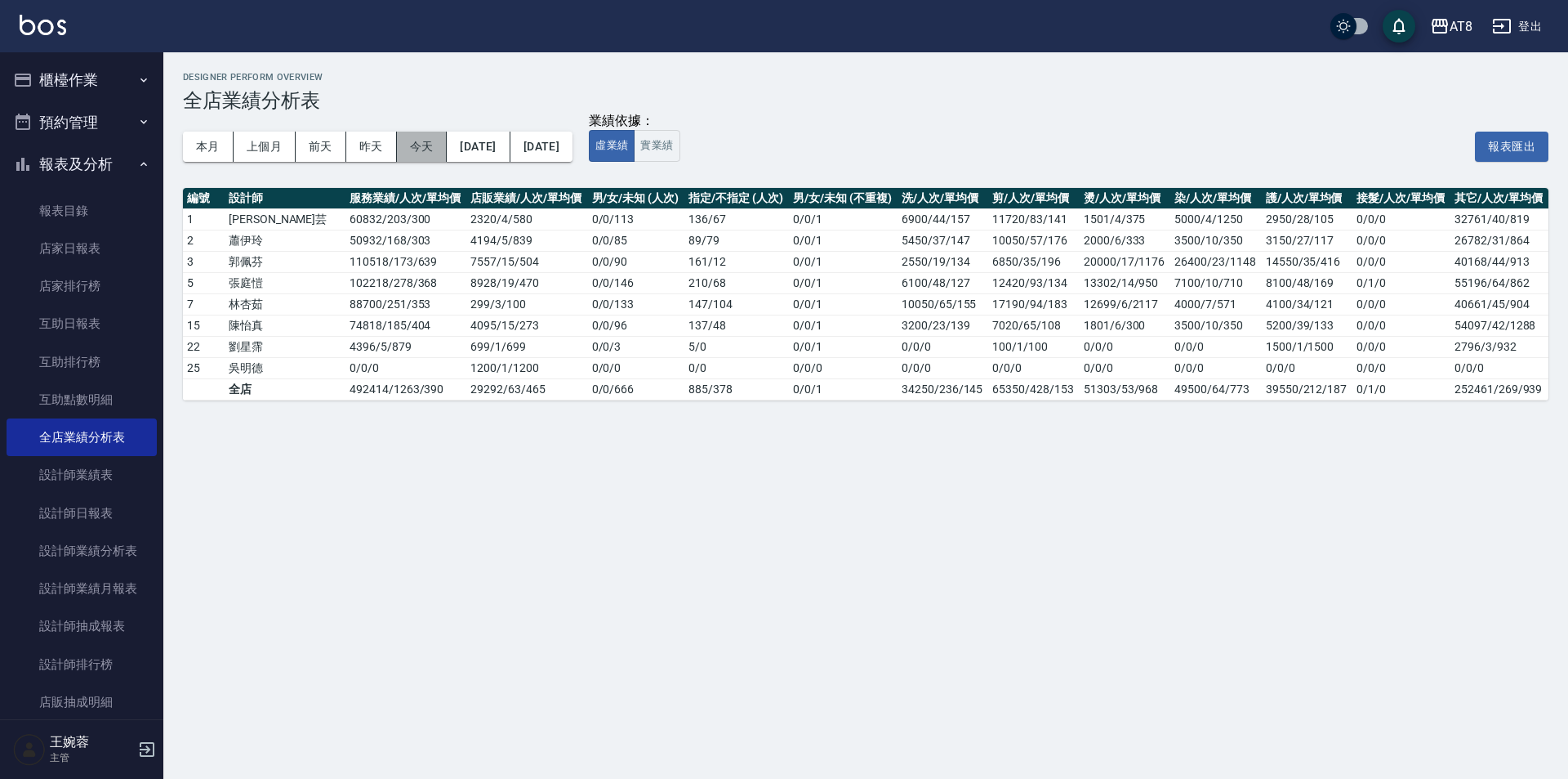
click at [416, 143] on button "今天" at bounding box center [423, 147] width 51 height 30
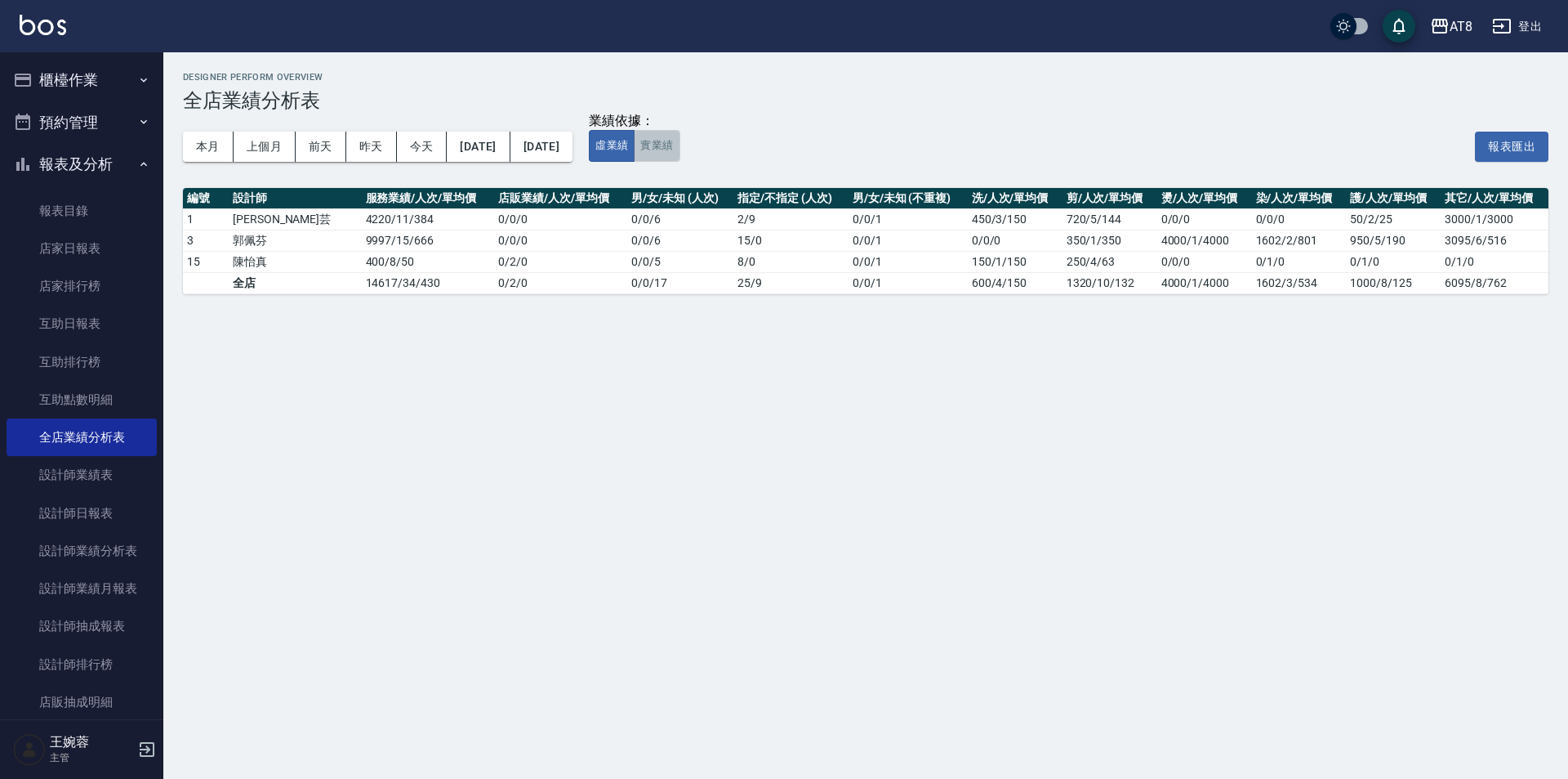
click at [680, 160] on button "實業績" at bounding box center [657, 146] width 46 height 32
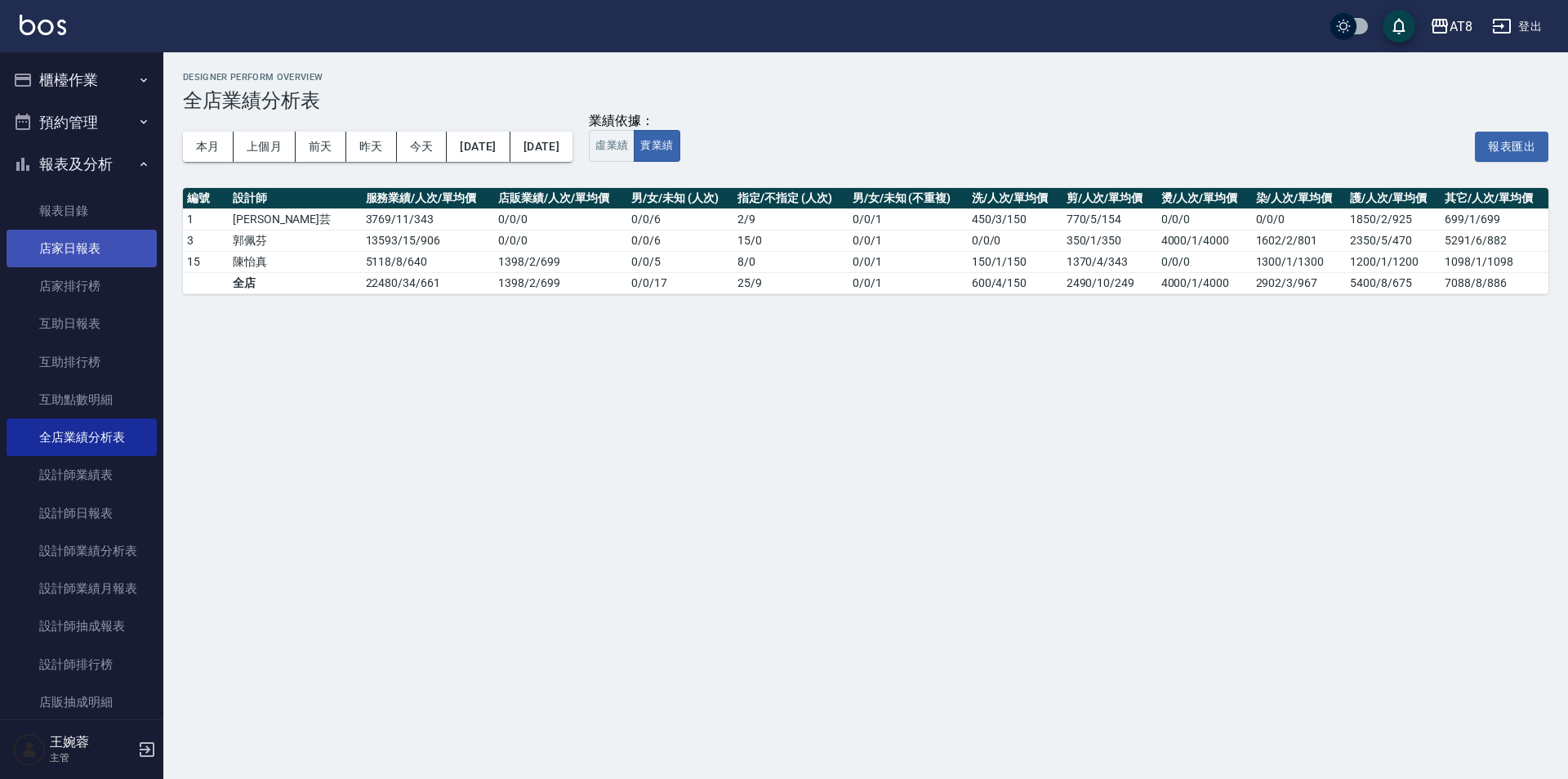
click at [85, 231] on link "店家日報表" at bounding box center [82, 248] width 150 height 37
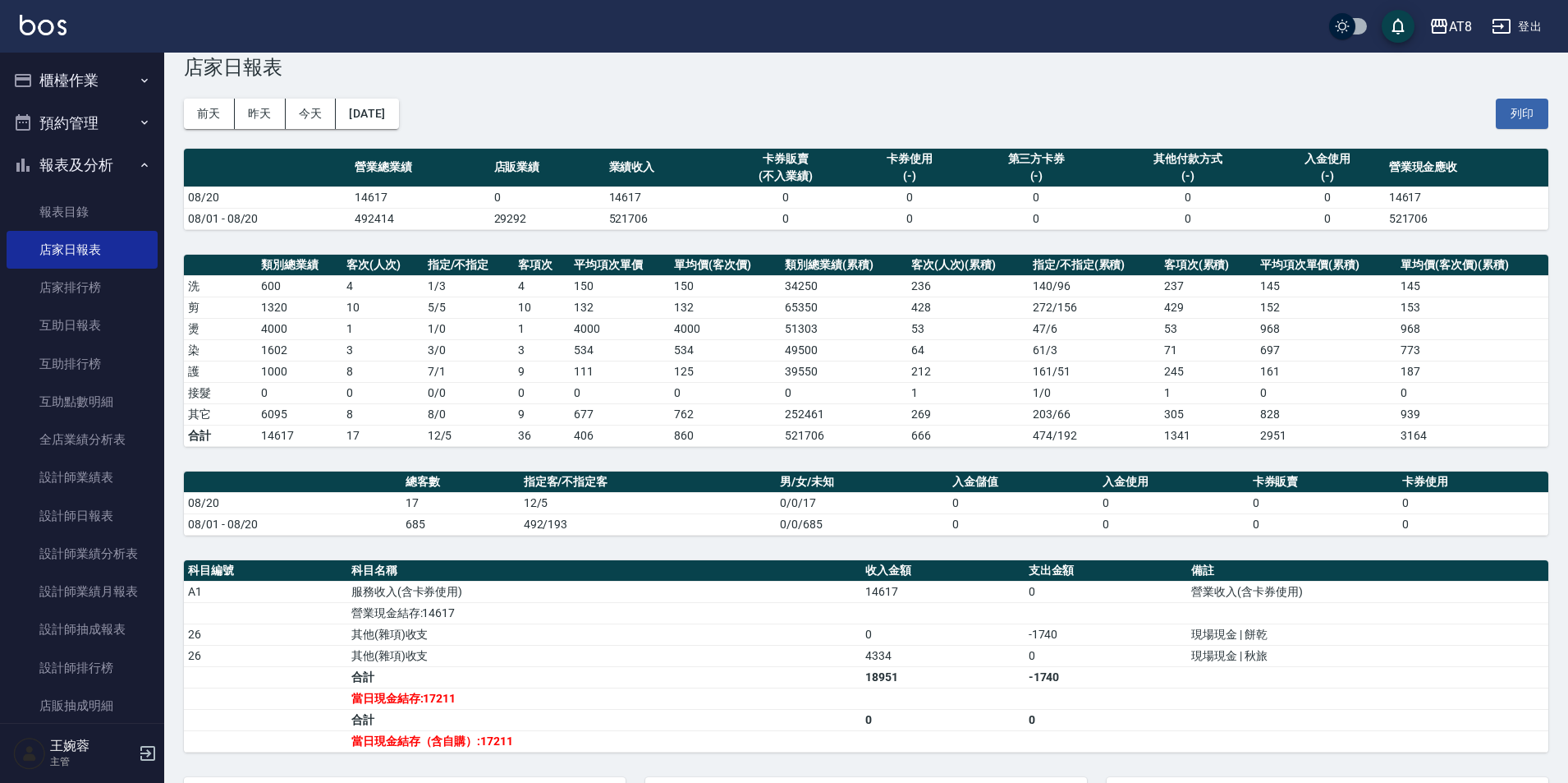
scroll to position [26, 0]
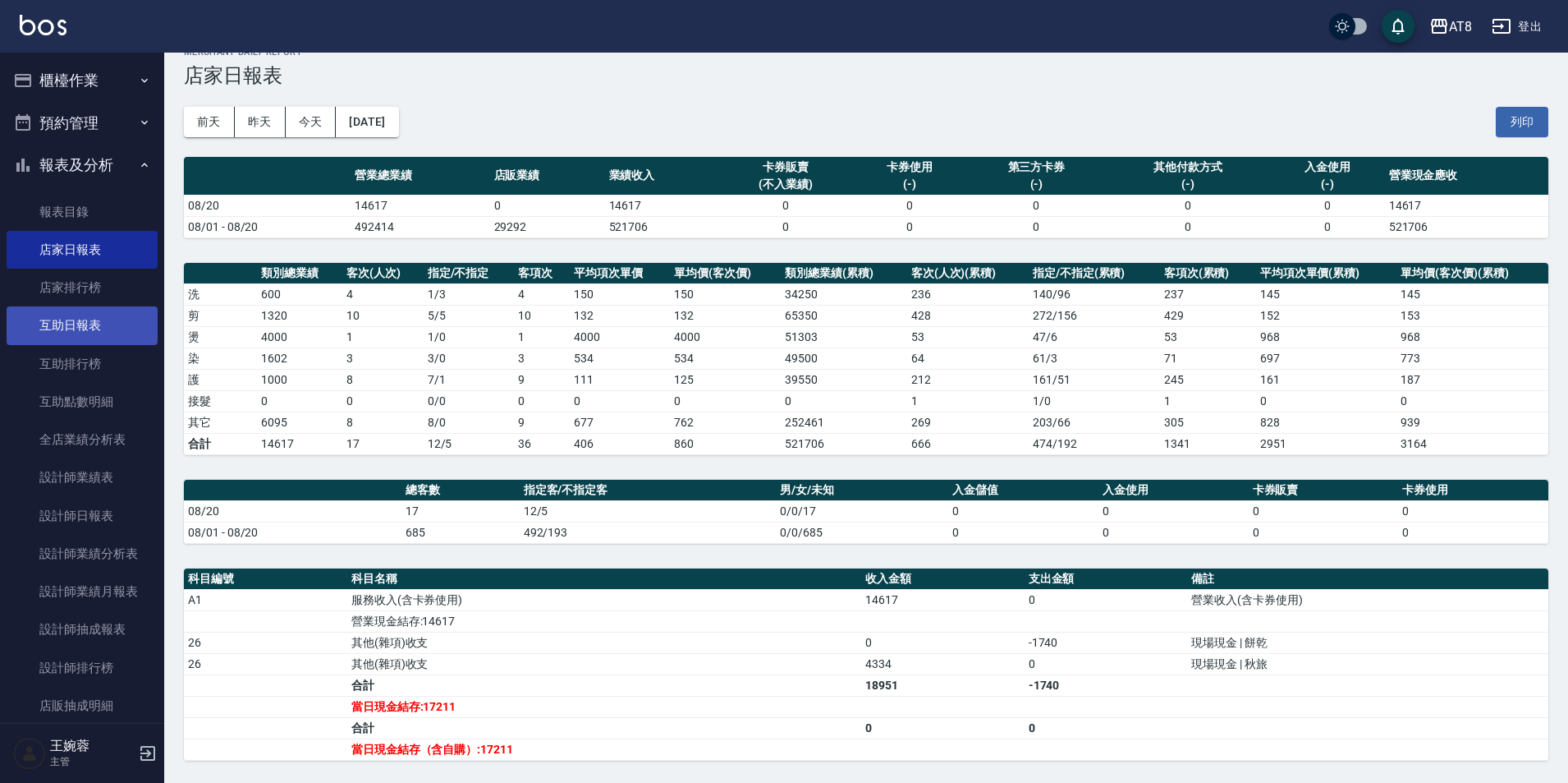
click at [99, 318] on link "互助日報表" at bounding box center [82, 325] width 151 height 37
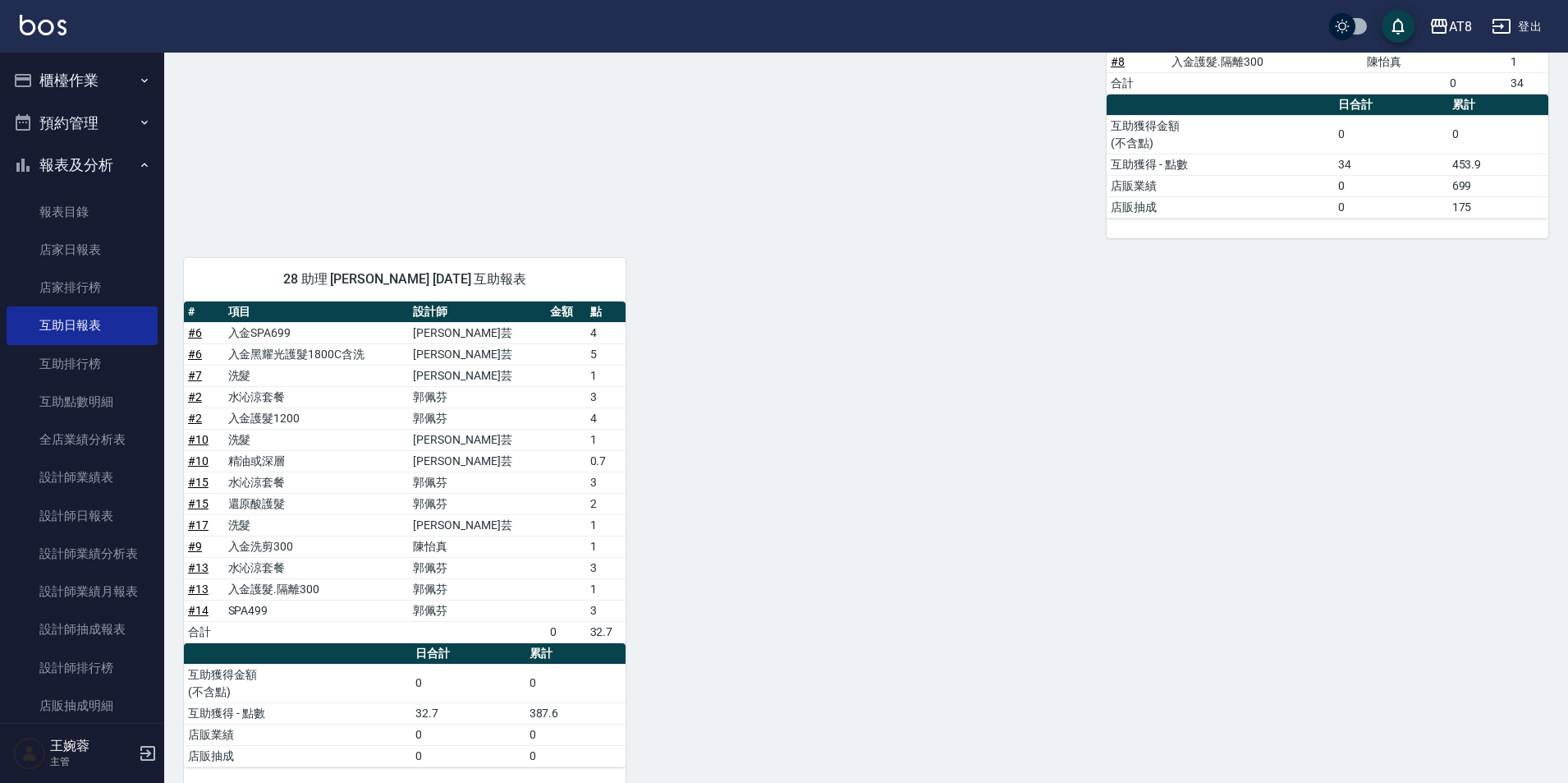
scroll to position [557, 0]
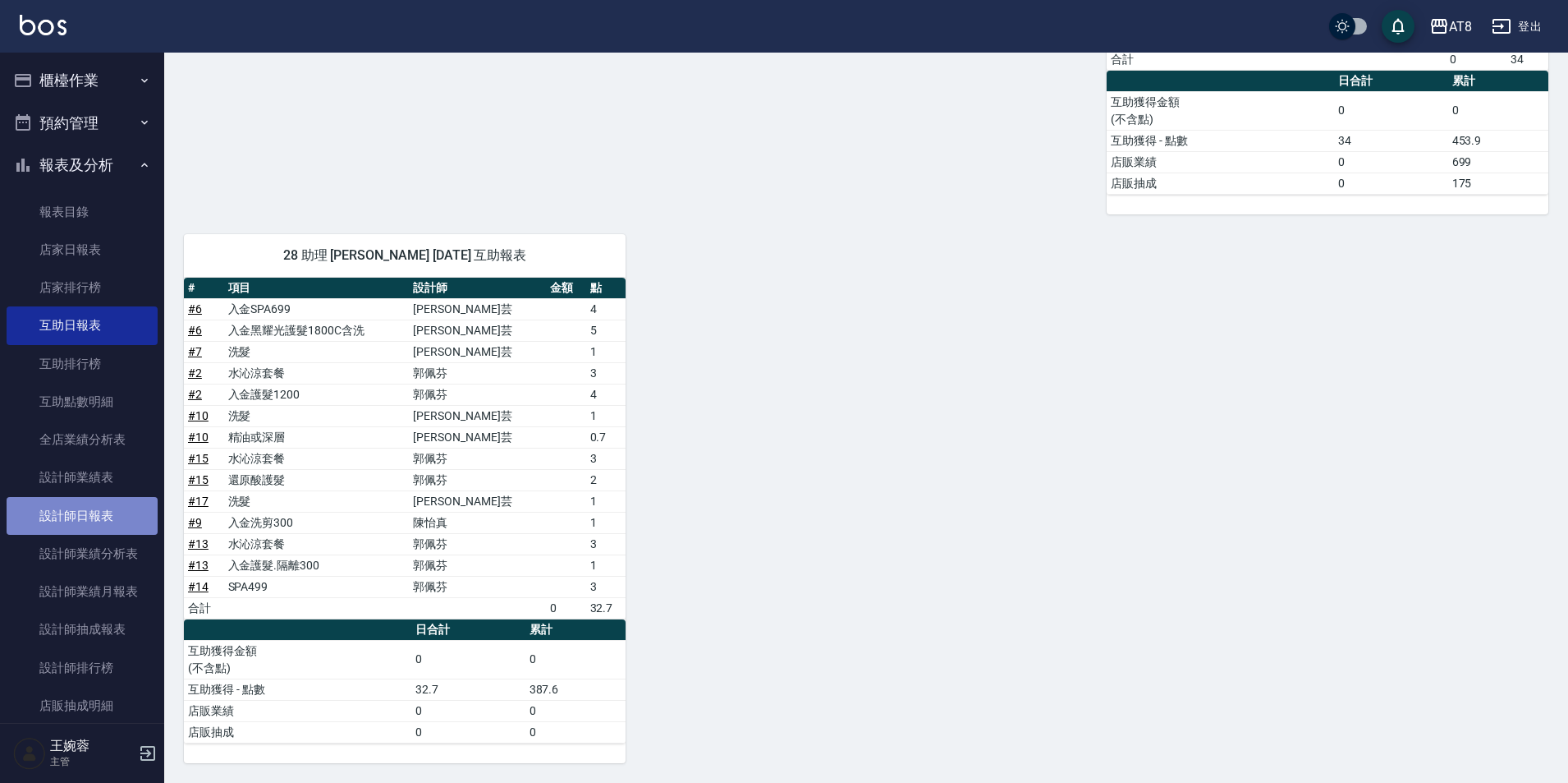
click at [93, 509] on link "設計師日報表" at bounding box center [82, 515] width 151 height 37
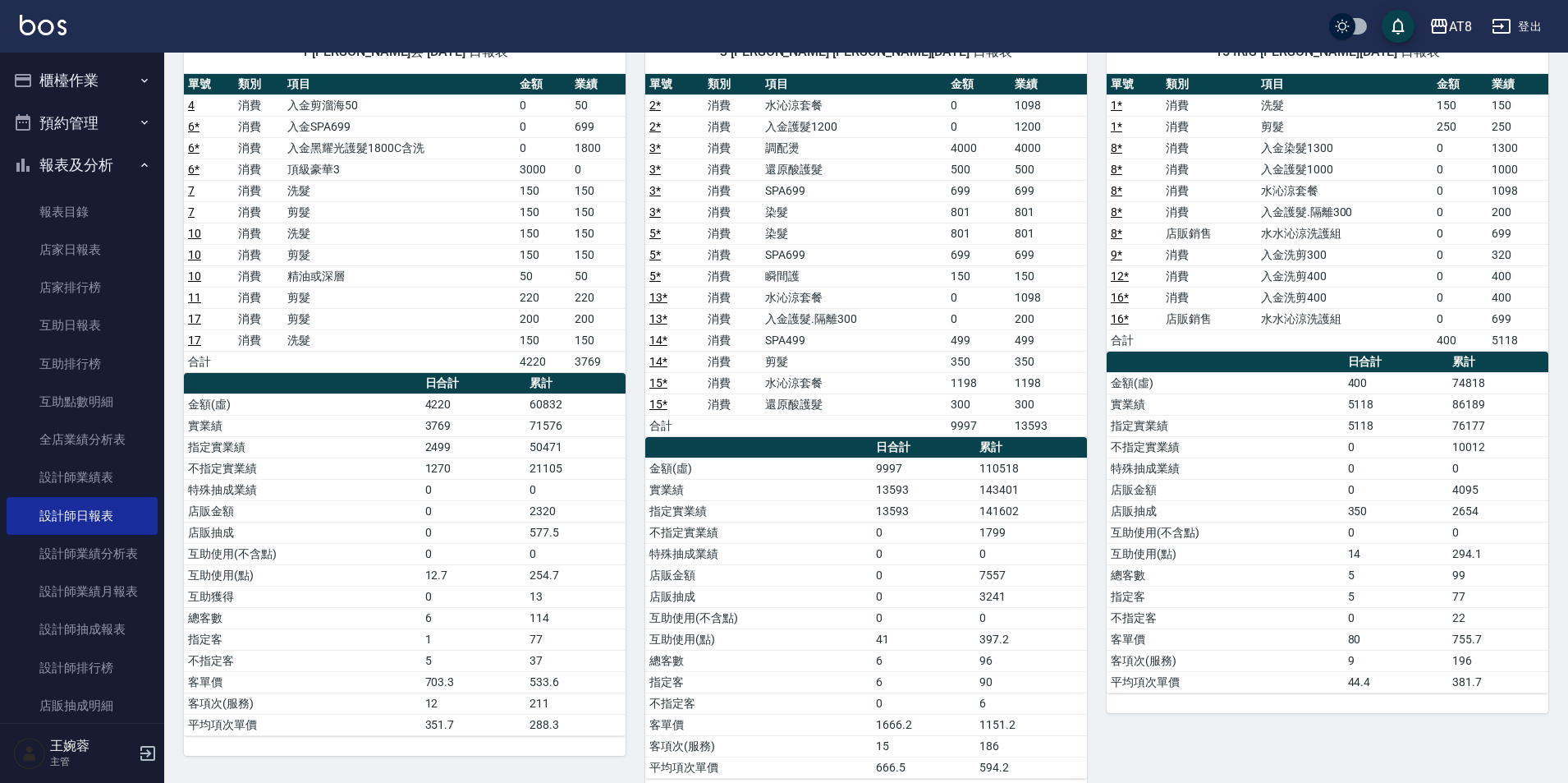
scroll to position [104, 0]
